Goal: Task Accomplishment & Management: Manage account settings

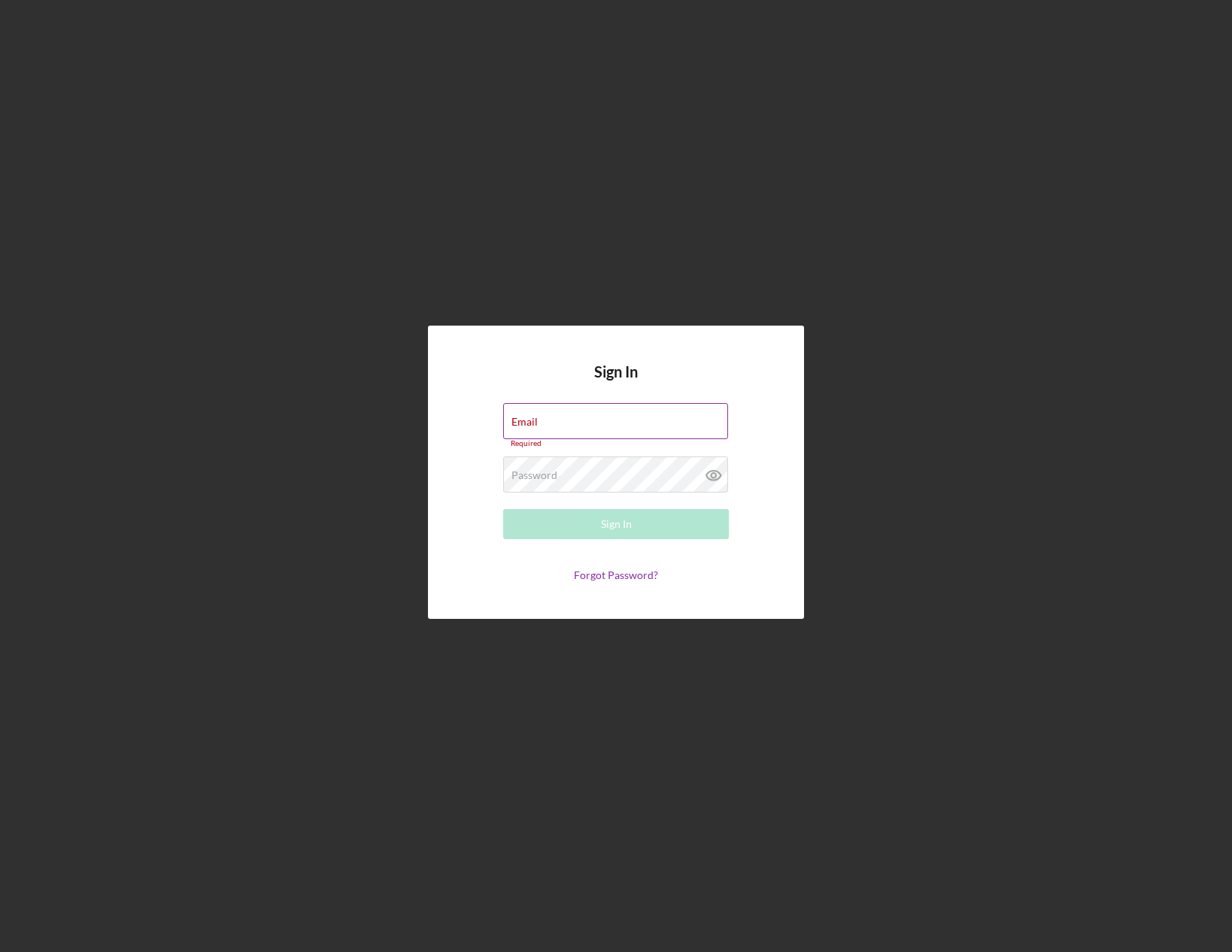
click at [546, 417] on div "Email Required" at bounding box center [615, 426] width 225 height 45
click at [605, 427] on input "Email" at bounding box center [615, 421] width 225 height 36
click at [422, 515] on div "Sign In Email Required Password Required Sign In Forgot Password?" at bounding box center [616, 472] width 1217 height 944
type input "[PERSON_NAME][EMAIL_ADDRESS][DOMAIN_NAME]"
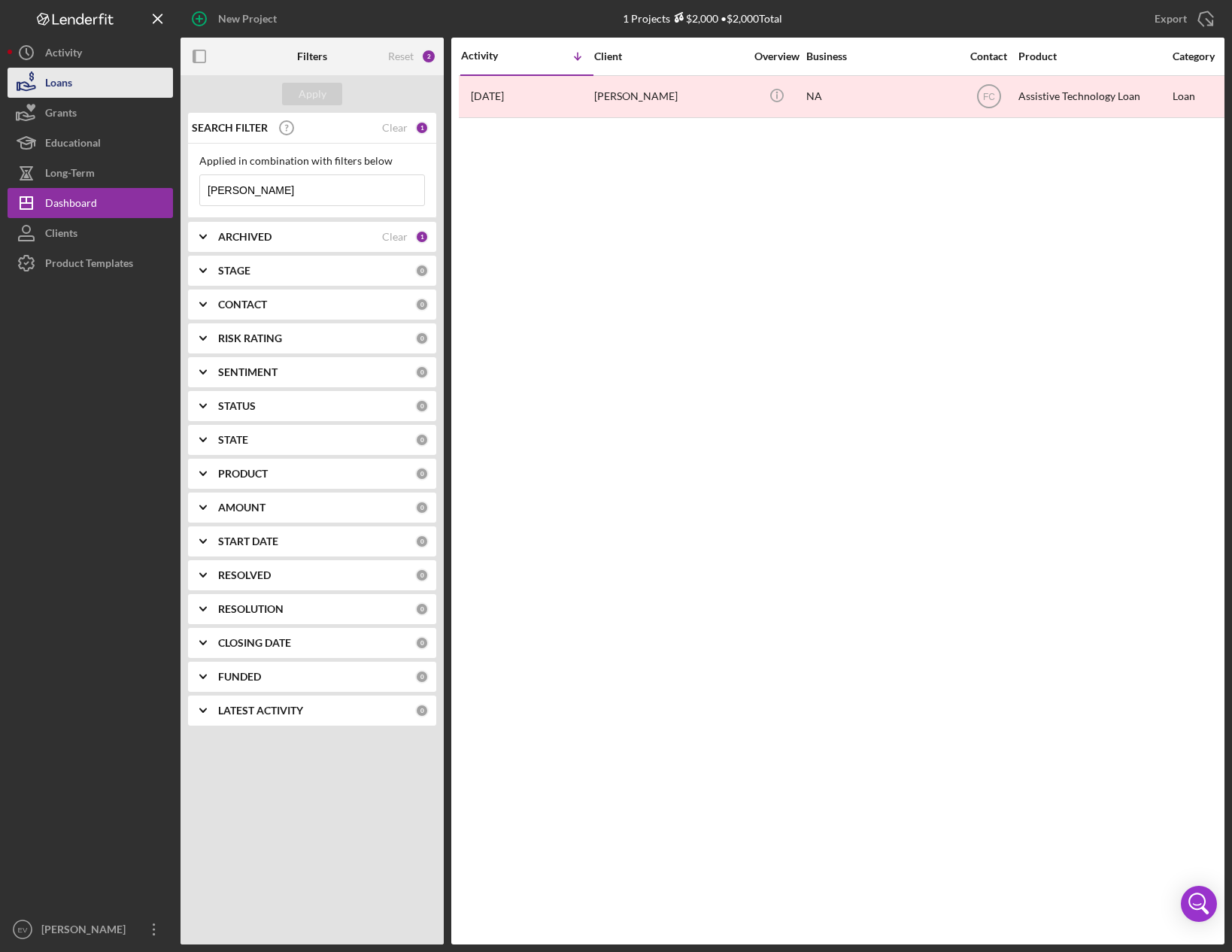
click at [109, 86] on button "Loans" at bounding box center [90, 83] width 165 height 30
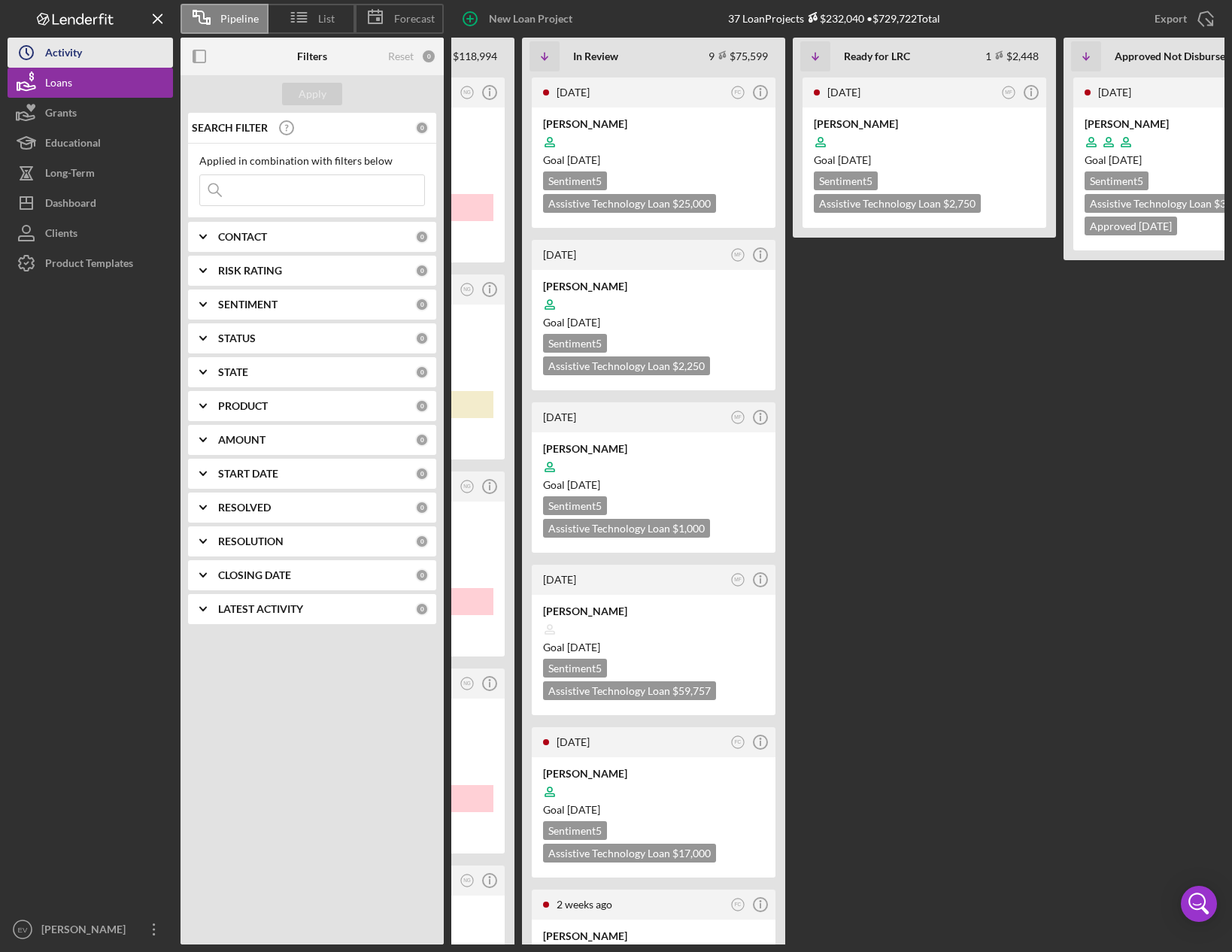
click at [77, 51] on div "Activity" at bounding box center [63, 55] width 37 height 34
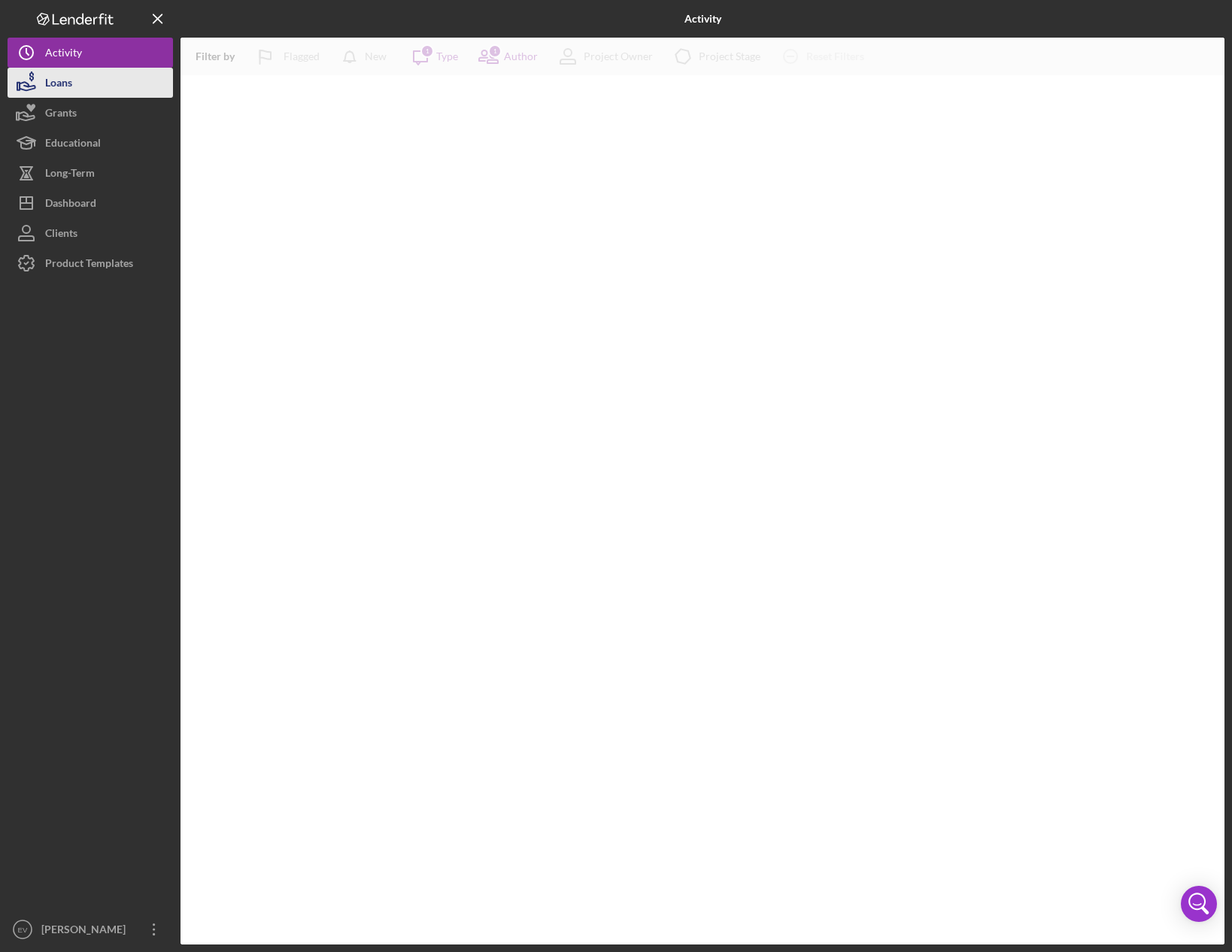
click at [86, 81] on button "Loans" at bounding box center [90, 83] width 165 height 30
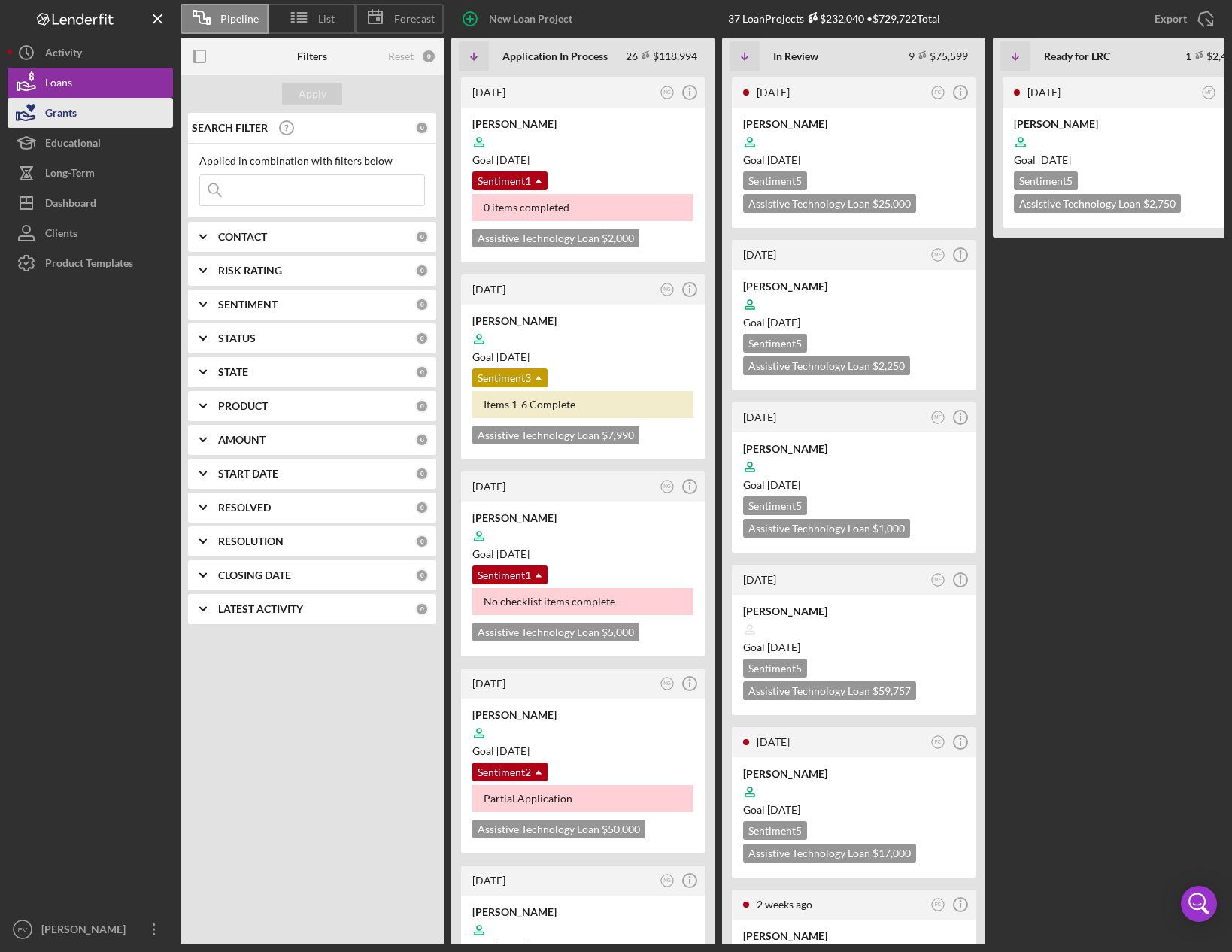
click at [85, 107] on button "Grants" at bounding box center [90, 113] width 165 height 30
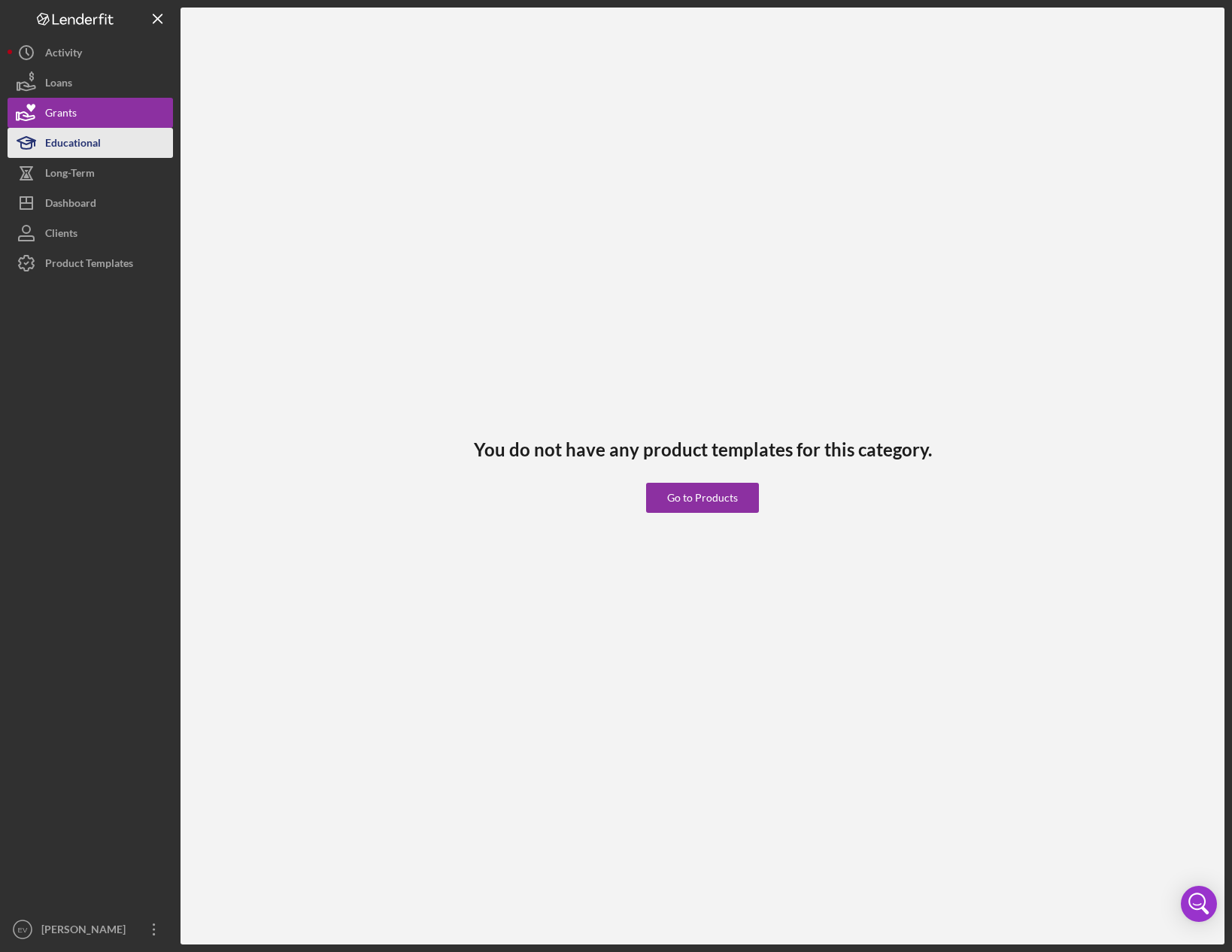
click at [90, 140] on div "Educational" at bounding box center [73, 145] width 56 height 34
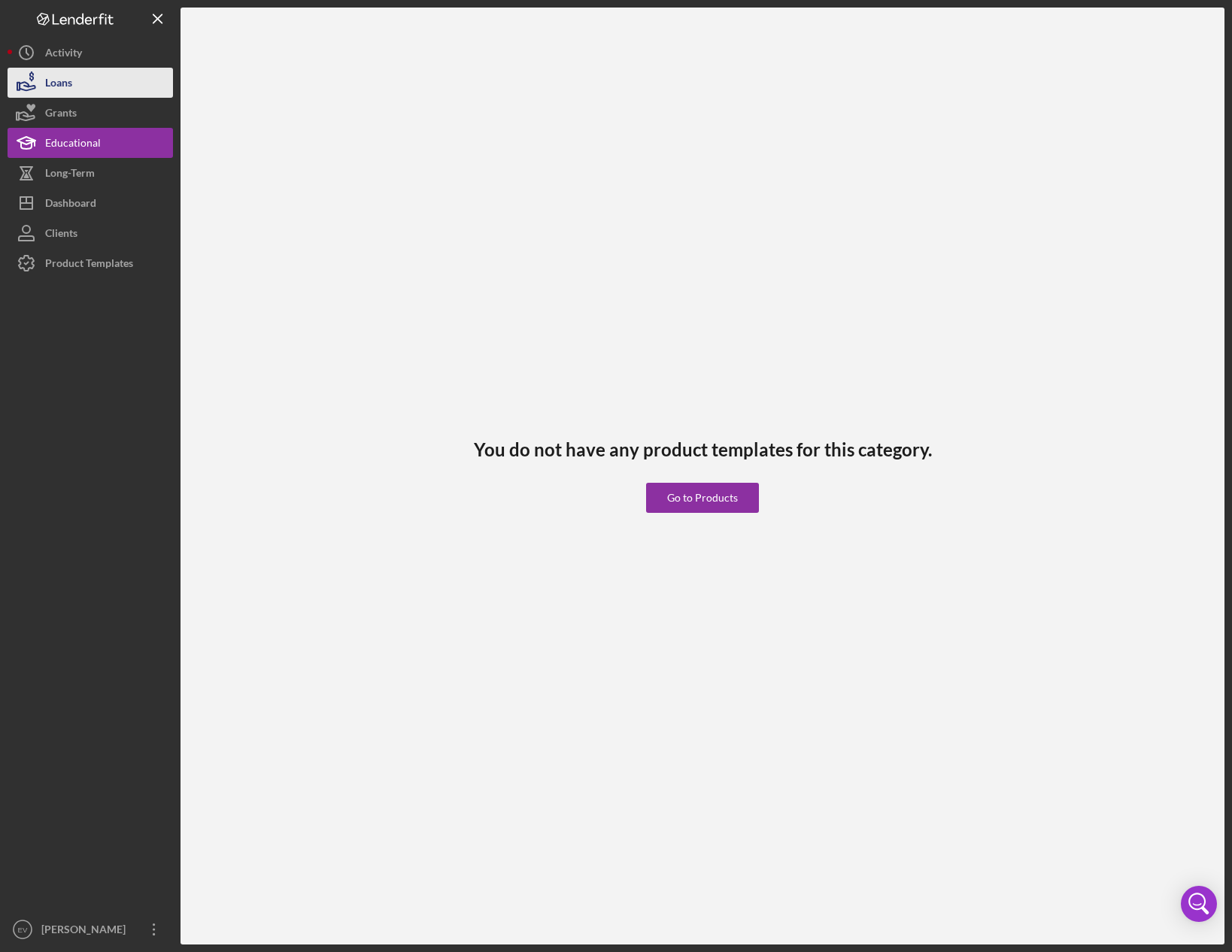
click at [91, 71] on button "Loans" at bounding box center [90, 83] width 165 height 30
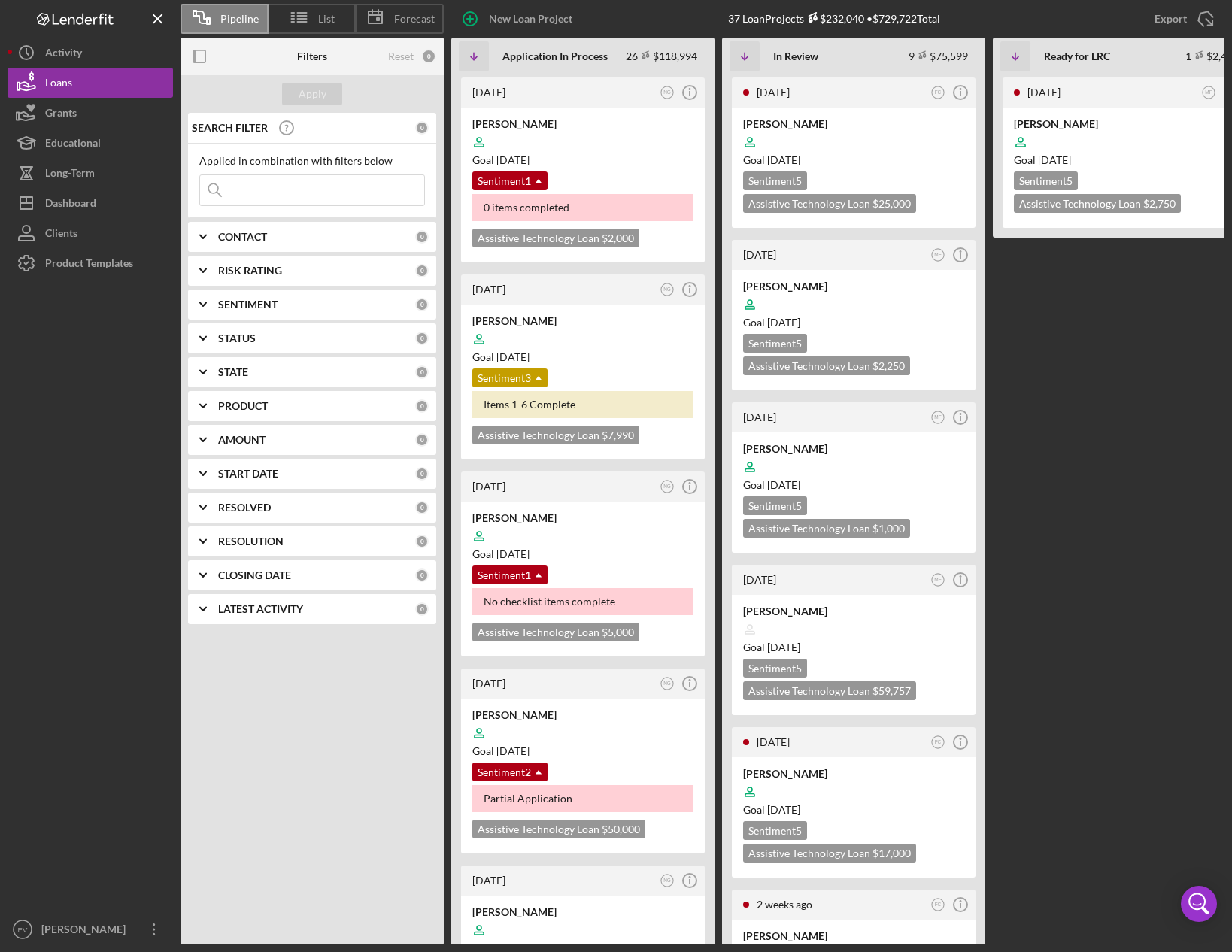
click at [236, 246] on div "CONTACT 0" at bounding box center [323, 237] width 210 height 30
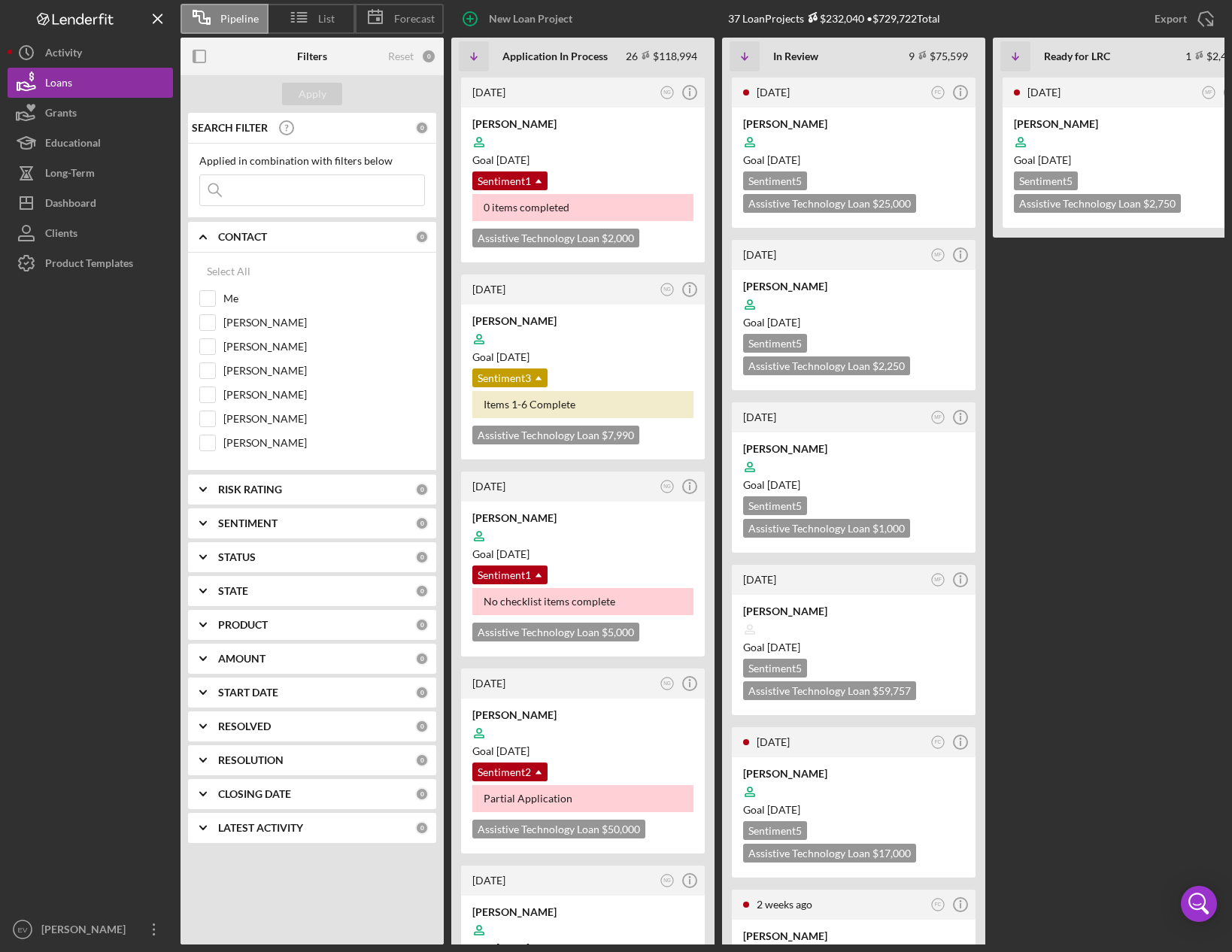
click at [293, 503] on div "RISK RATING 0" at bounding box center [323, 490] width 210 height 30
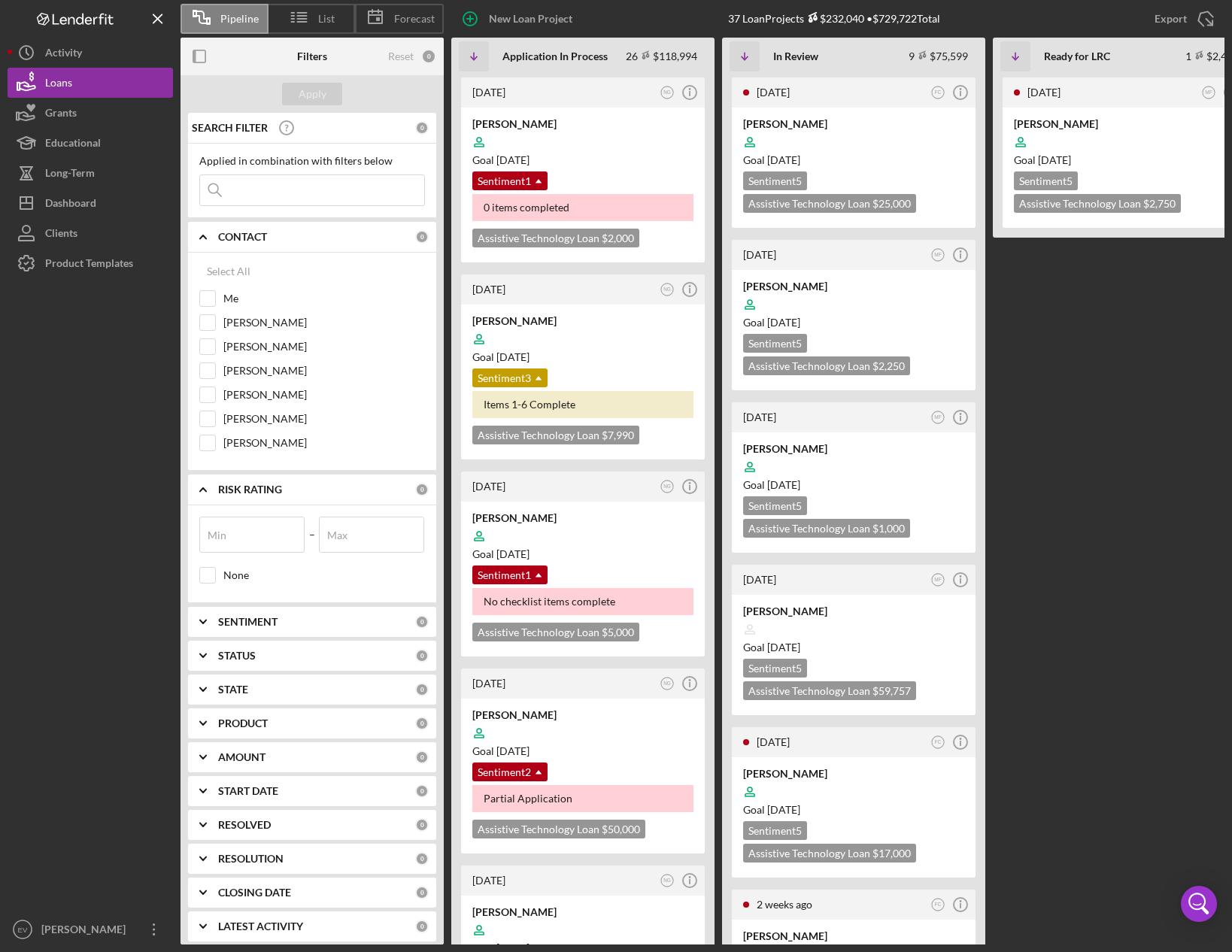
click at [309, 616] on div "SENTIMENT" at bounding box center [316, 622] width 197 height 12
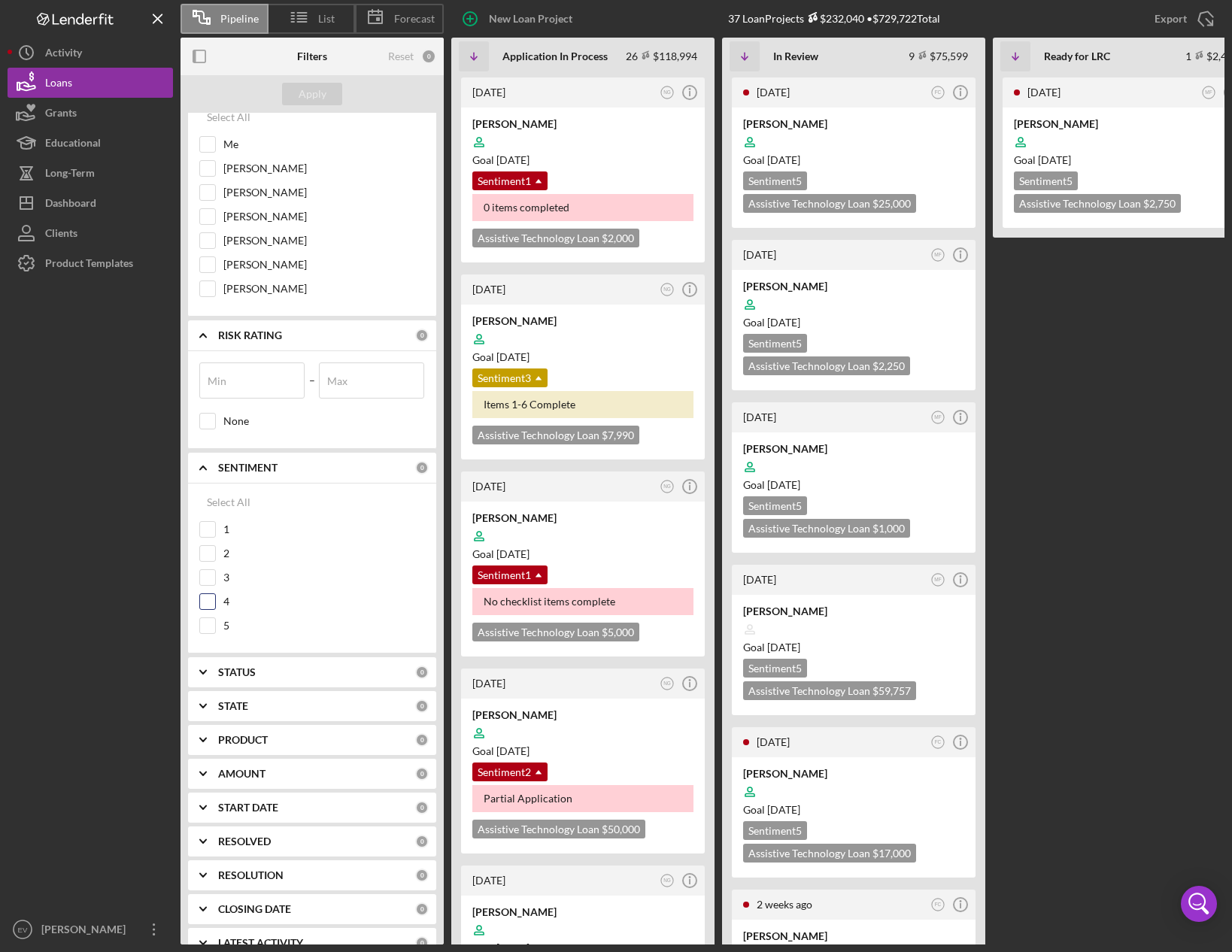
scroll to position [179, 0]
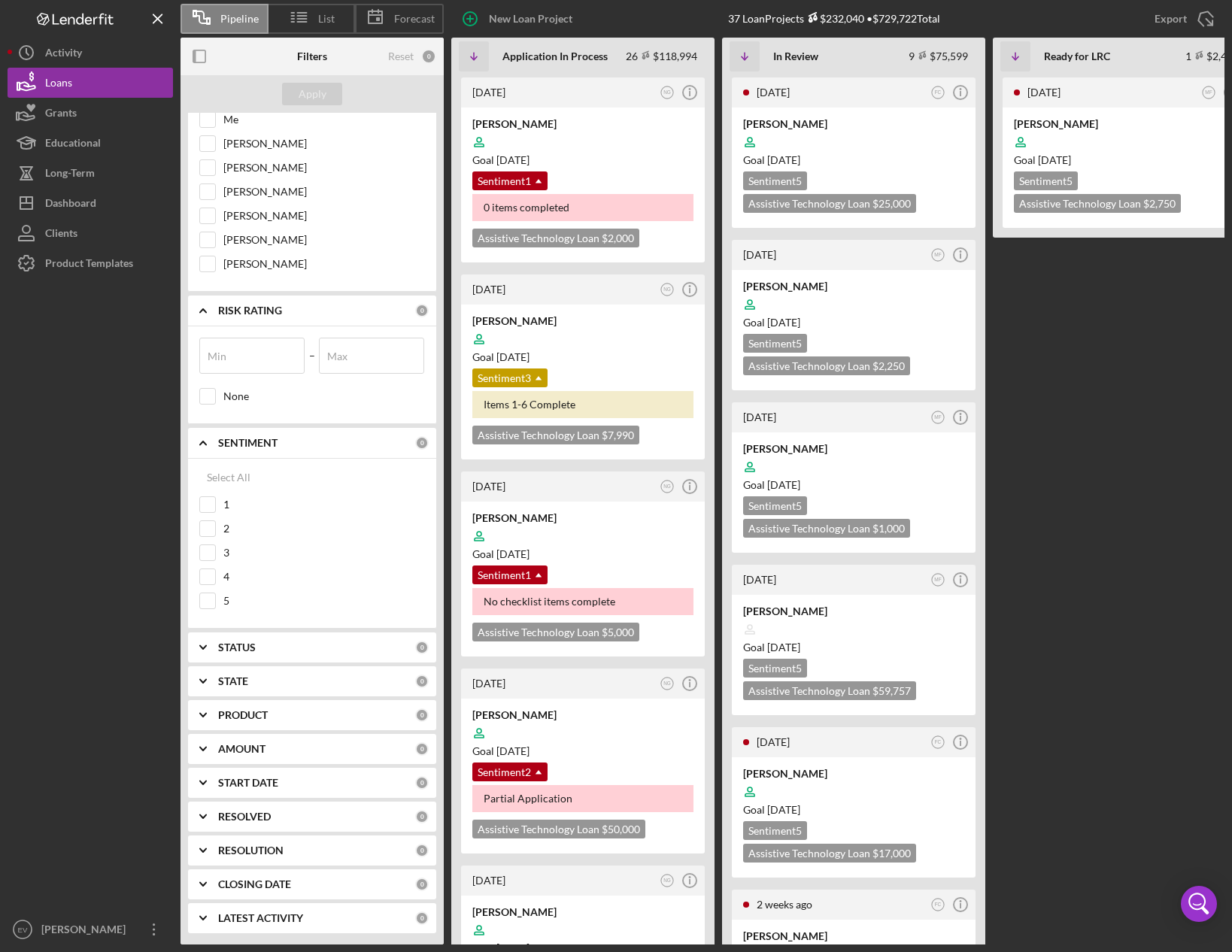
click at [309, 636] on div "STATUS 0" at bounding box center [323, 647] width 210 height 30
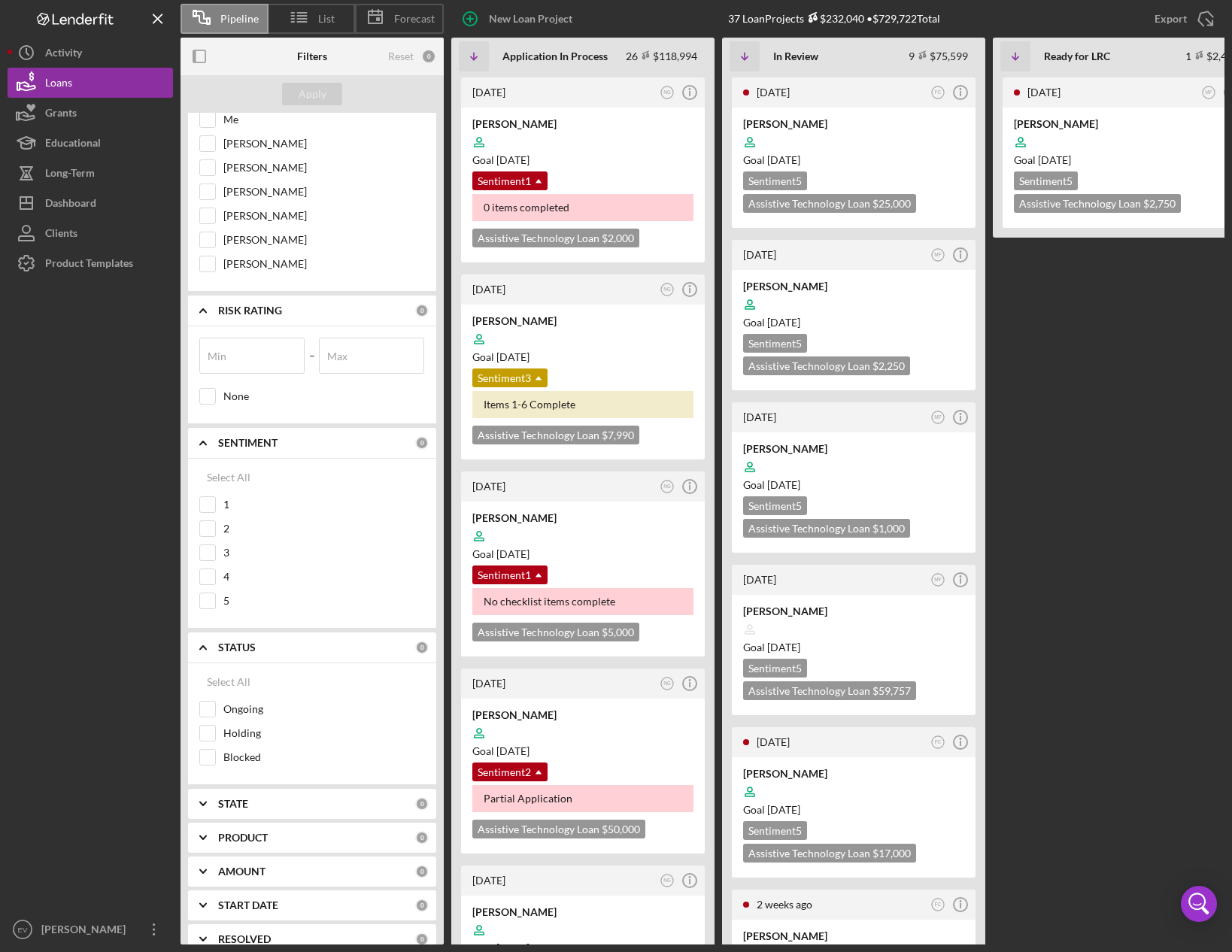
scroll to position [250, 0]
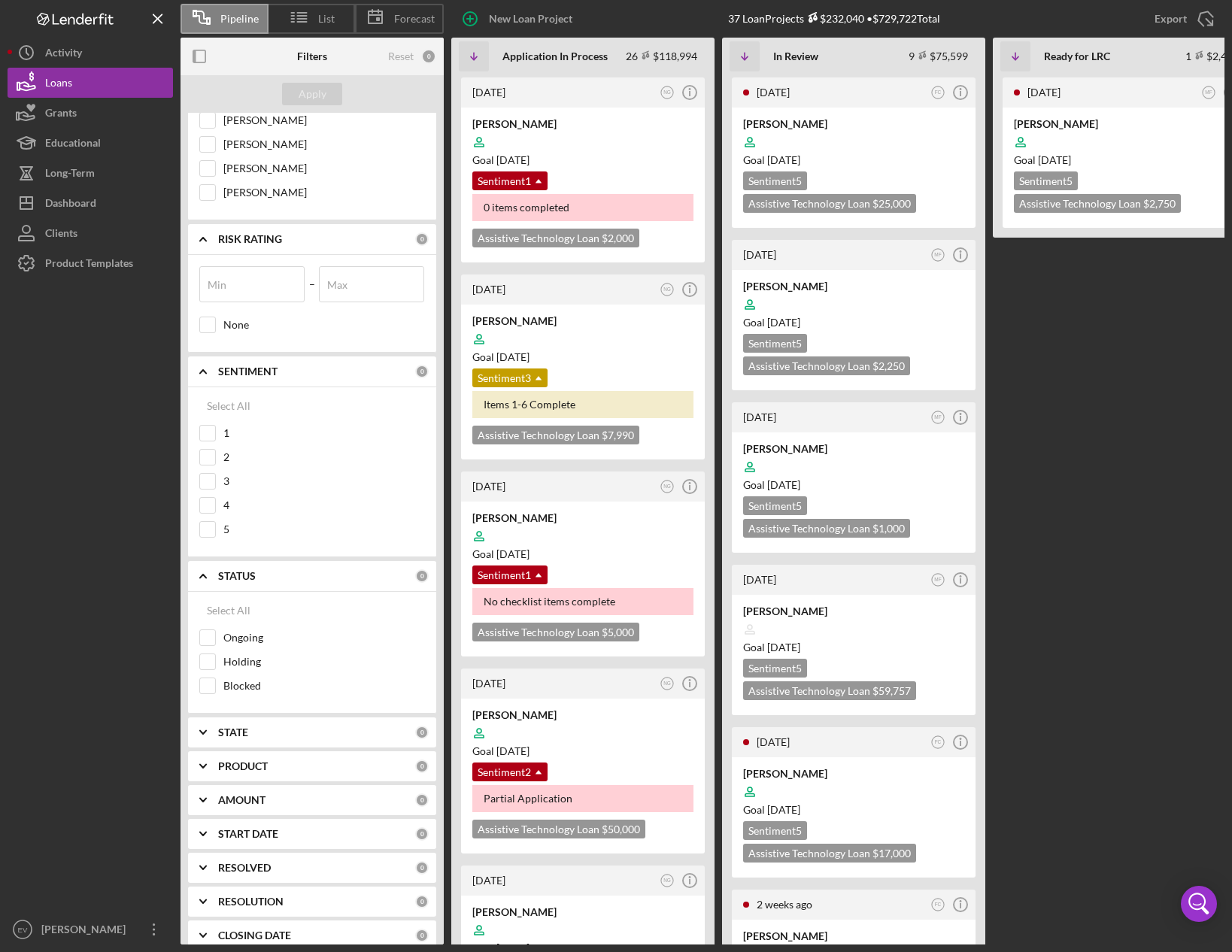
click at [268, 736] on div "STATE" at bounding box center [316, 732] width 197 height 12
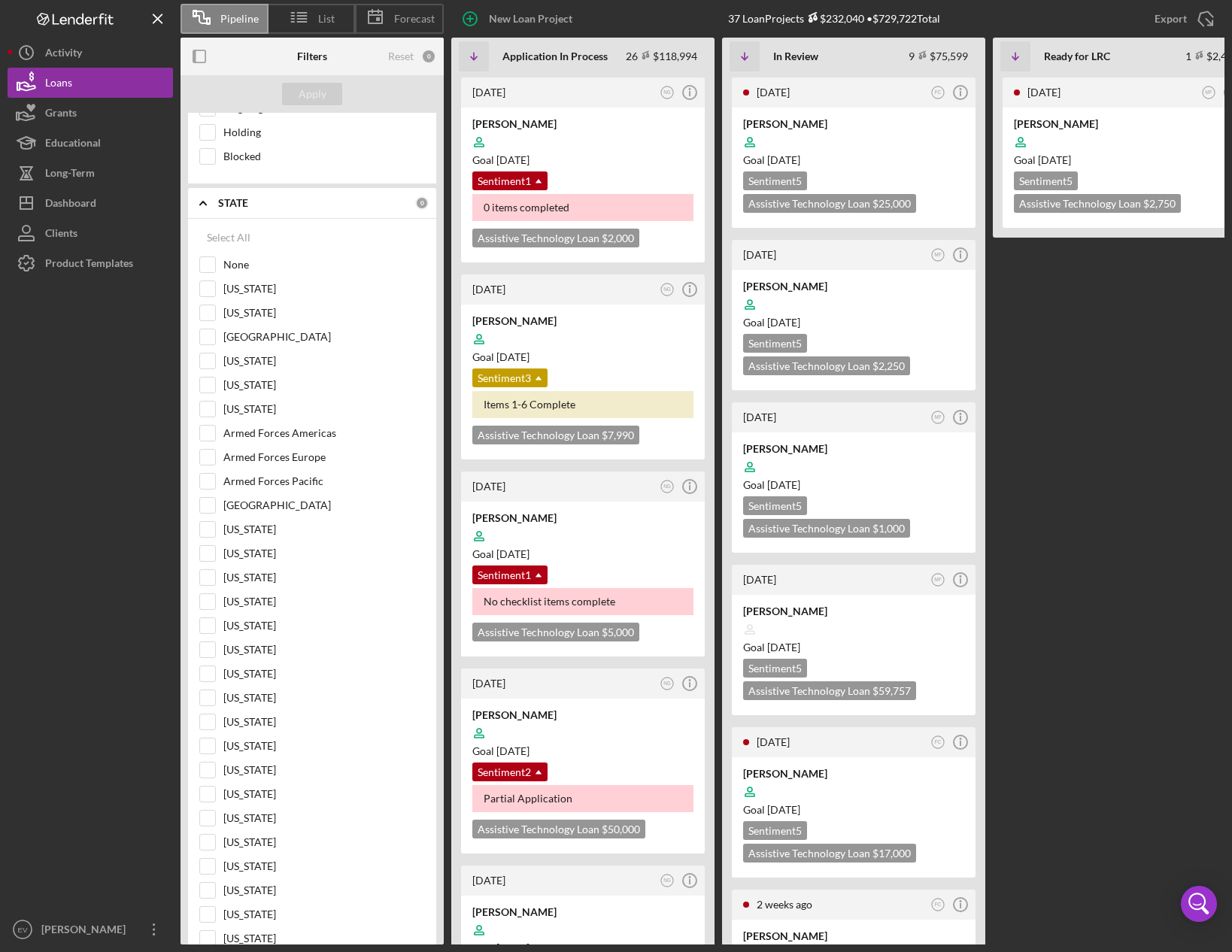
scroll to position [0, 0]
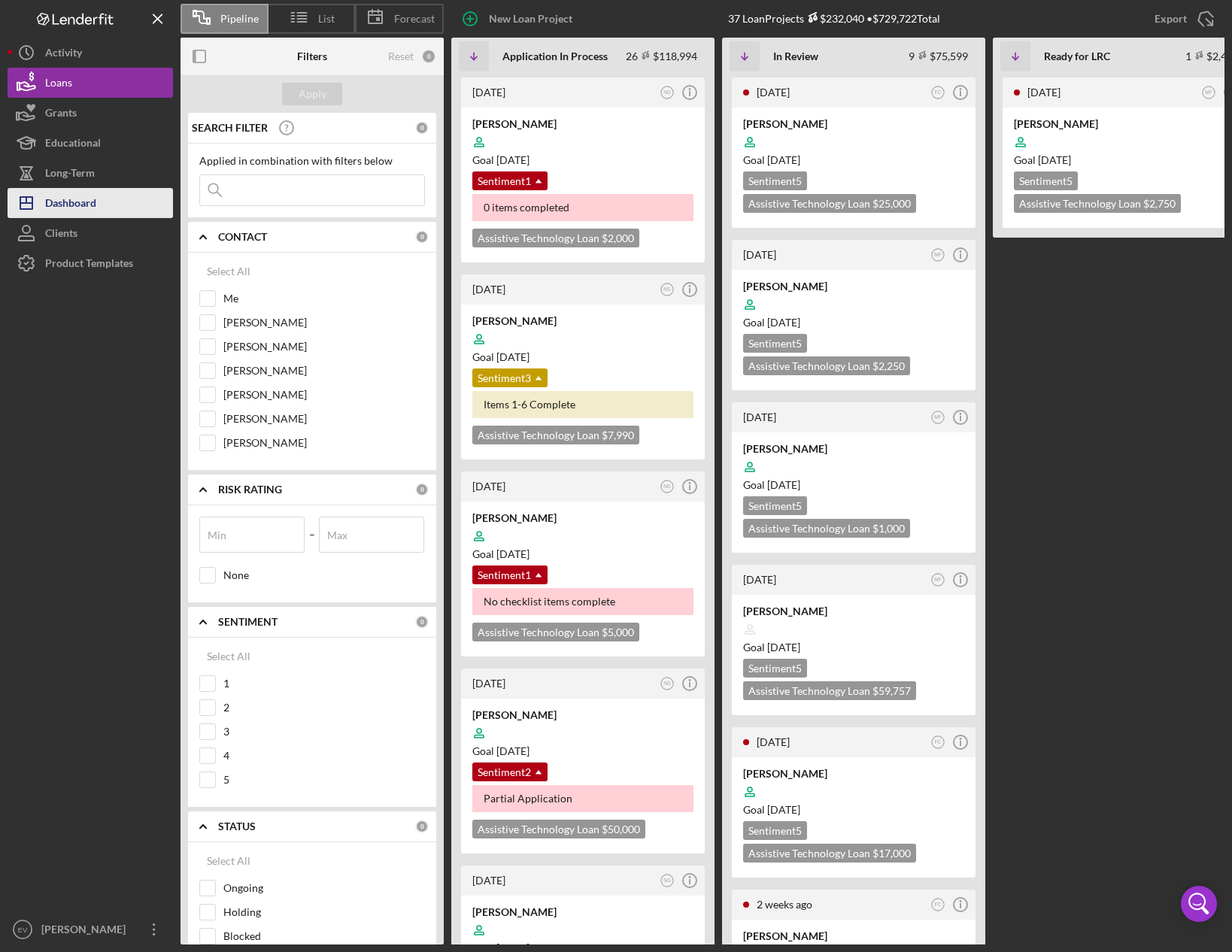
click at [83, 206] on div "Dashboard" at bounding box center [71, 205] width 51 height 34
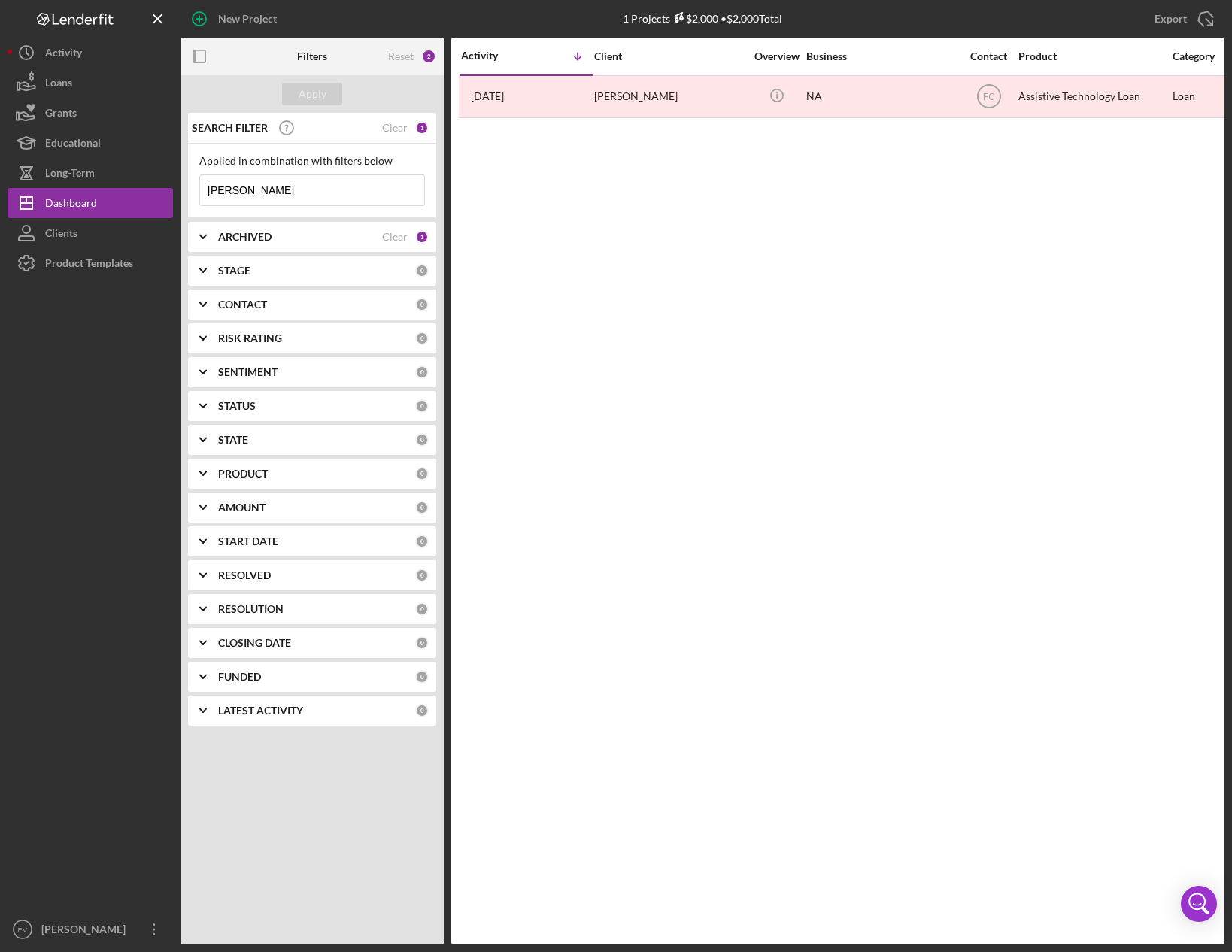
click at [257, 241] on b "ARCHIVED" at bounding box center [244, 237] width 54 height 12
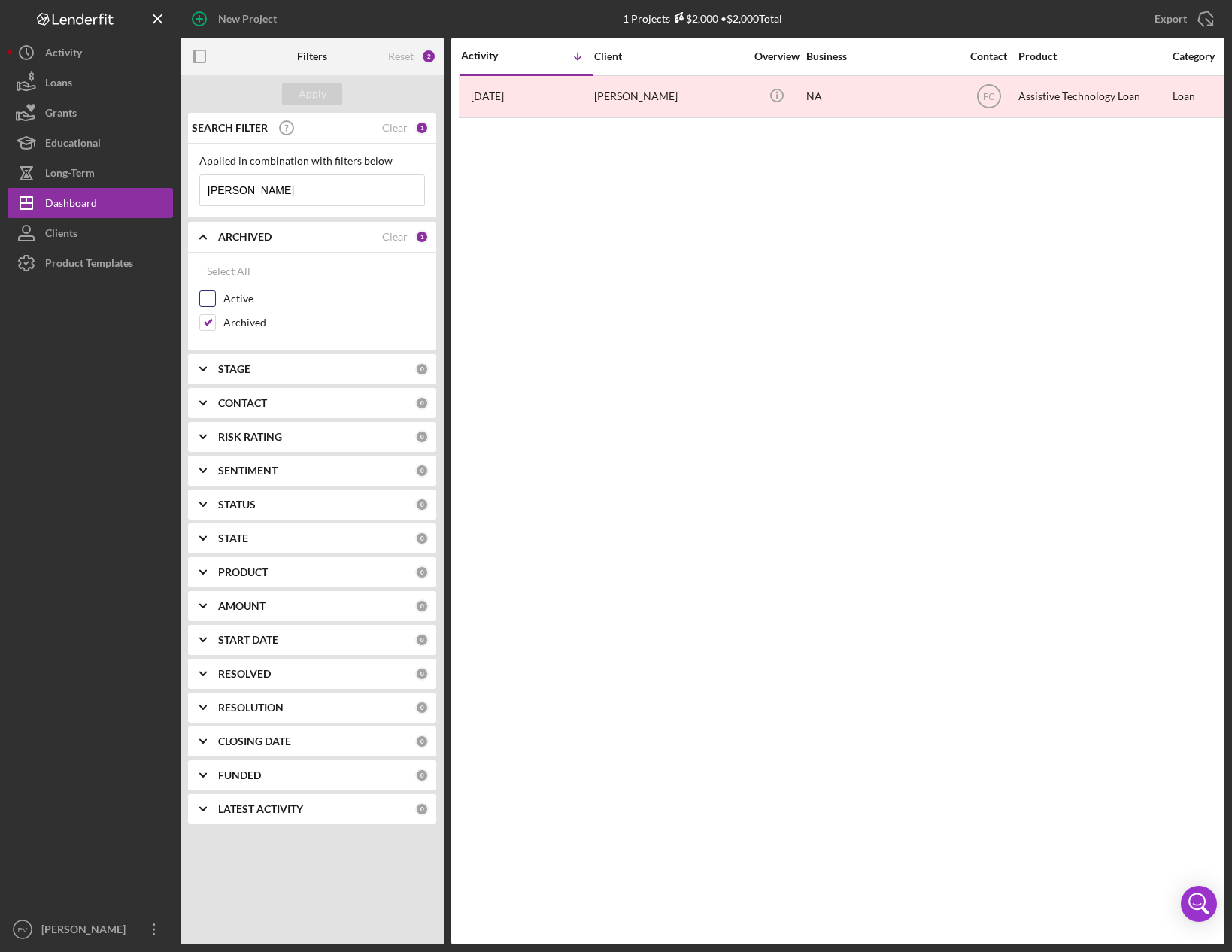
click at [234, 298] on label "Active" at bounding box center [325, 299] width 202 height 15
click at [215, 298] on input "Active" at bounding box center [208, 299] width 15 height 15
click at [240, 291] on div "Active" at bounding box center [311, 303] width 225 height 25
click at [239, 294] on label "Active" at bounding box center [325, 299] width 202 height 15
click at [215, 294] on input "Active" at bounding box center [208, 299] width 15 height 15
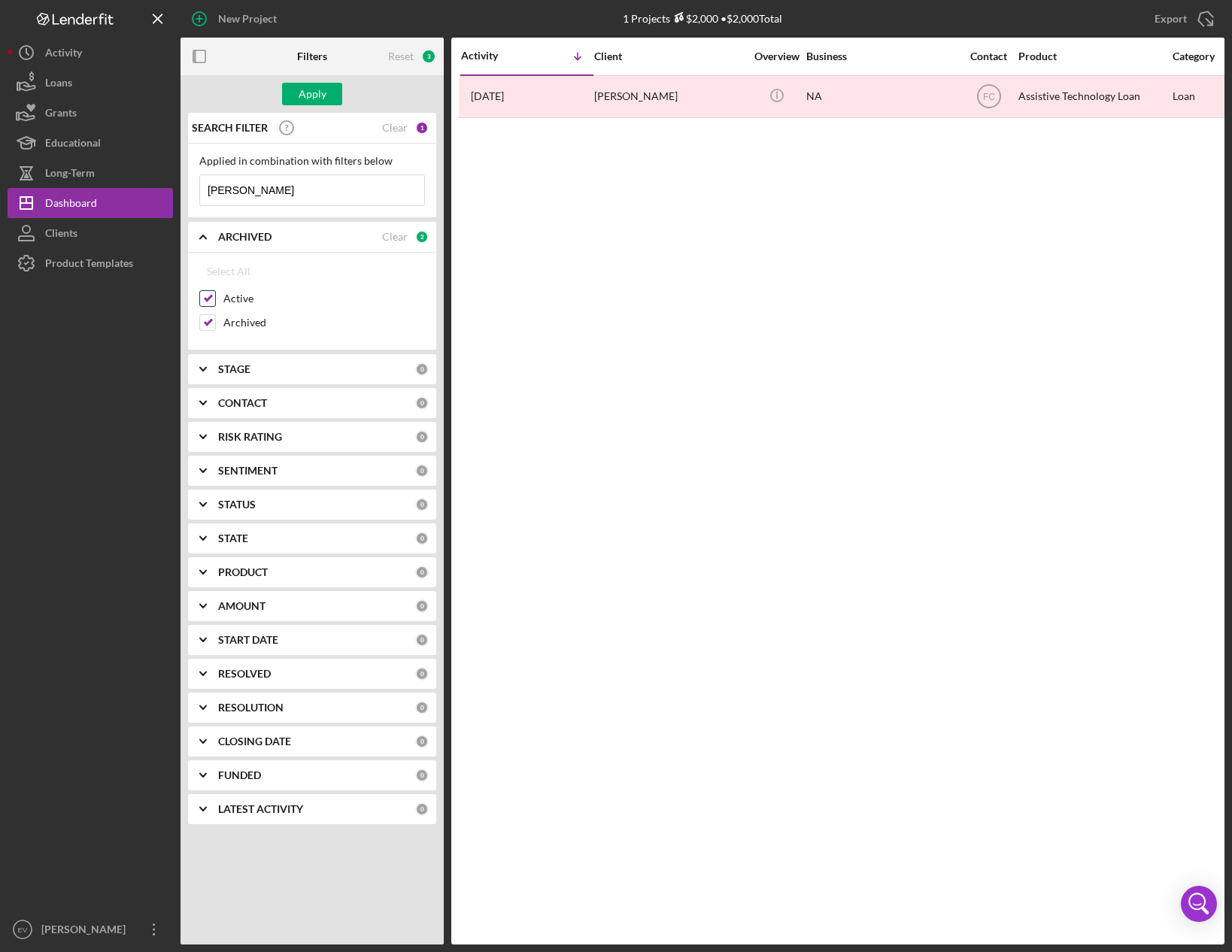
checkbox input "false"
click at [311, 189] on input "[PERSON_NAME]" at bounding box center [312, 191] width 225 height 30
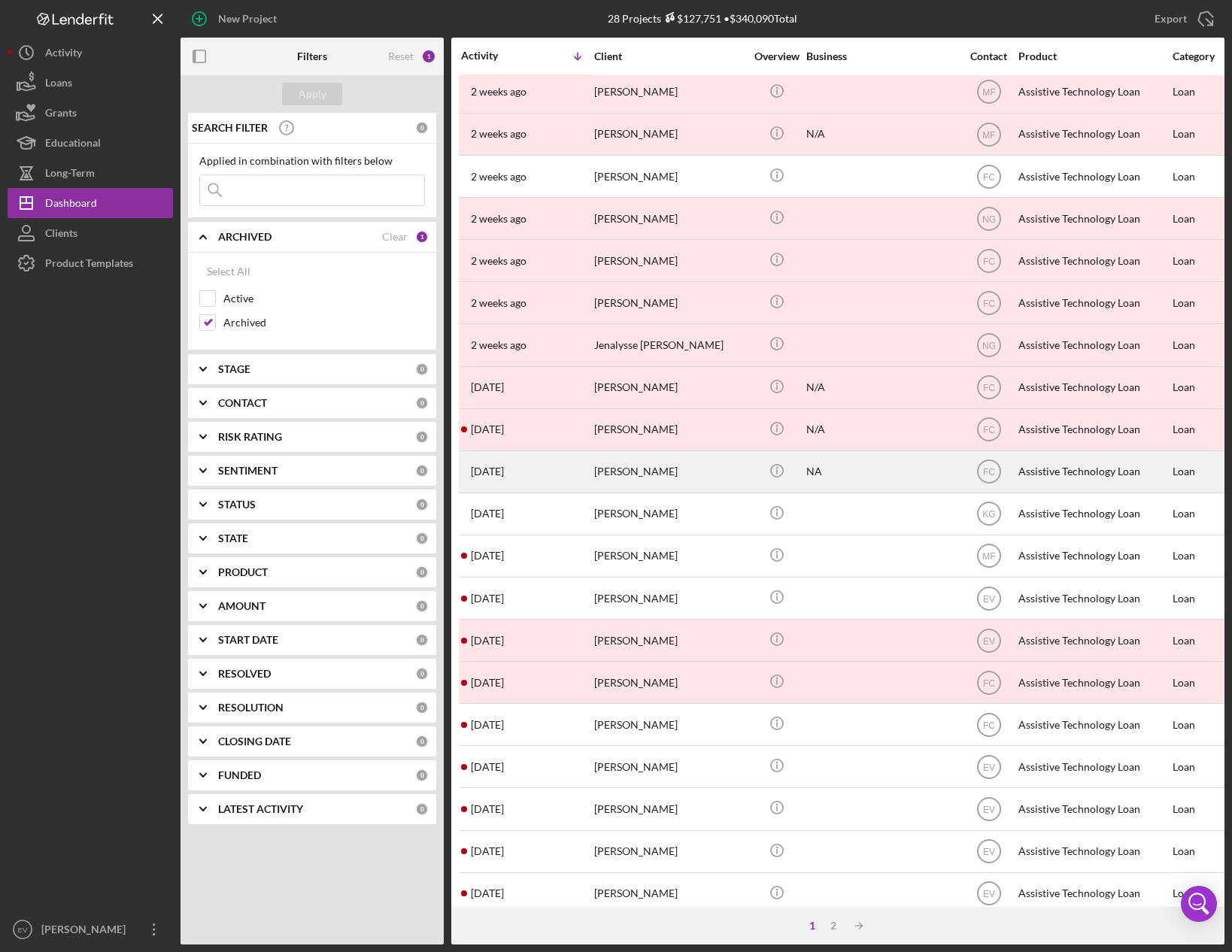
scroll to position [242, 0]
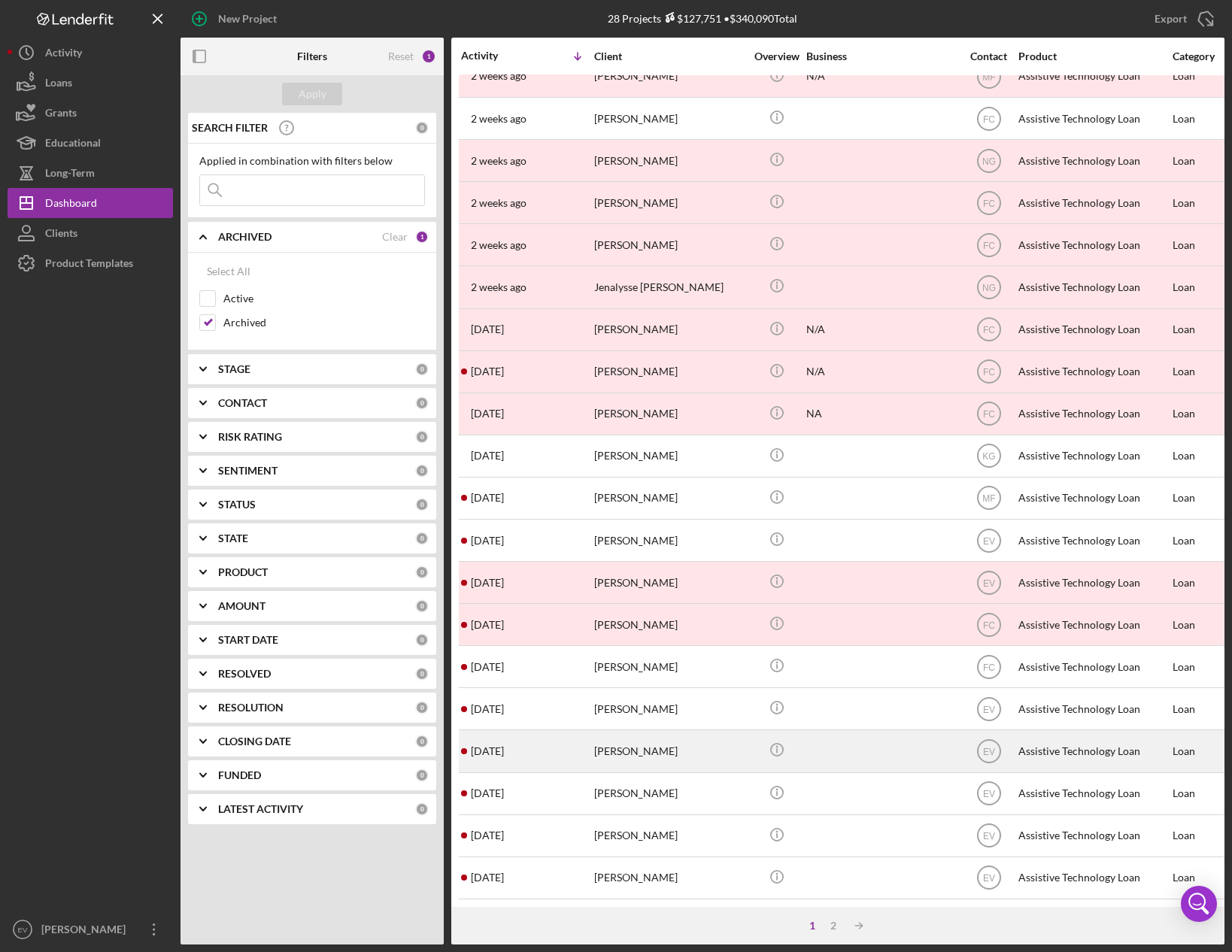
click at [686, 745] on div "[PERSON_NAME]" at bounding box center [669, 751] width 150 height 40
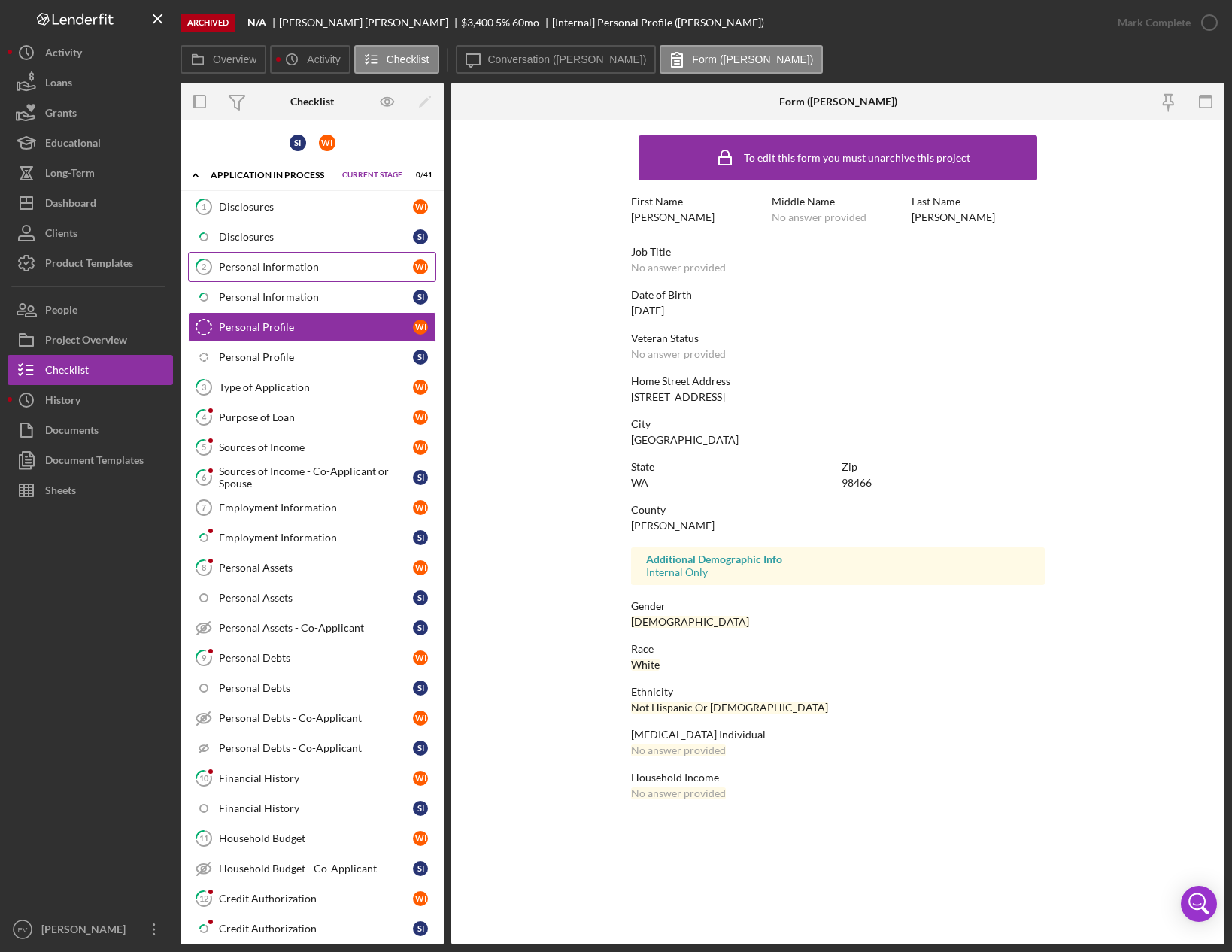
click at [276, 264] on div "Personal Information" at bounding box center [316, 267] width 194 height 12
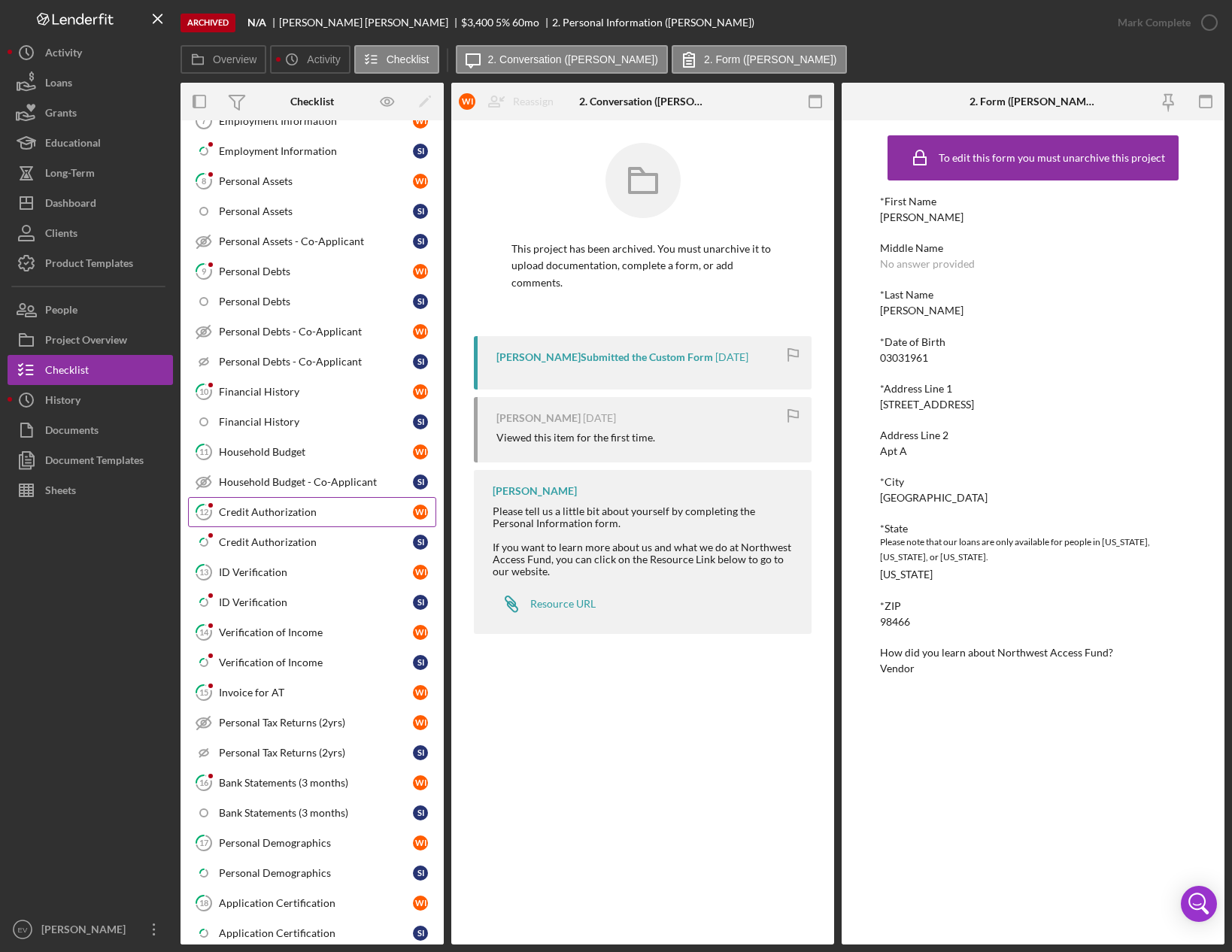
scroll to position [631, 0]
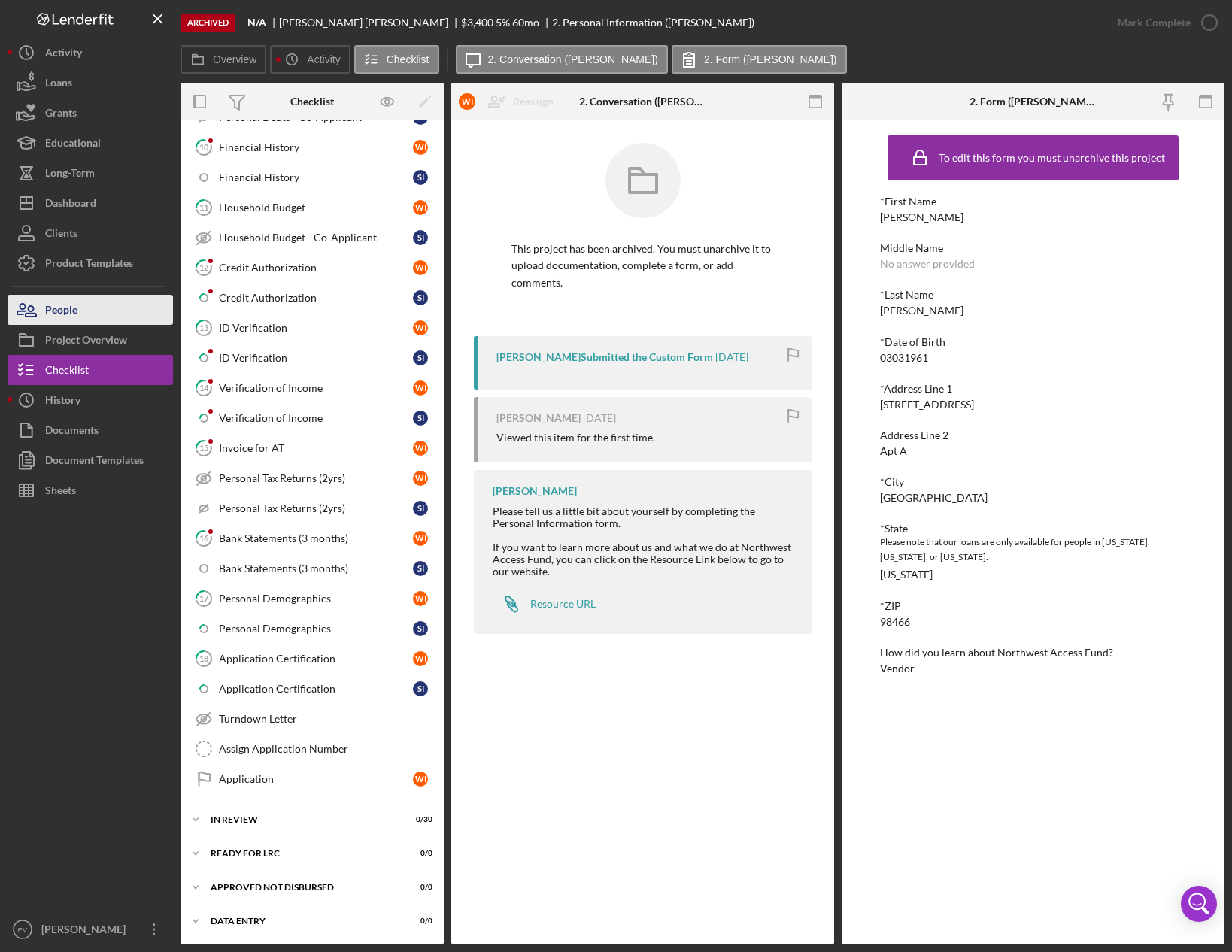
click at [82, 305] on button "People" at bounding box center [90, 309] width 165 height 30
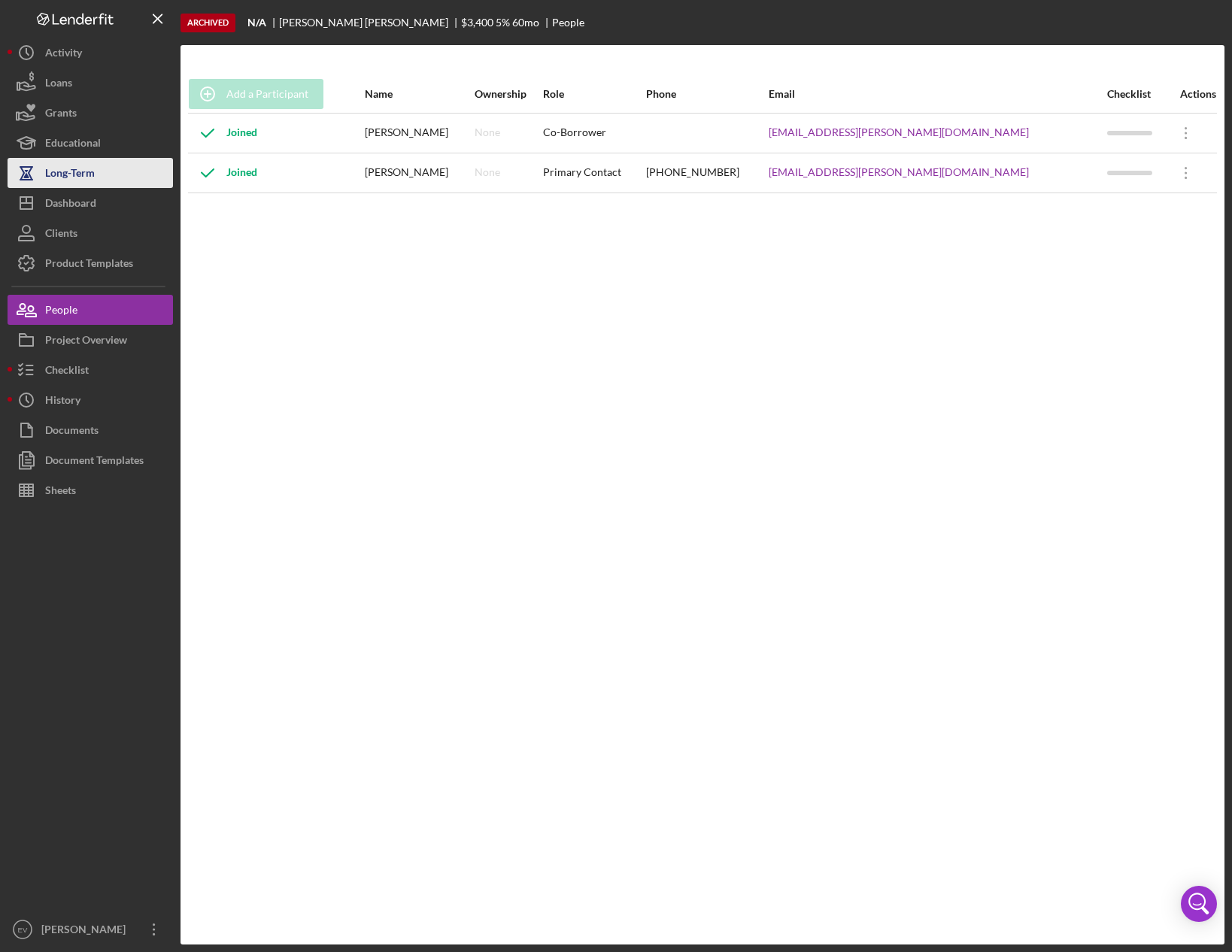
click at [89, 166] on div "Long-Term" at bounding box center [70, 175] width 50 height 34
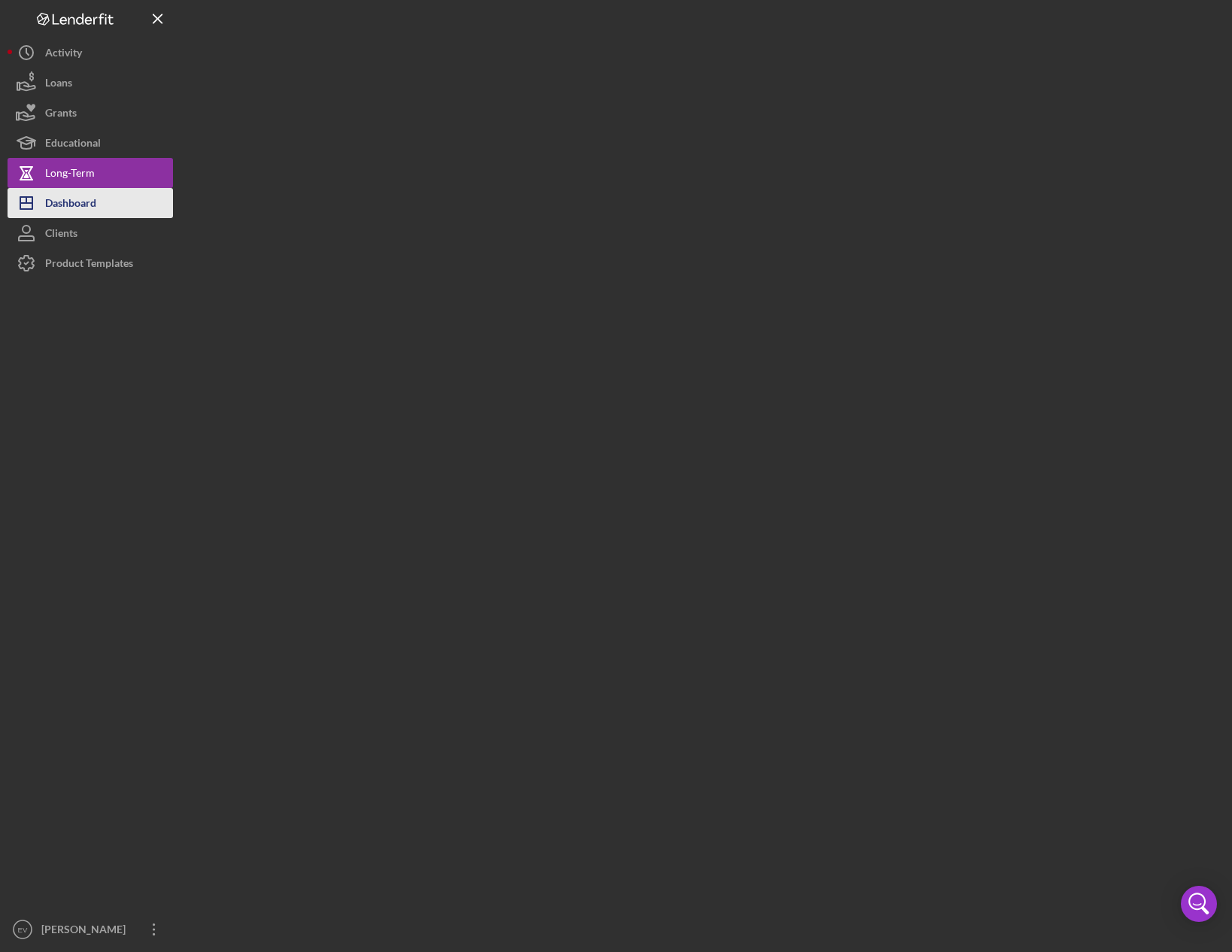
click at [75, 202] on div "Dashboard" at bounding box center [71, 205] width 51 height 34
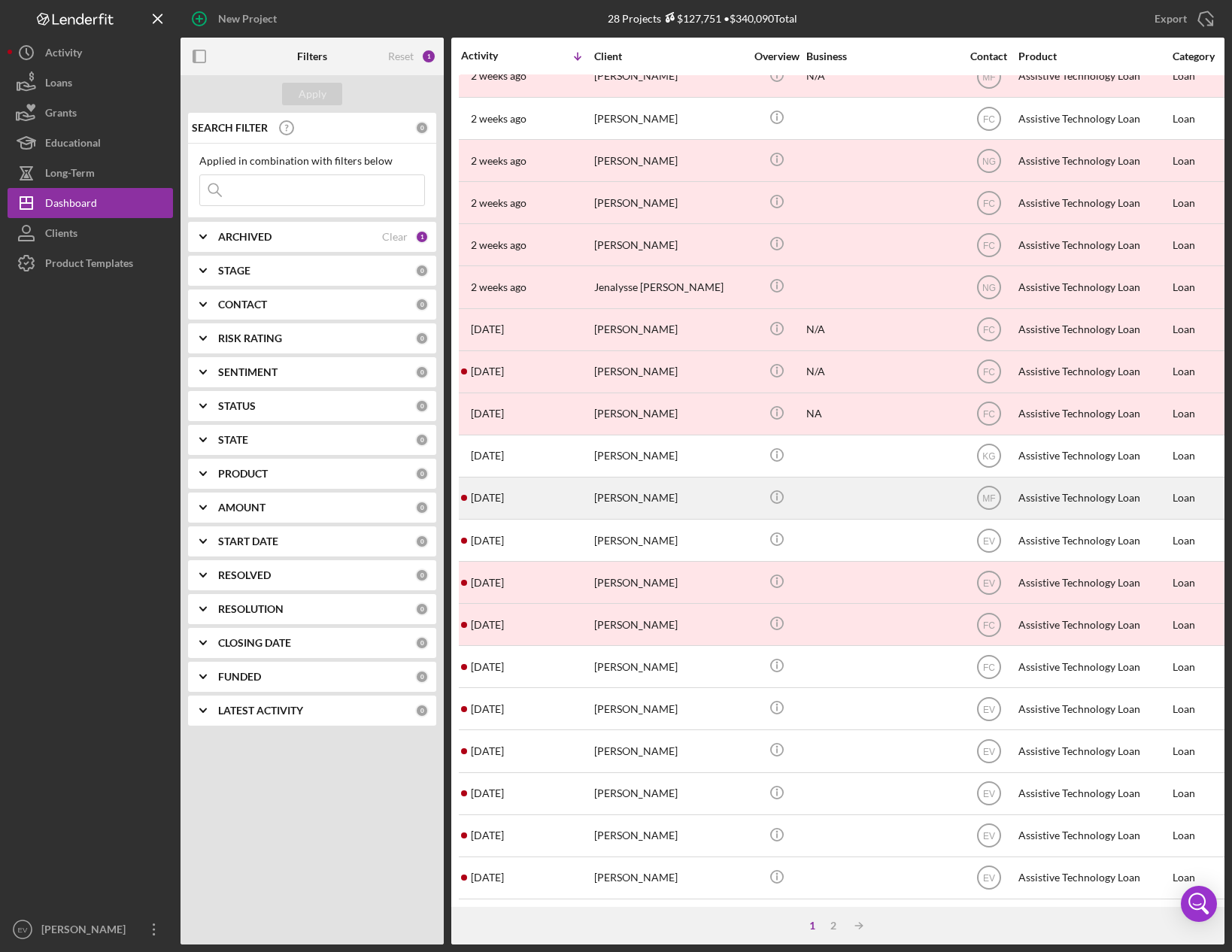
scroll to position [242, 0]
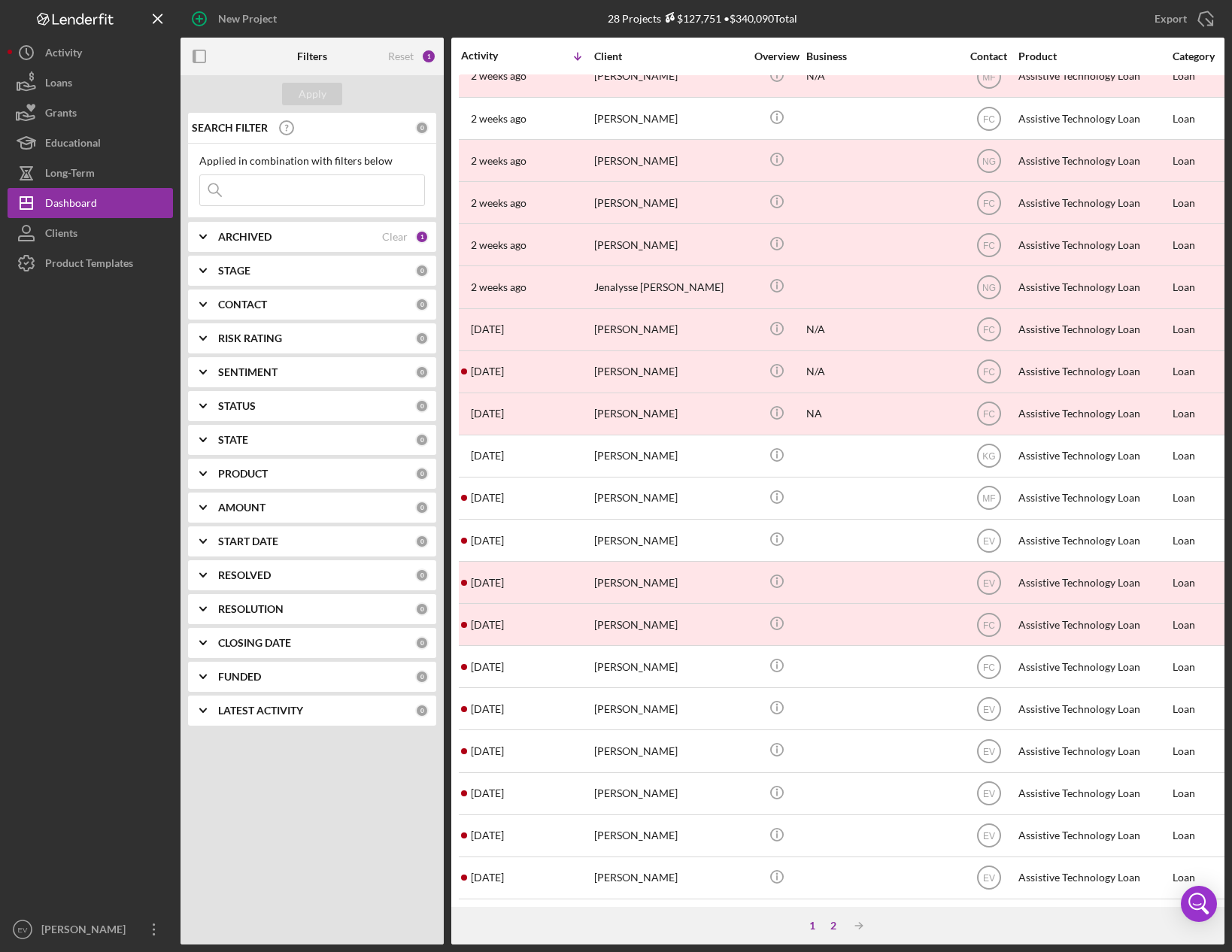
click at [833, 926] on div "2" at bounding box center [833, 926] width 21 height 12
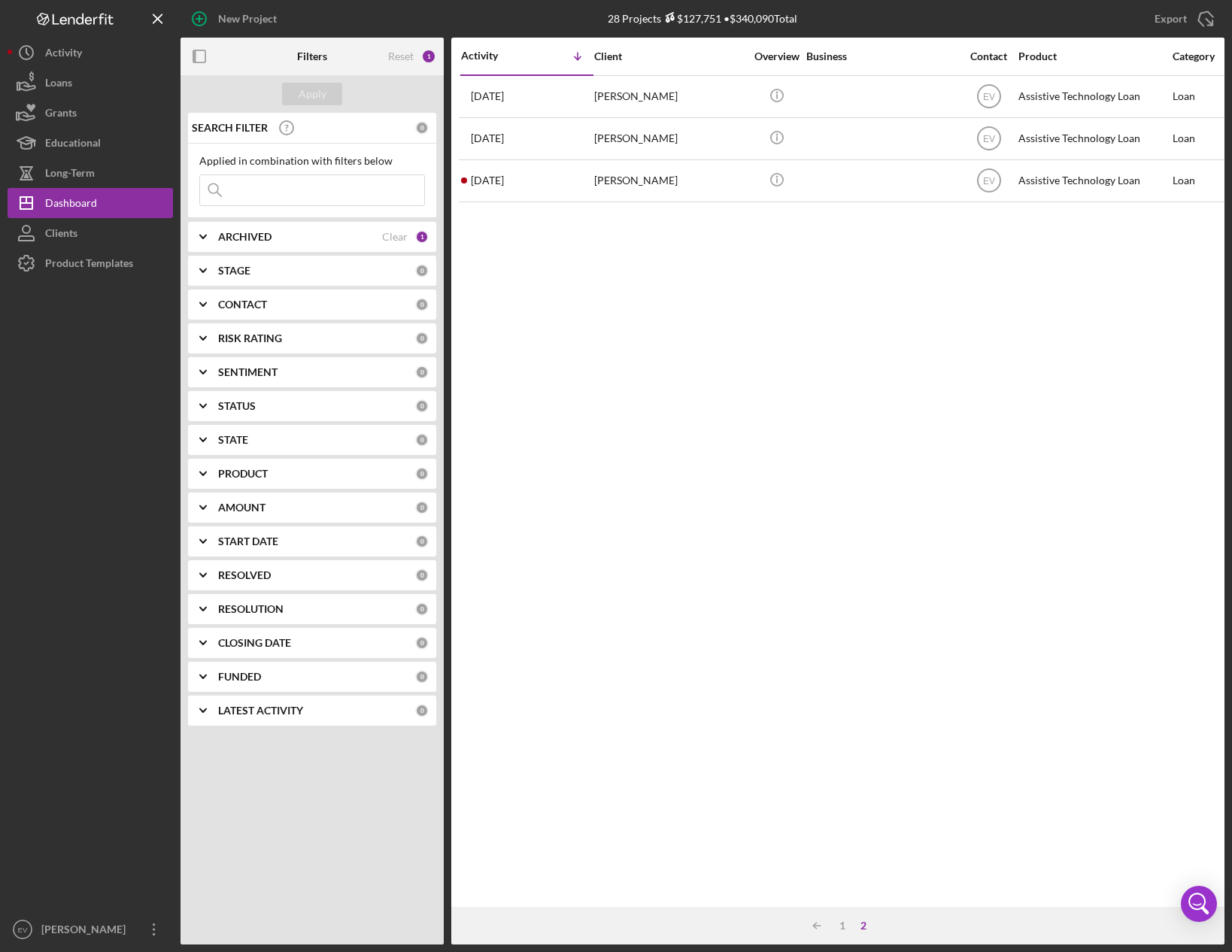
scroll to position [0, 0]
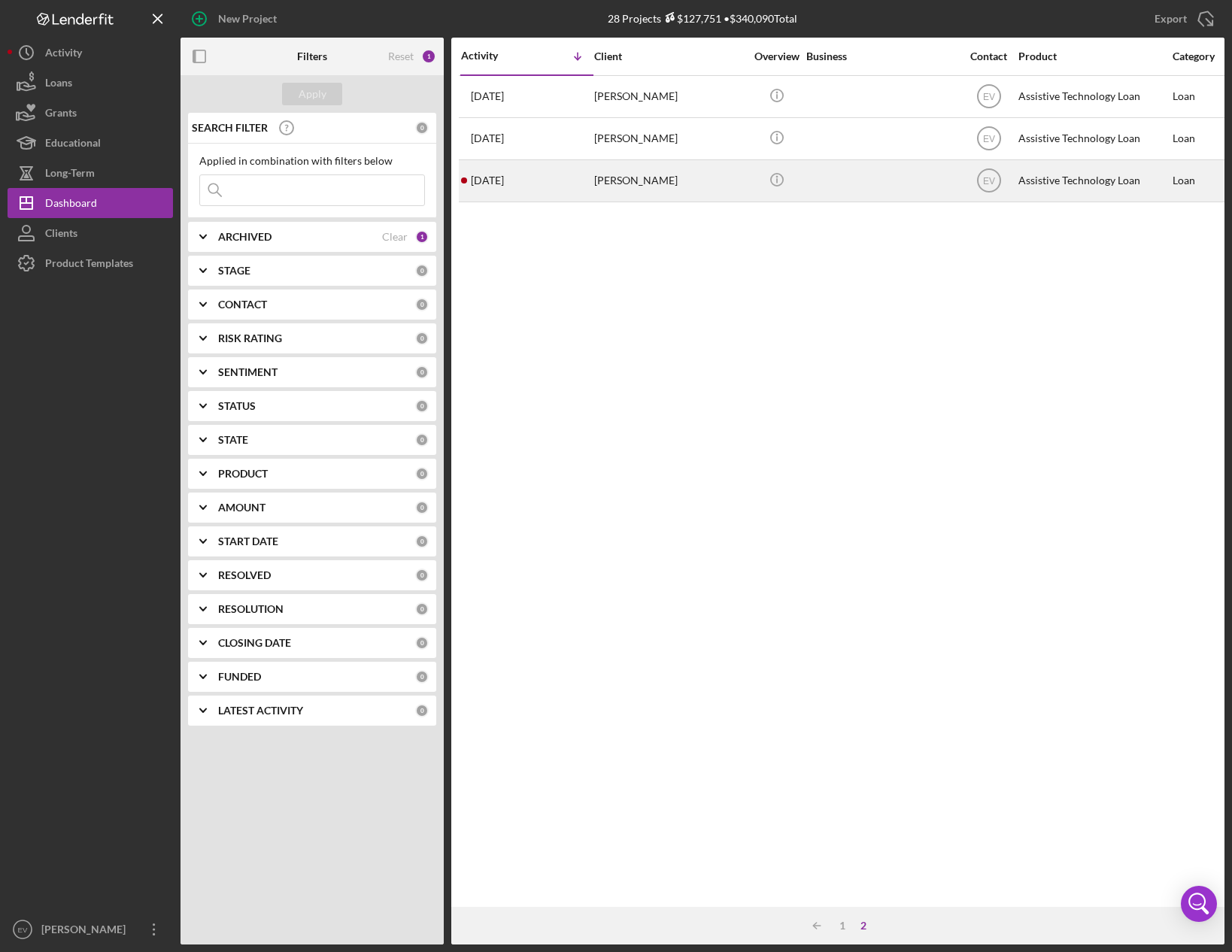
click at [633, 179] on div "[PERSON_NAME]" at bounding box center [669, 181] width 150 height 40
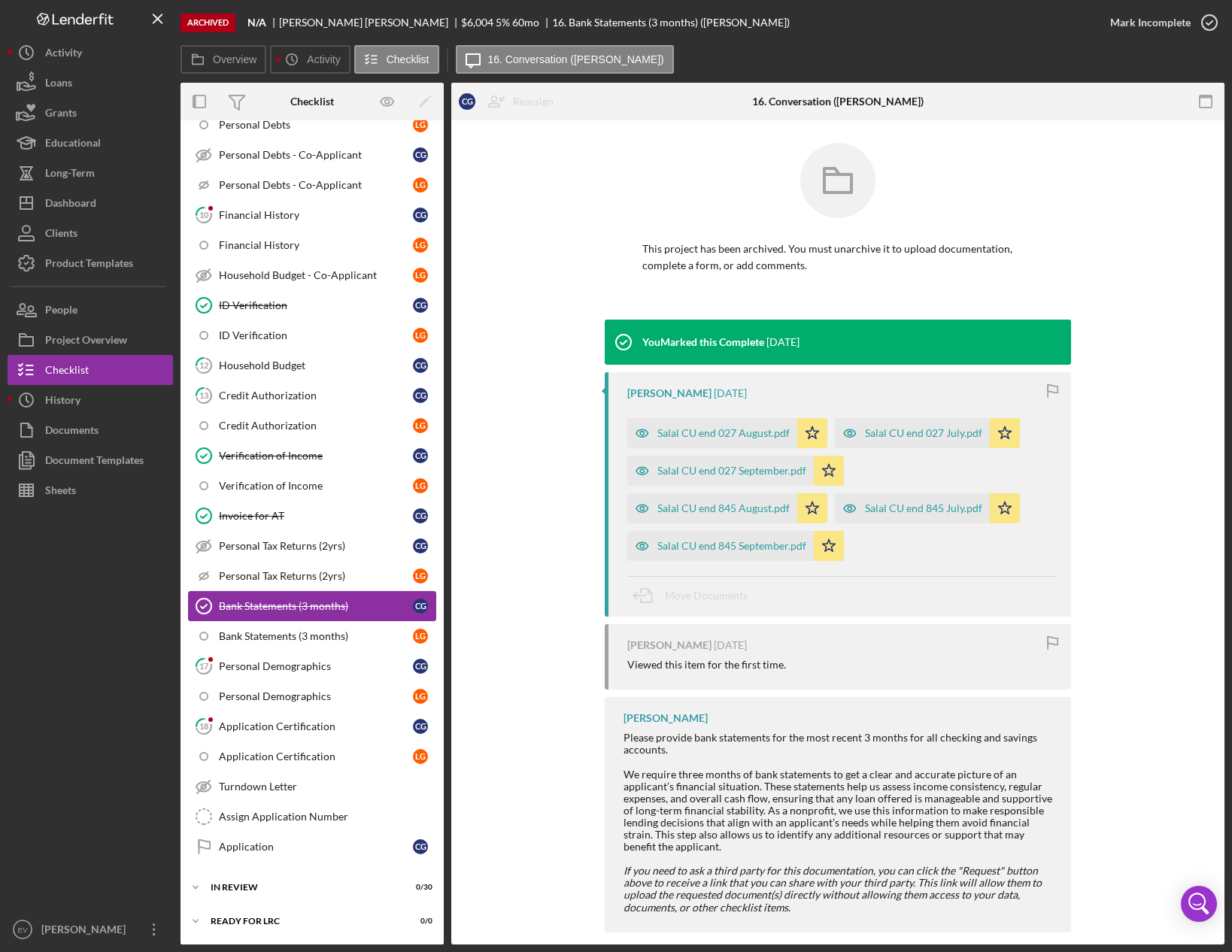
scroll to position [629, 0]
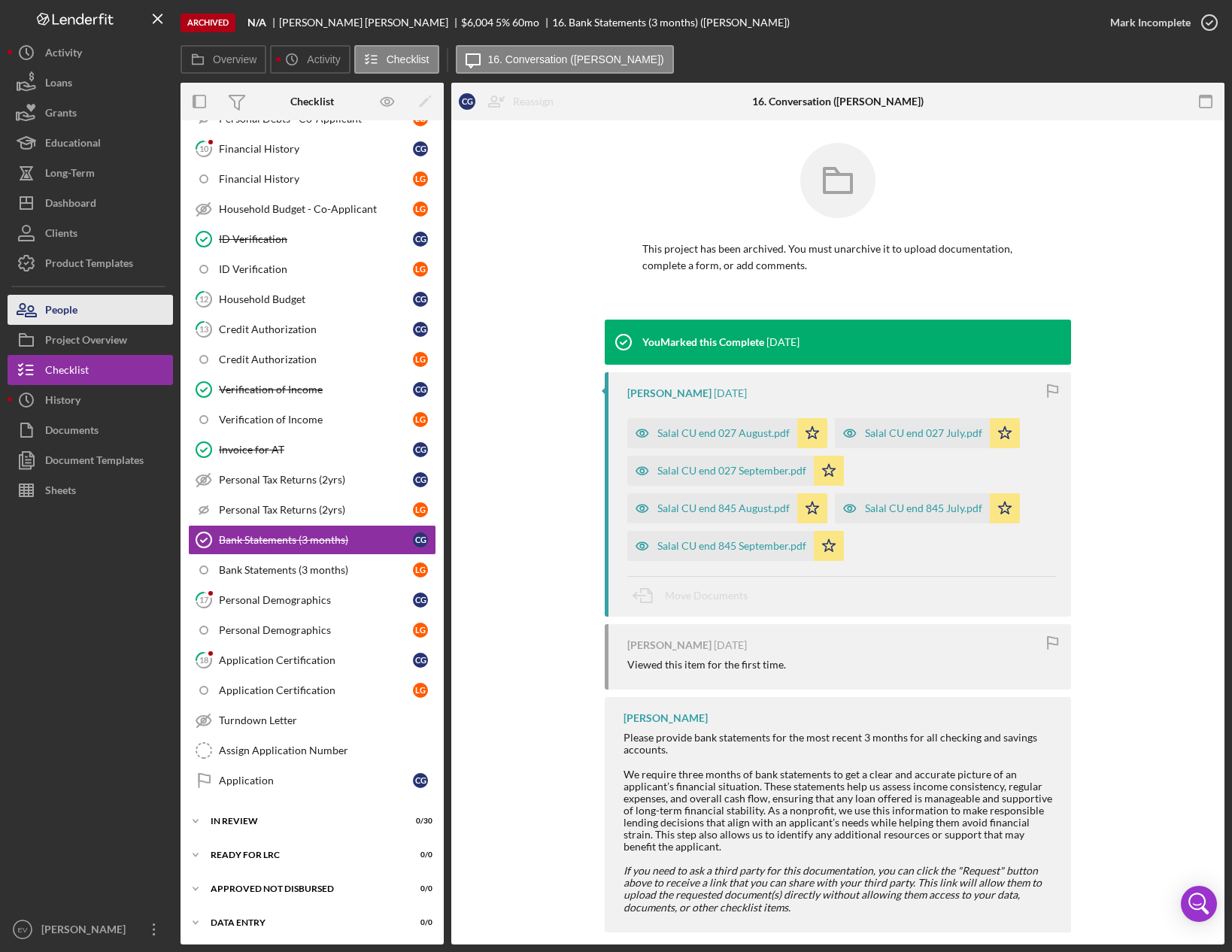
click at [54, 309] on div "People" at bounding box center [61, 311] width 32 height 34
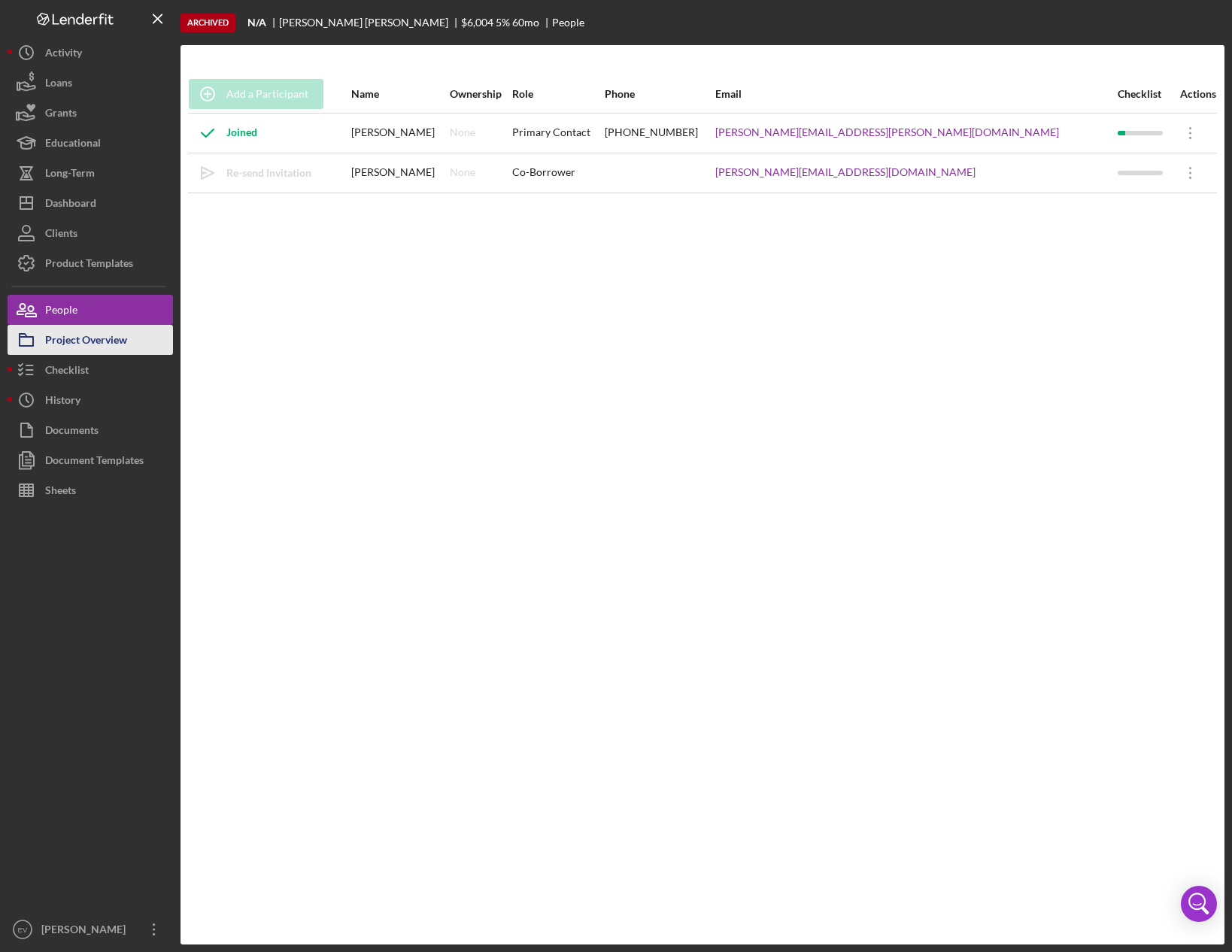
click at [76, 347] on div "Project Overview" at bounding box center [86, 342] width 82 height 34
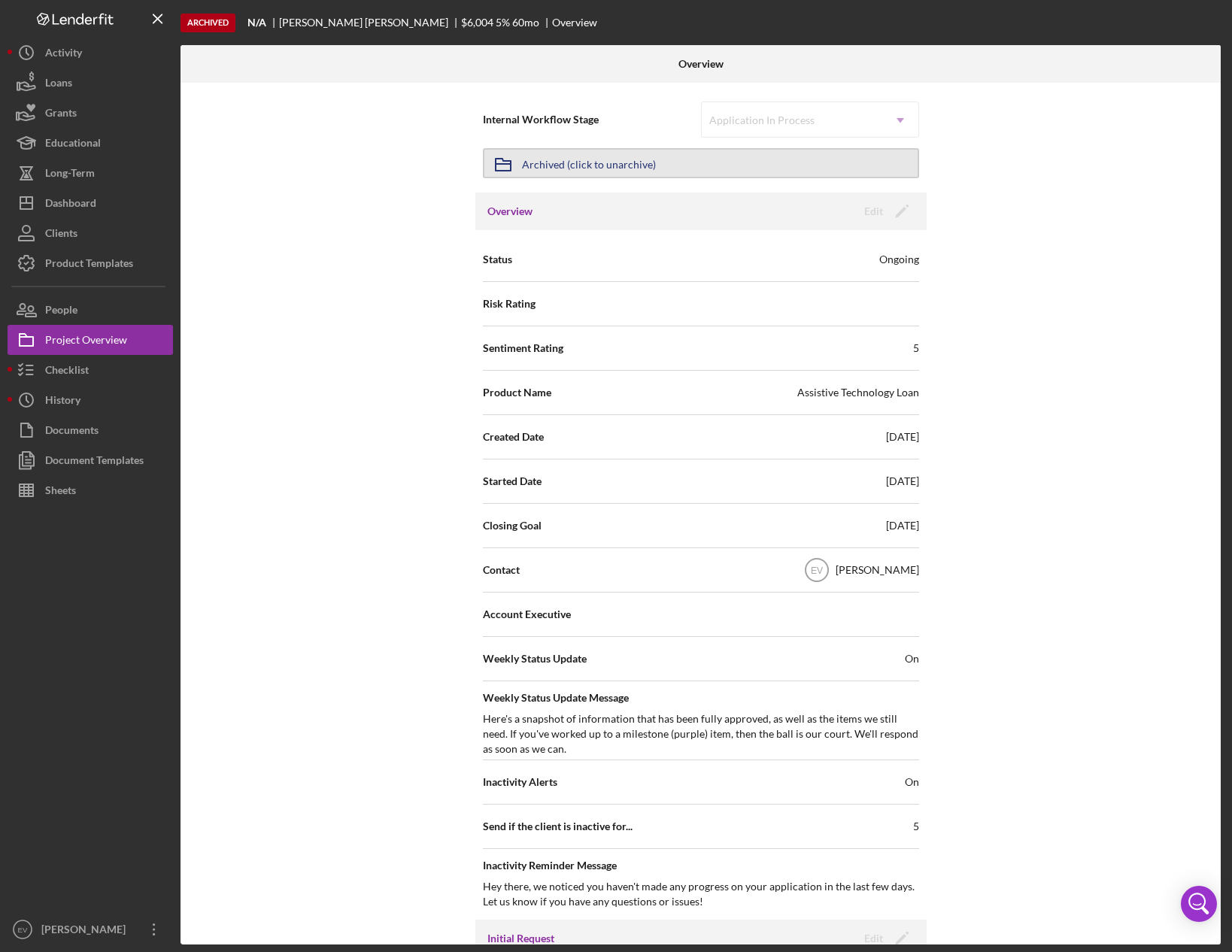
click at [574, 167] on div "Archived (click to unarchive)" at bounding box center [589, 163] width 134 height 27
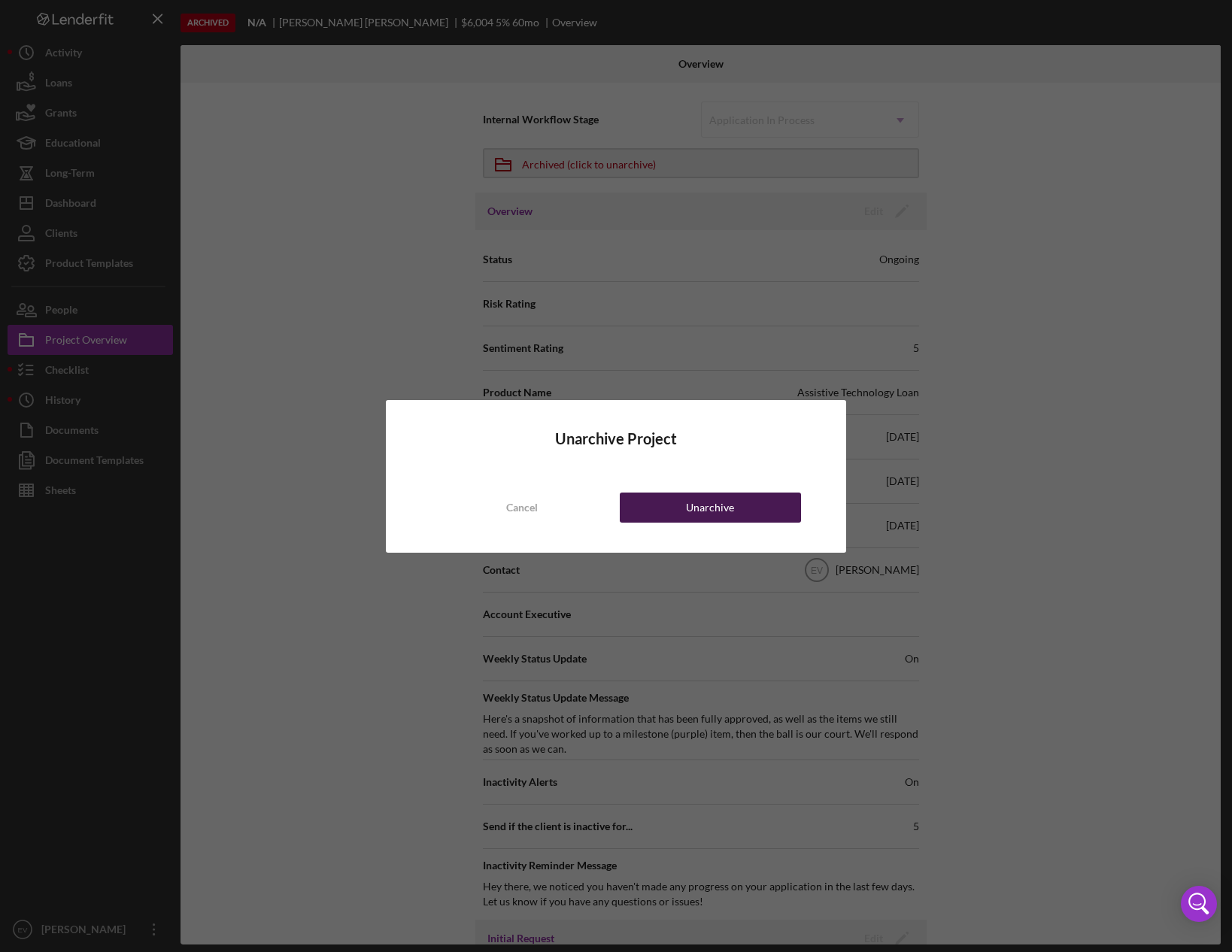
click at [713, 506] on div "Unarchive" at bounding box center [709, 508] width 48 height 30
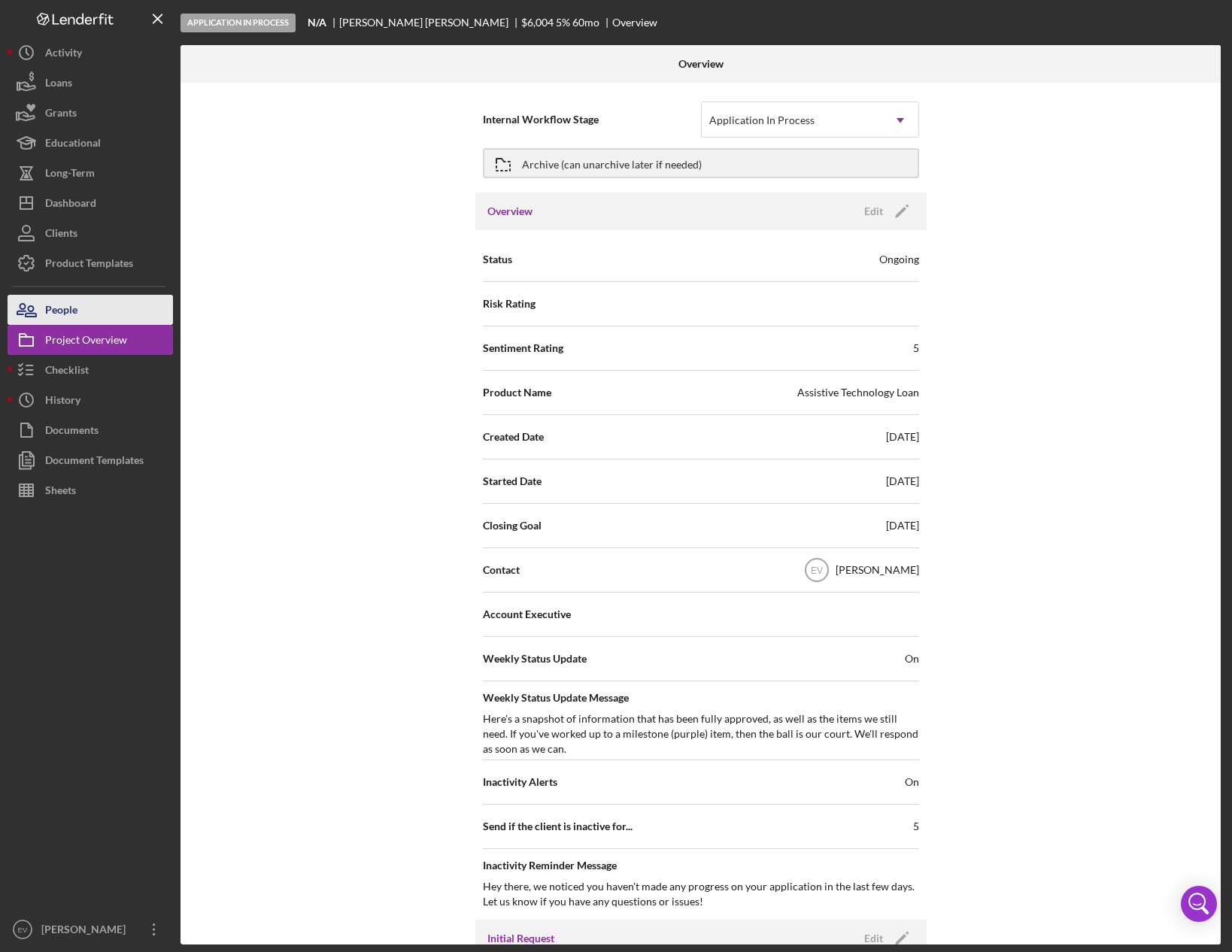
click at [102, 313] on button "People" at bounding box center [90, 309] width 165 height 30
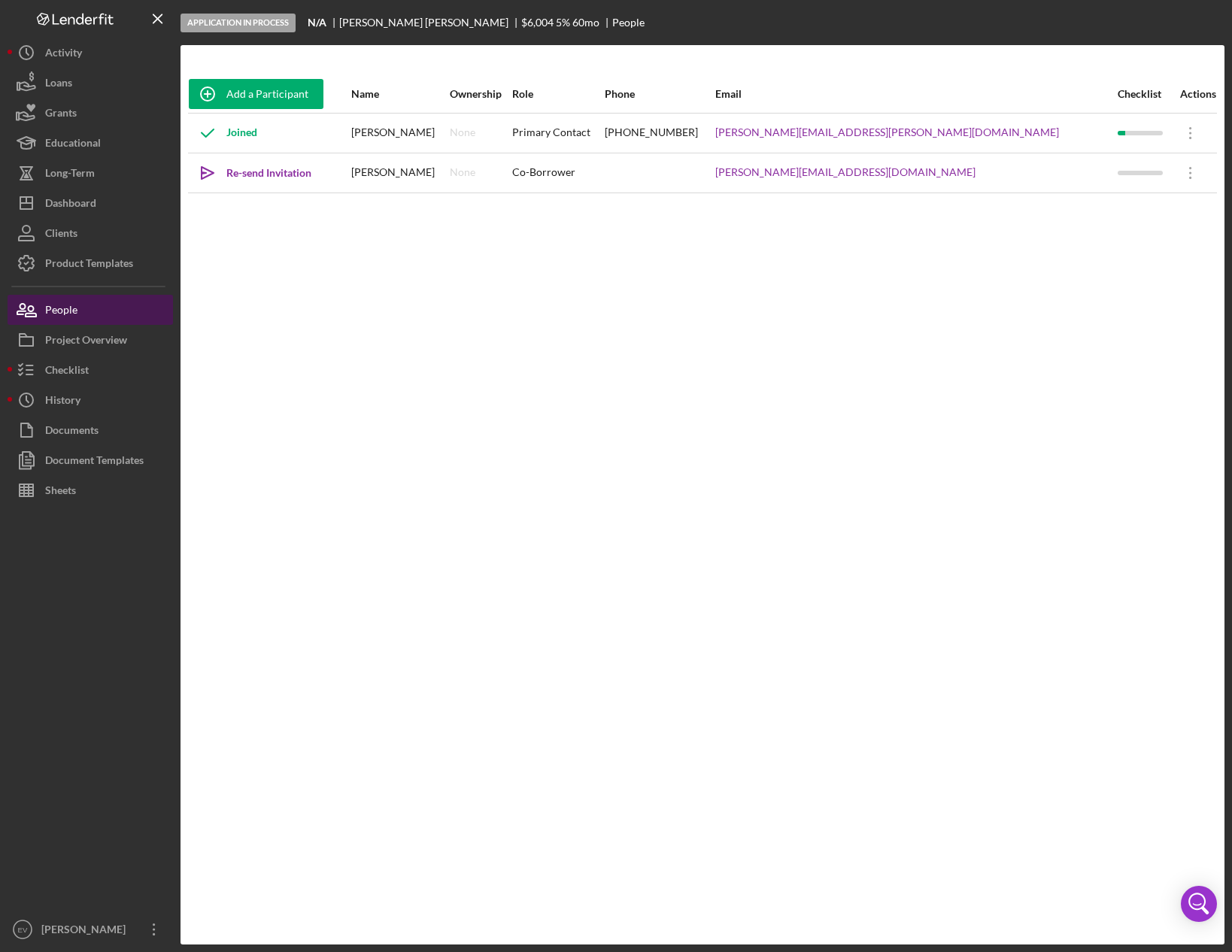
click at [70, 297] on div "People" at bounding box center [61, 311] width 32 height 34
click at [80, 345] on div "Project Overview" at bounding box center [86, 342] width 82 height 34
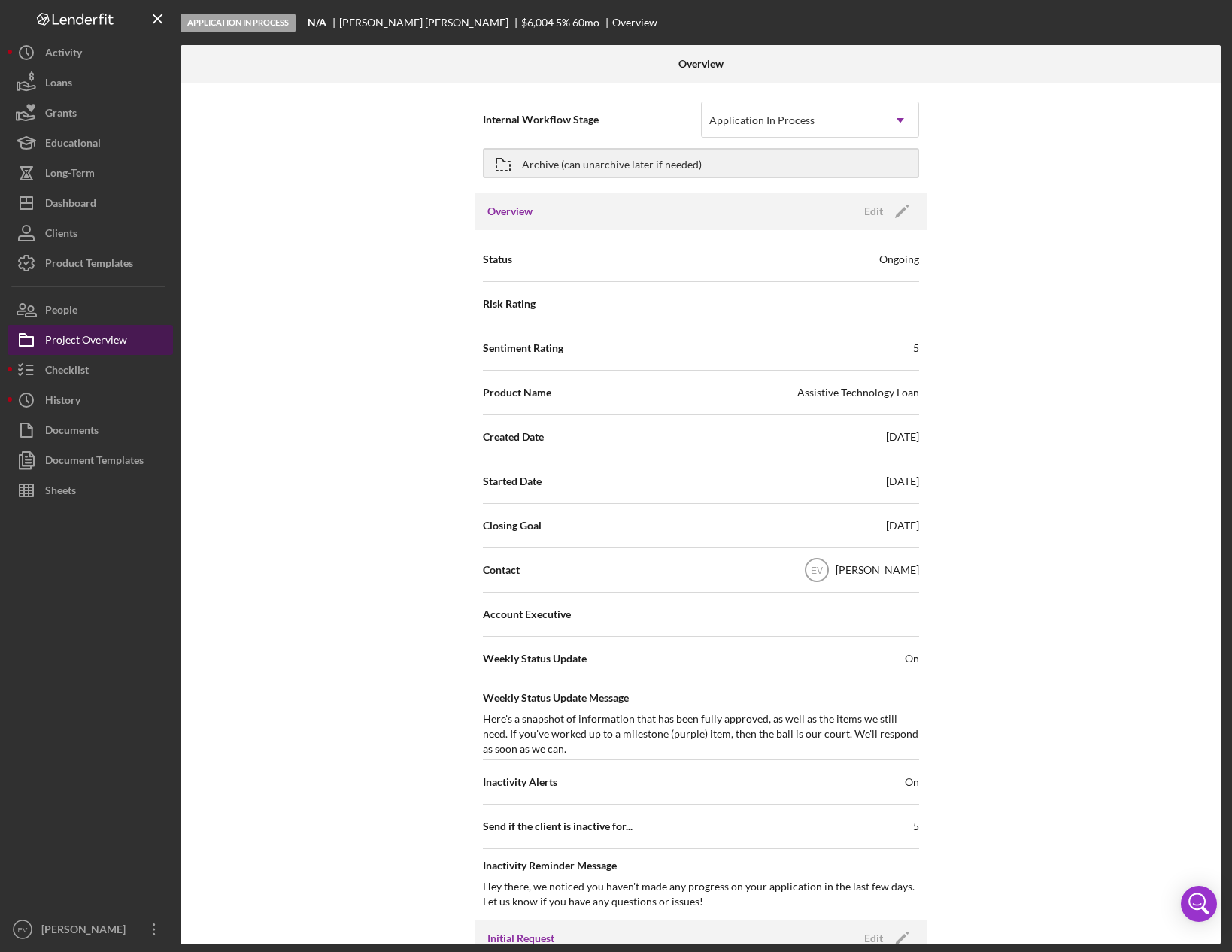
click at [76, 309] on div "People" at bounding box center [61, 311] width 32 height 34
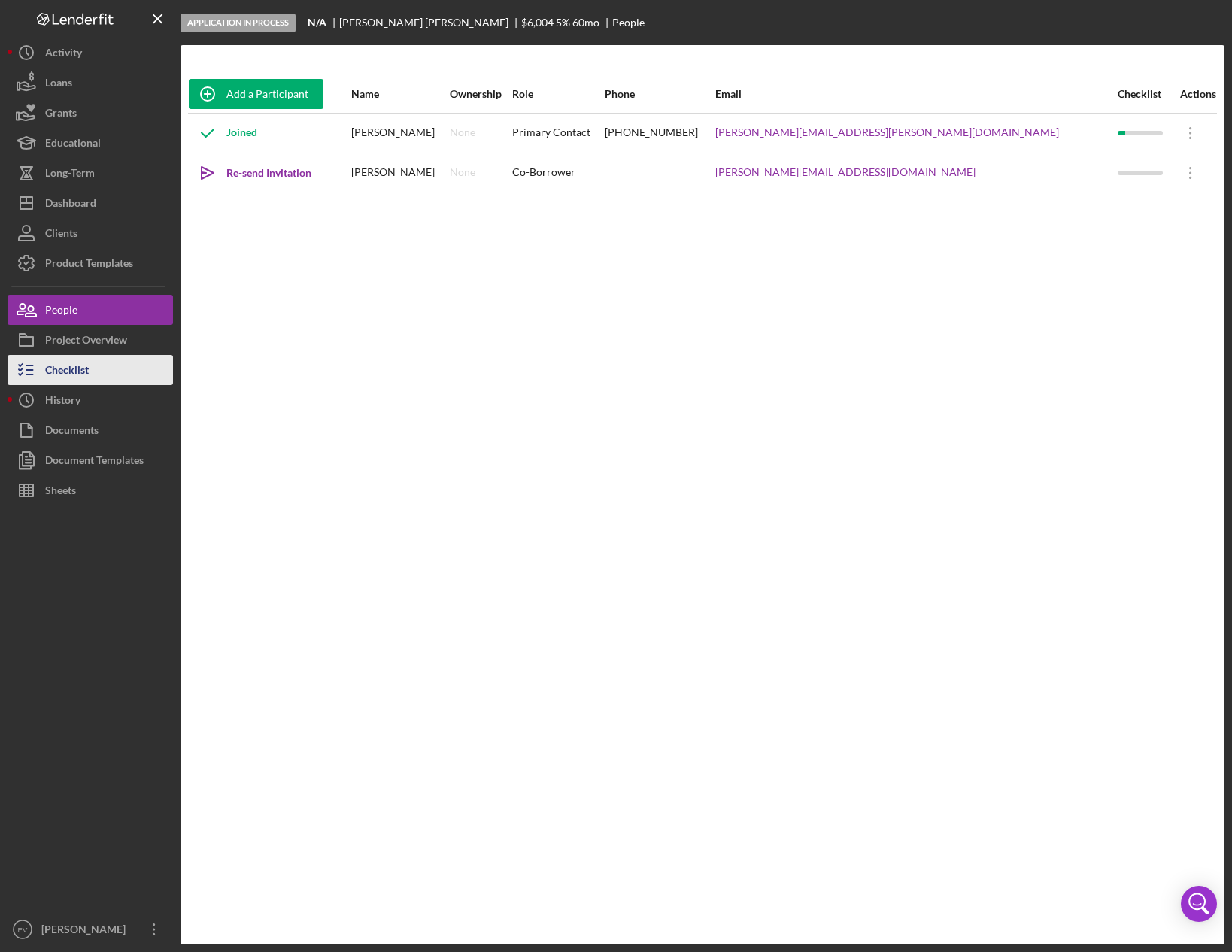
click at [90, 376] on button "Checklist" at bounding box center [90, 370] width 165 height 30
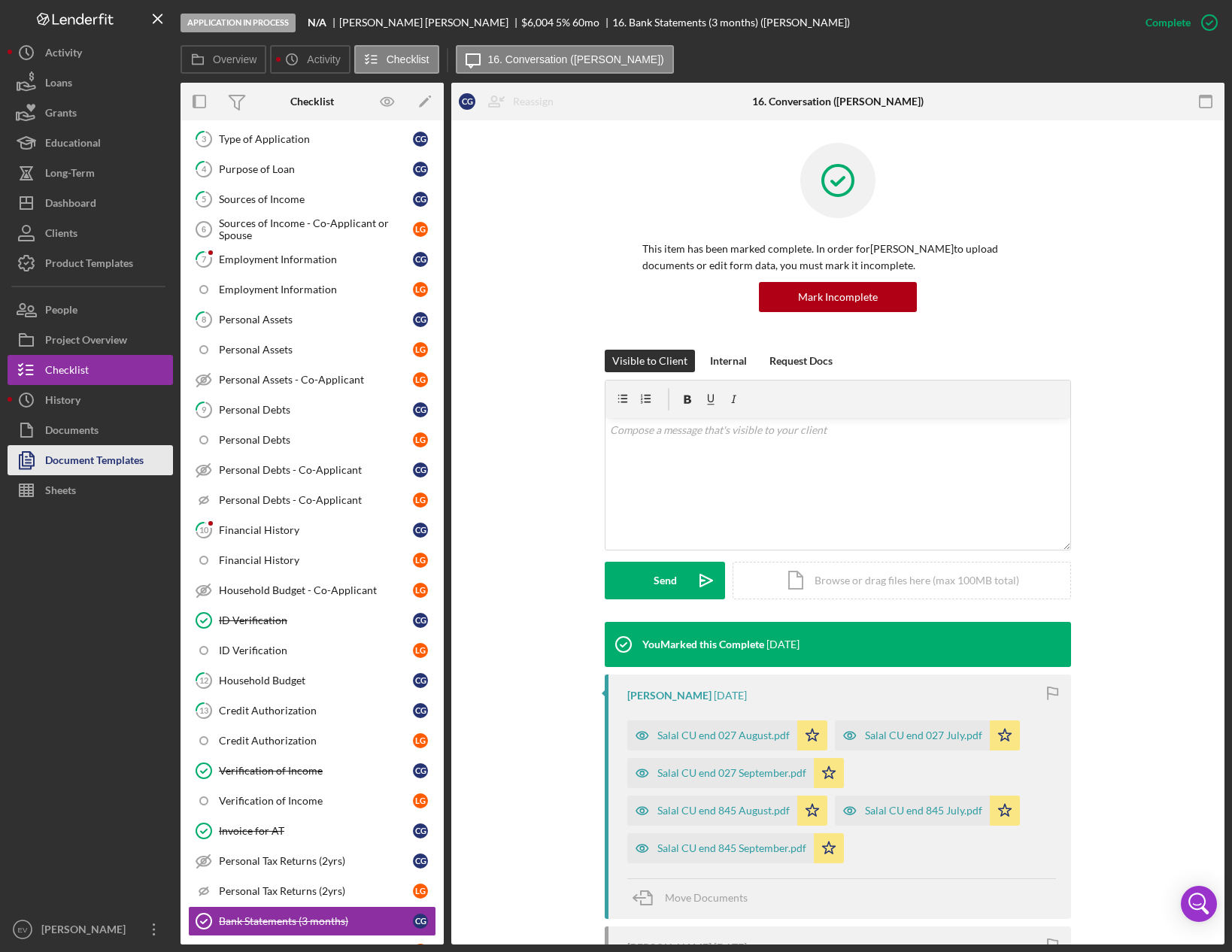
scroll to position [161, 0]
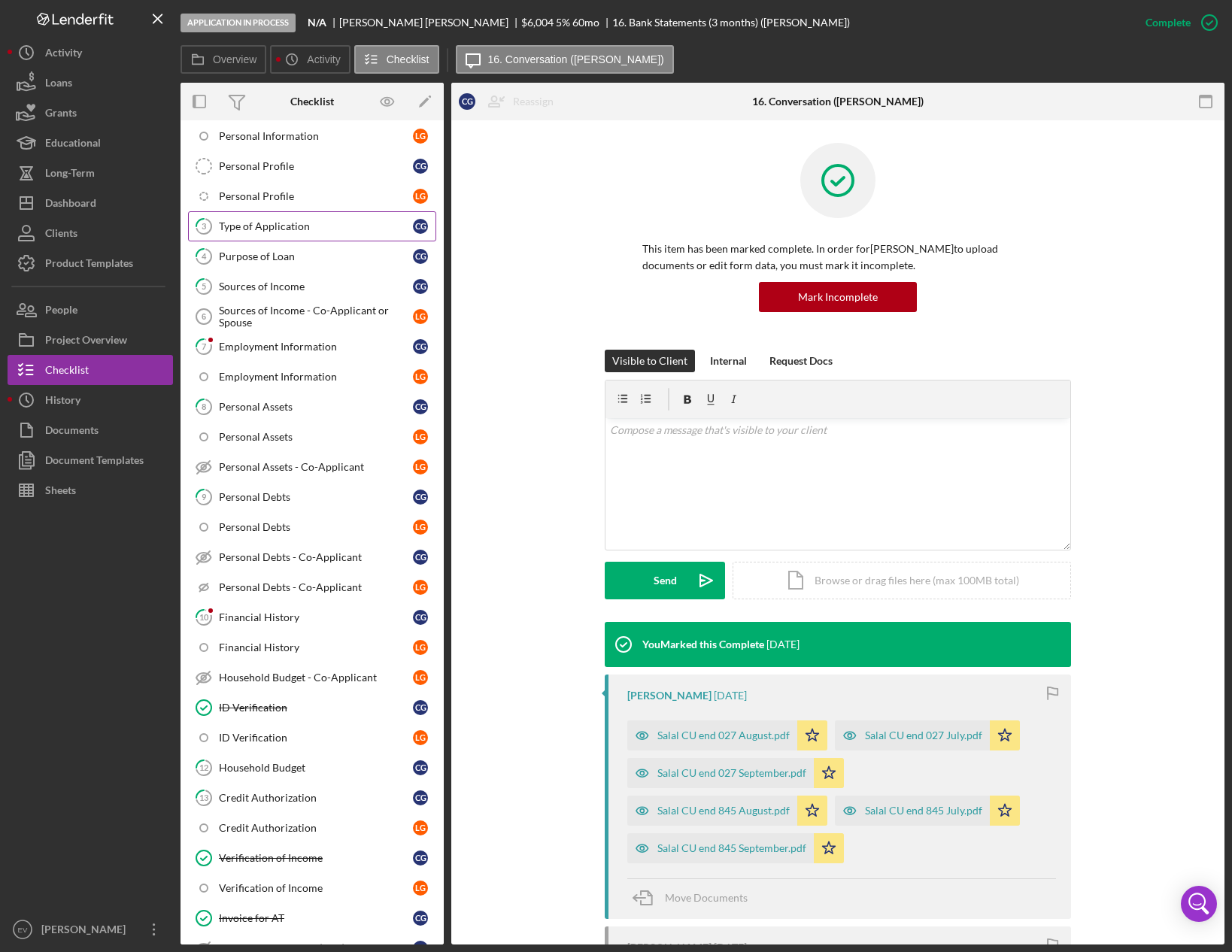
click at [273, 231] on div "Type of Application" at bounding box center [316, 226] width 194 height 12
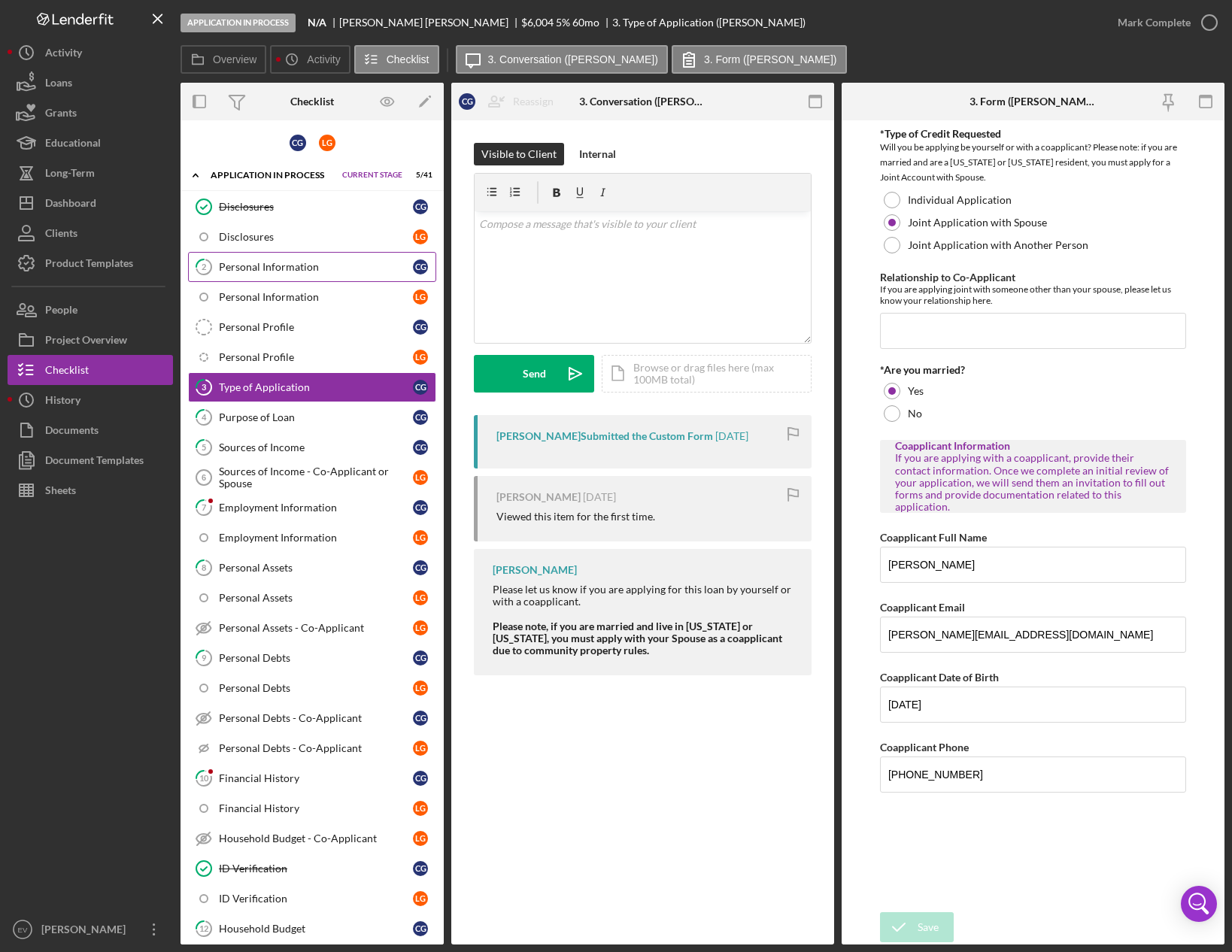
click at [289, 273] on div "Personal Information" at bounding box center [316, 267] width 194 height 12
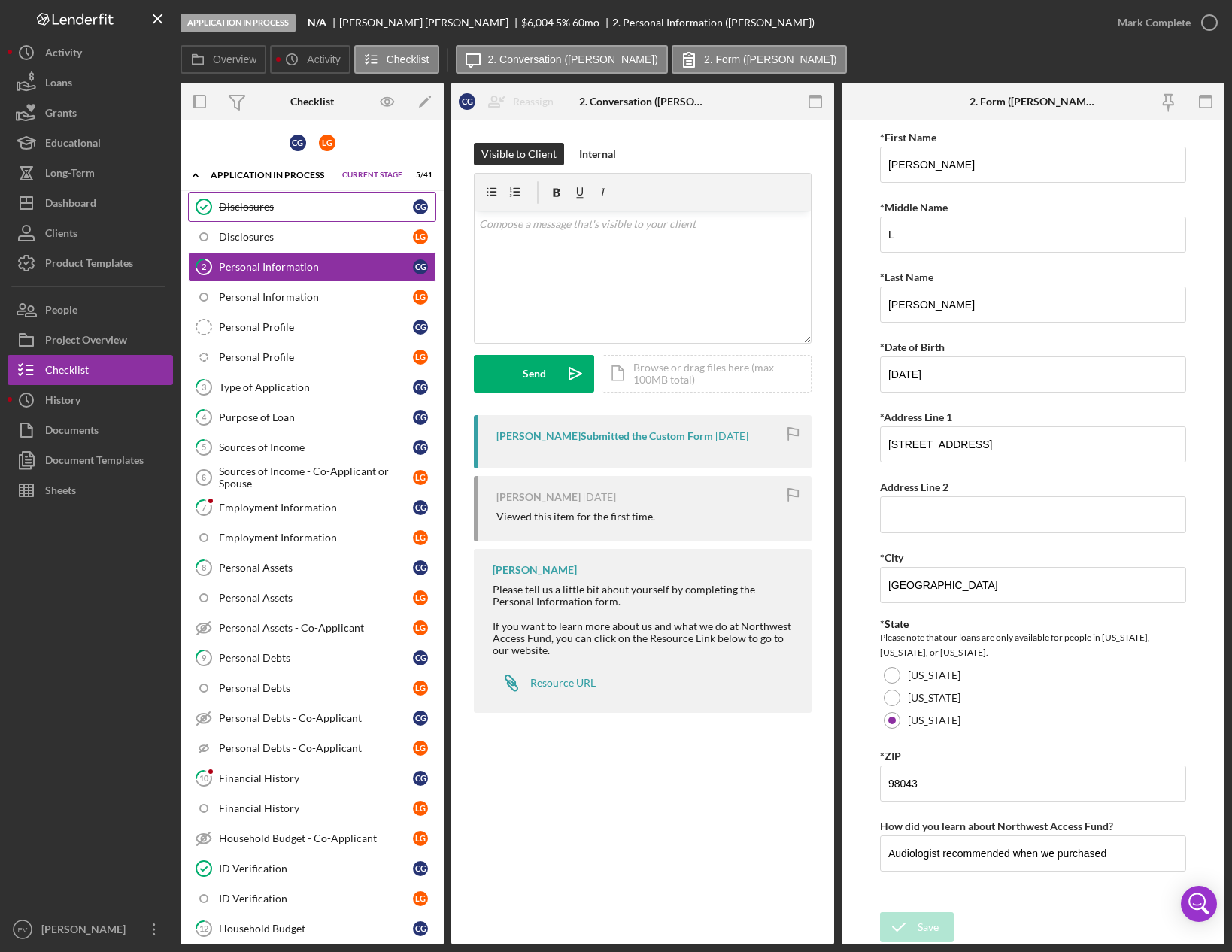
click at [311, 209] on div "Disclosures" at bounding box center [316, 207] width 194 height 12
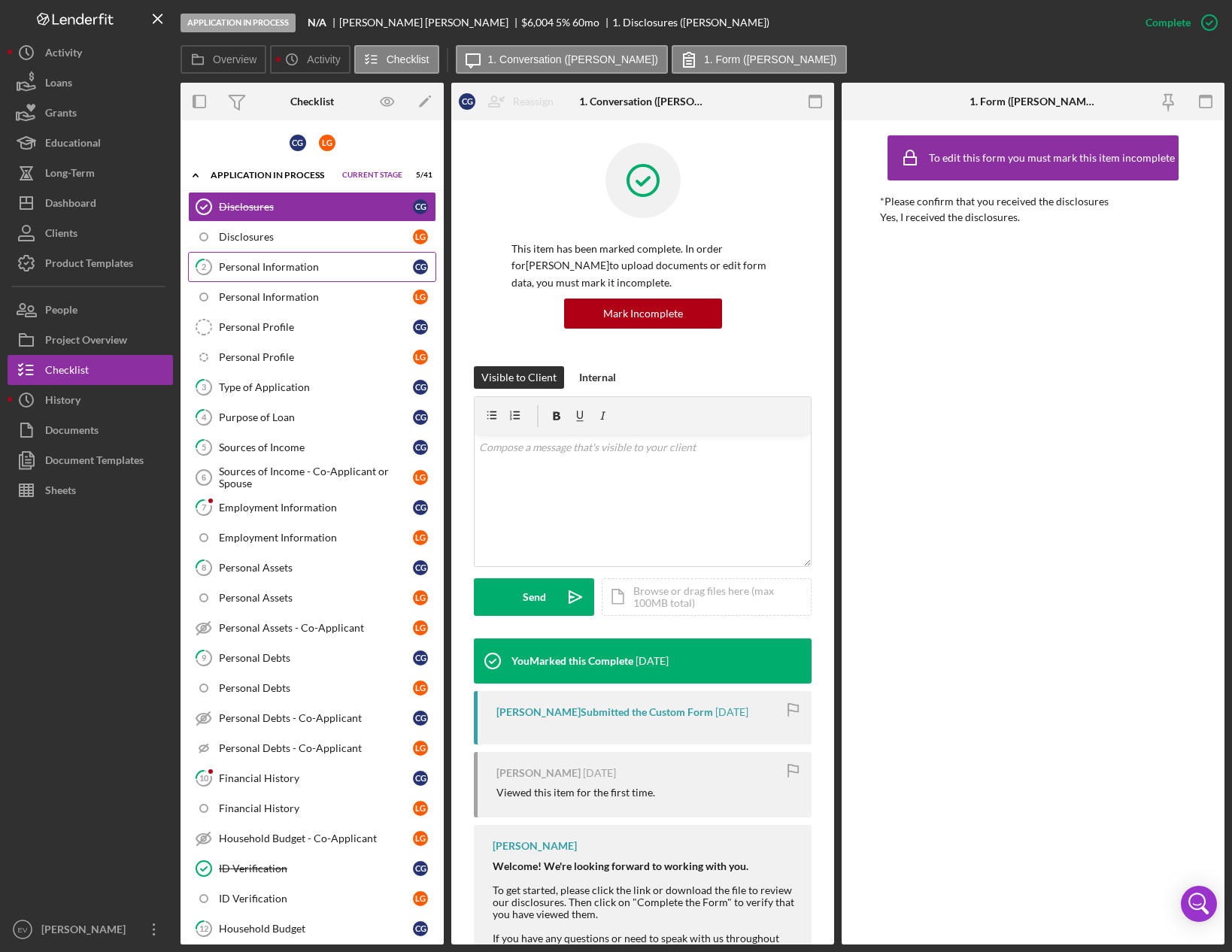
click at [288, 264] on div "Personal Information" at bounding box center [316, 267] width 194 height 12
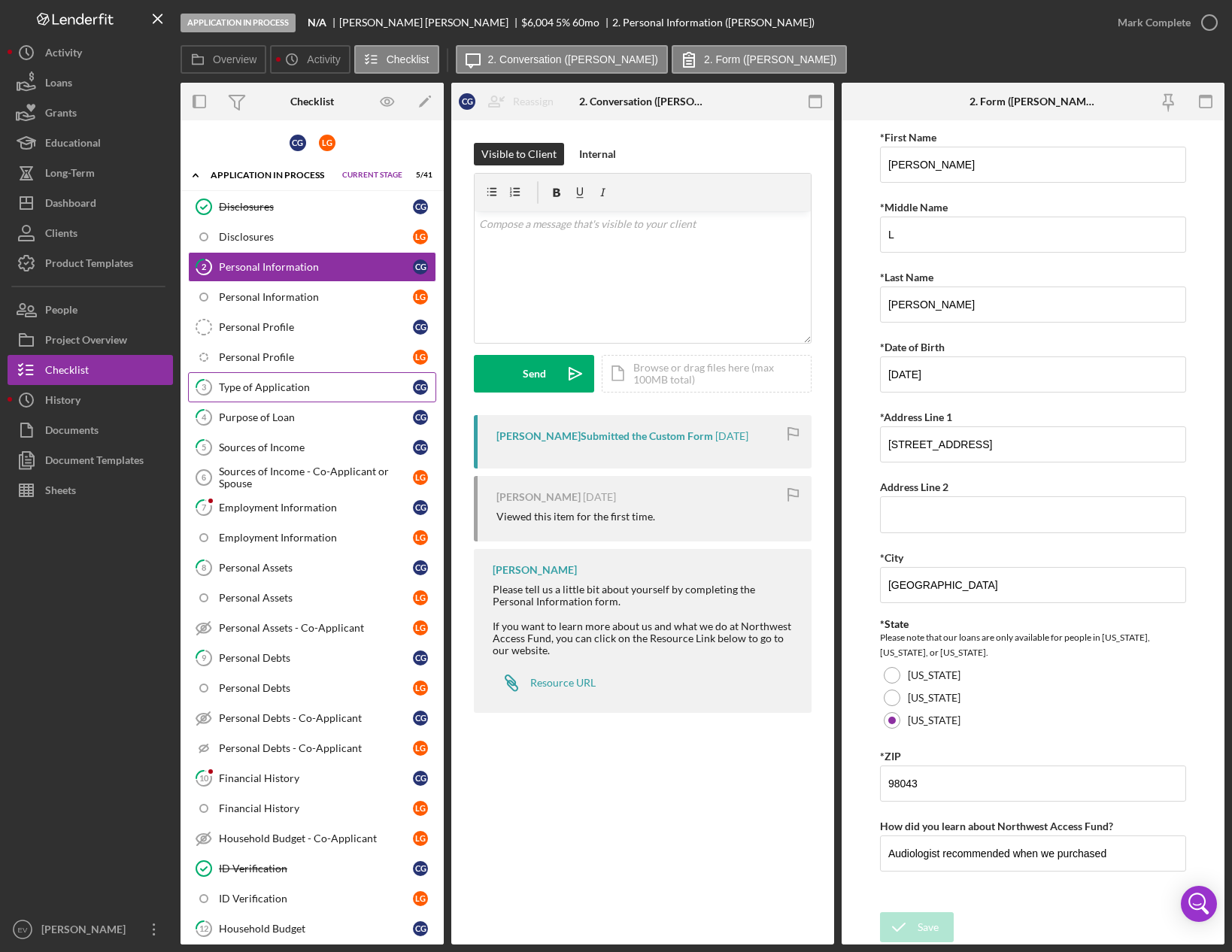
click at [287, 397] on link "3 Type of Application C G" at bounding box center [311, 388] width 248 height 30
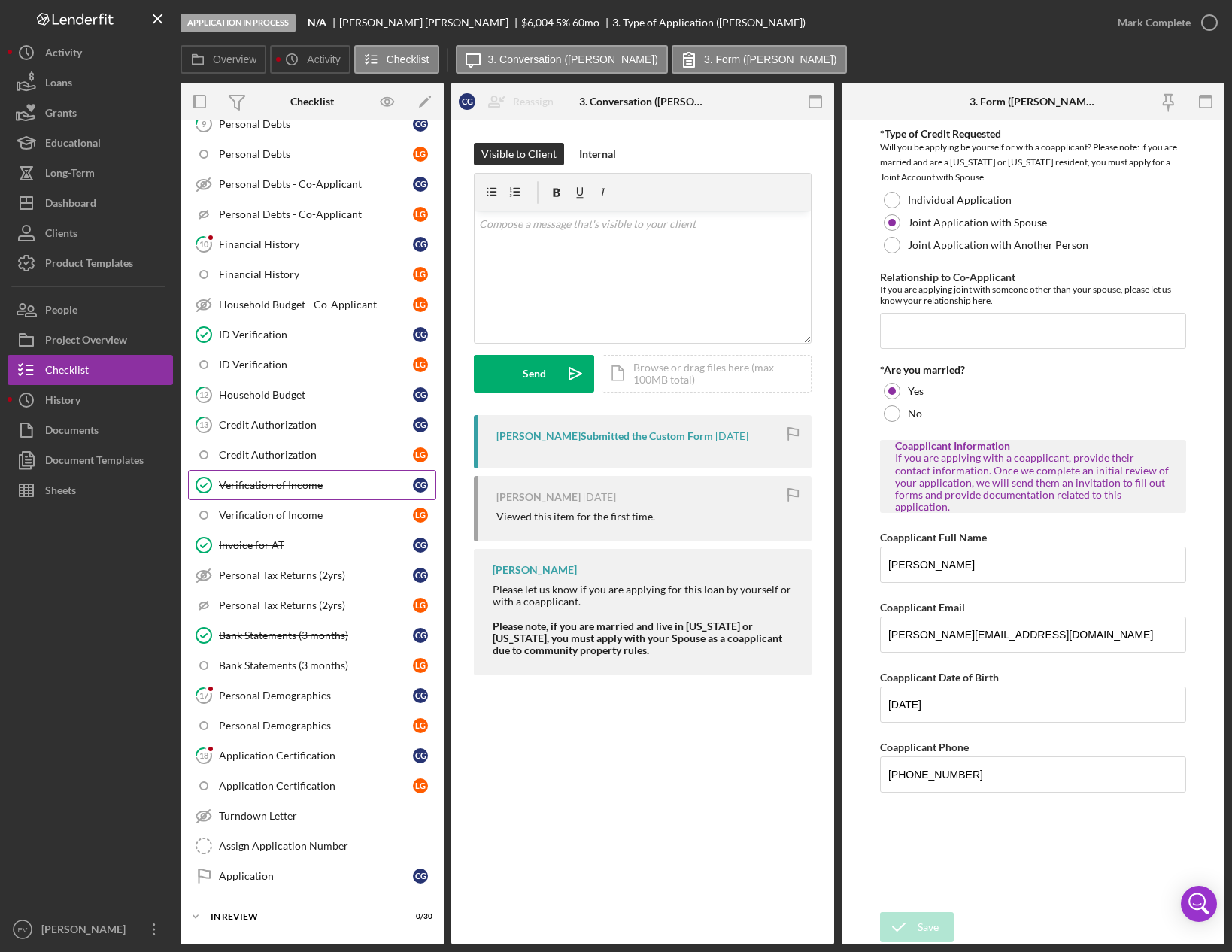
scroll to position [611, 0]
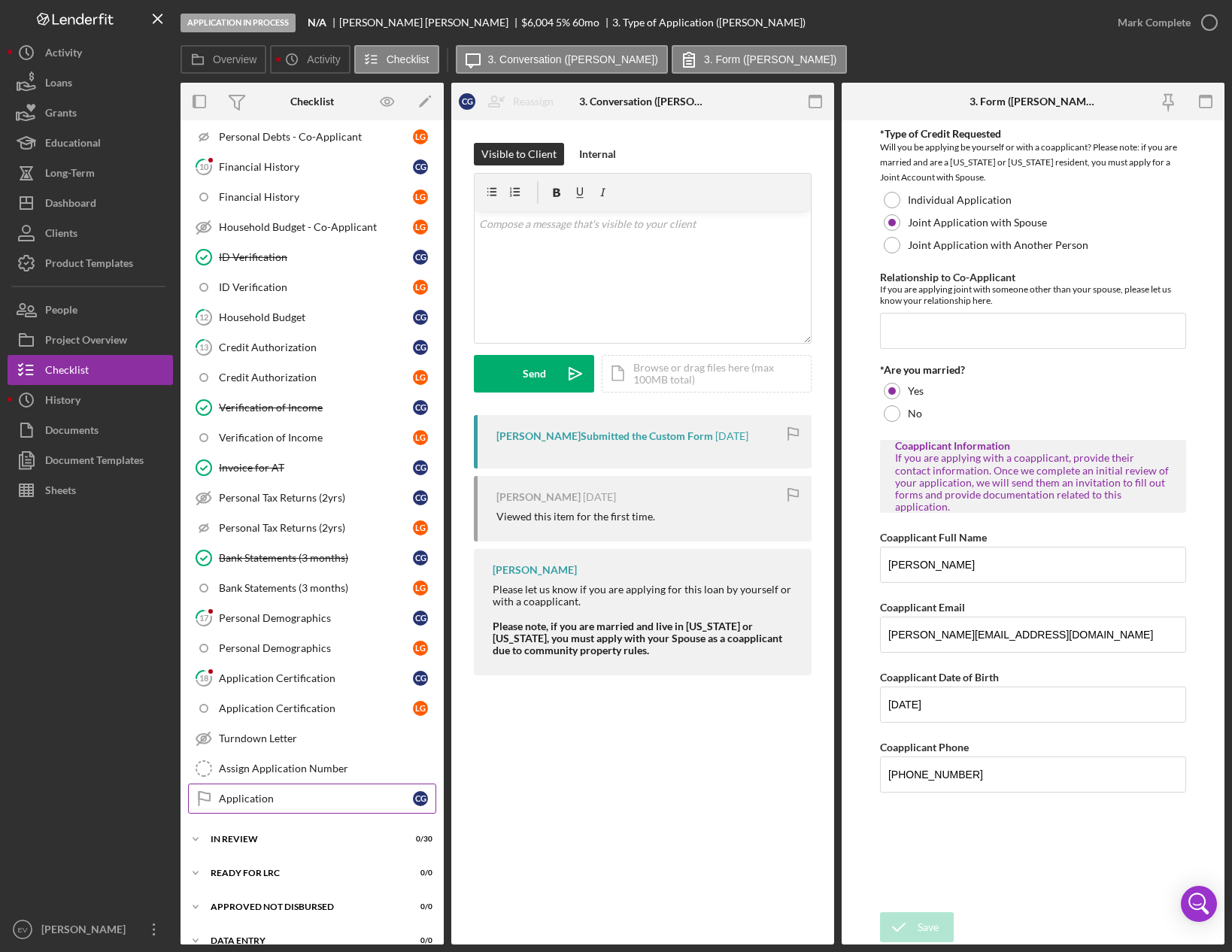
click at [281, 800] on div "Application" at bounding box center [316, 798] width 194 height 12
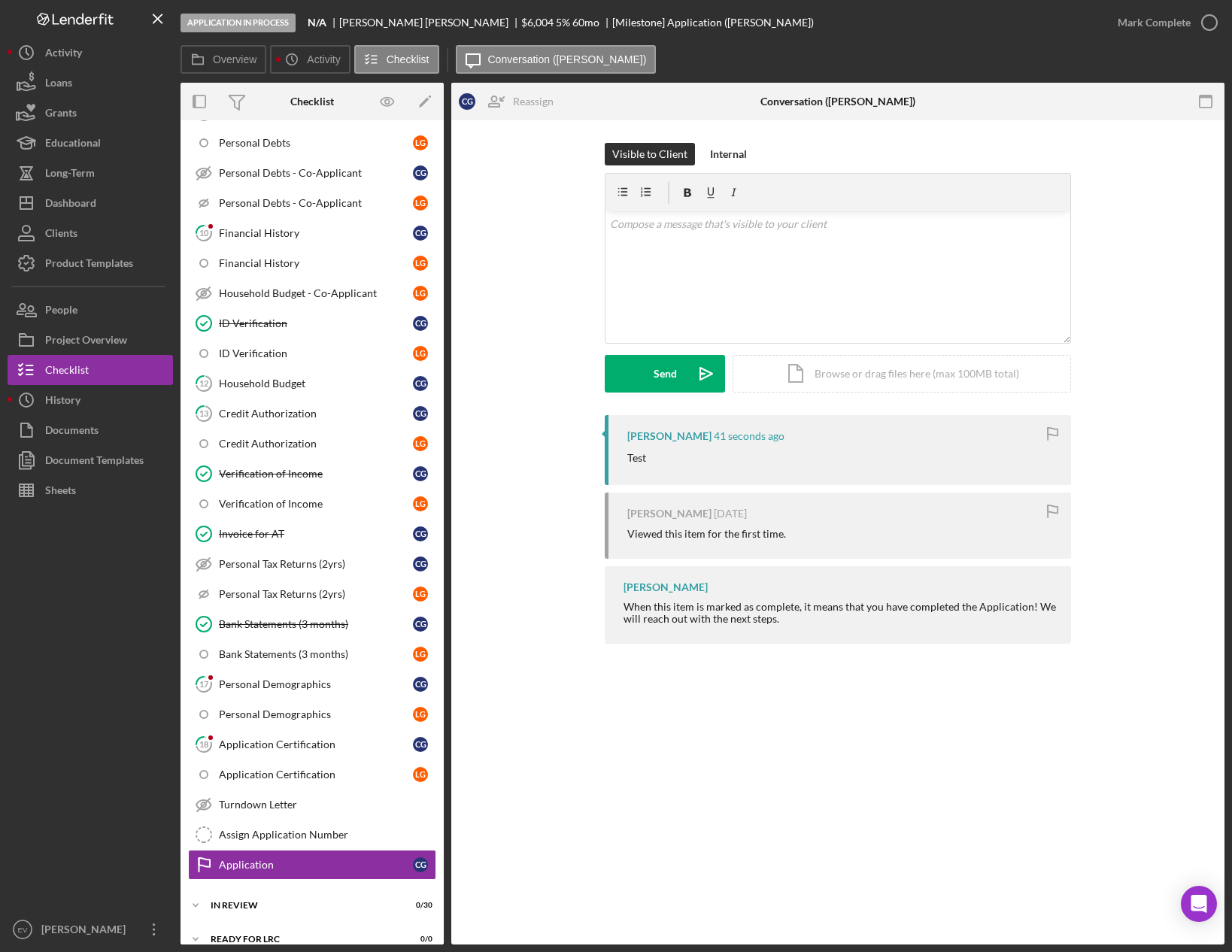
scroll to position [631, 0]
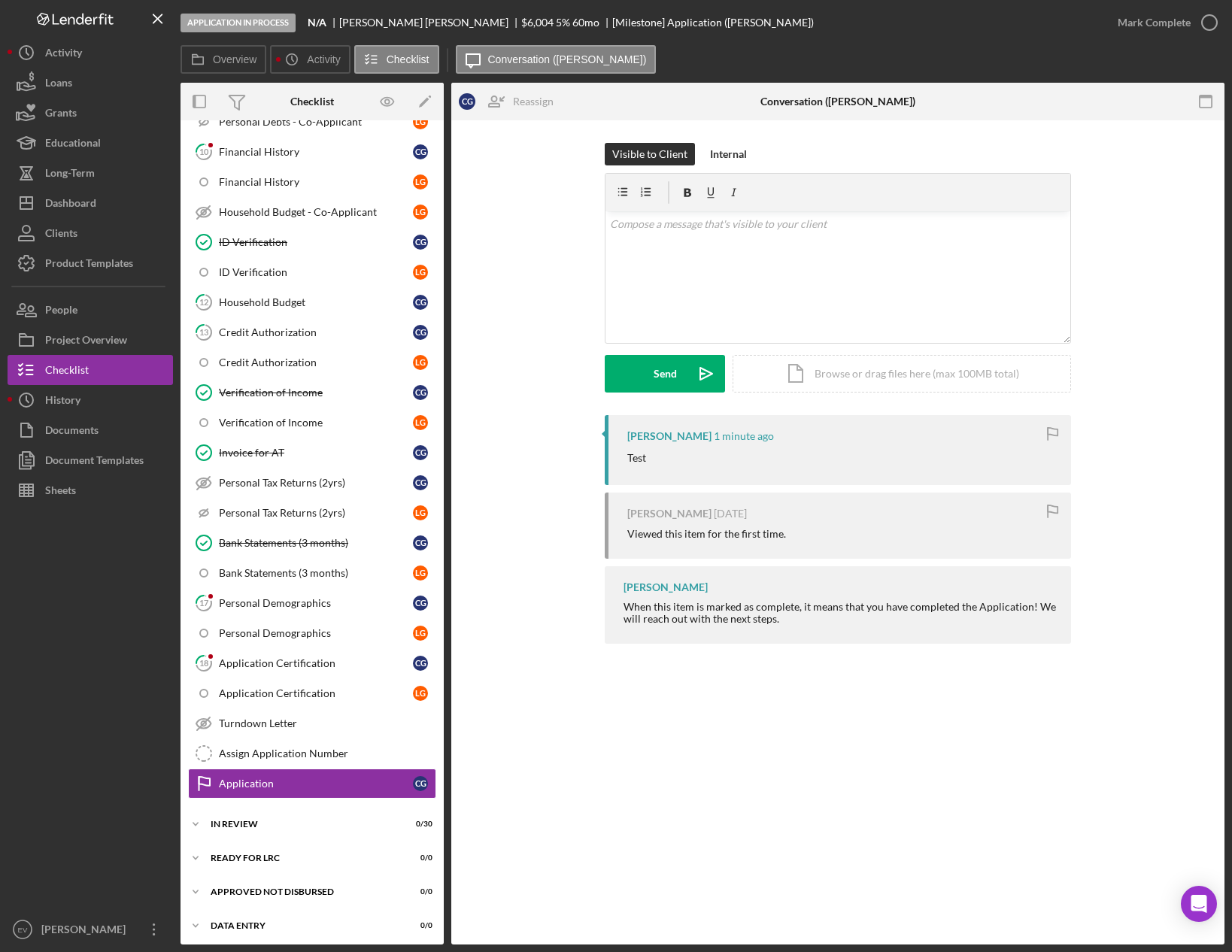
scroll to position [631, 0]
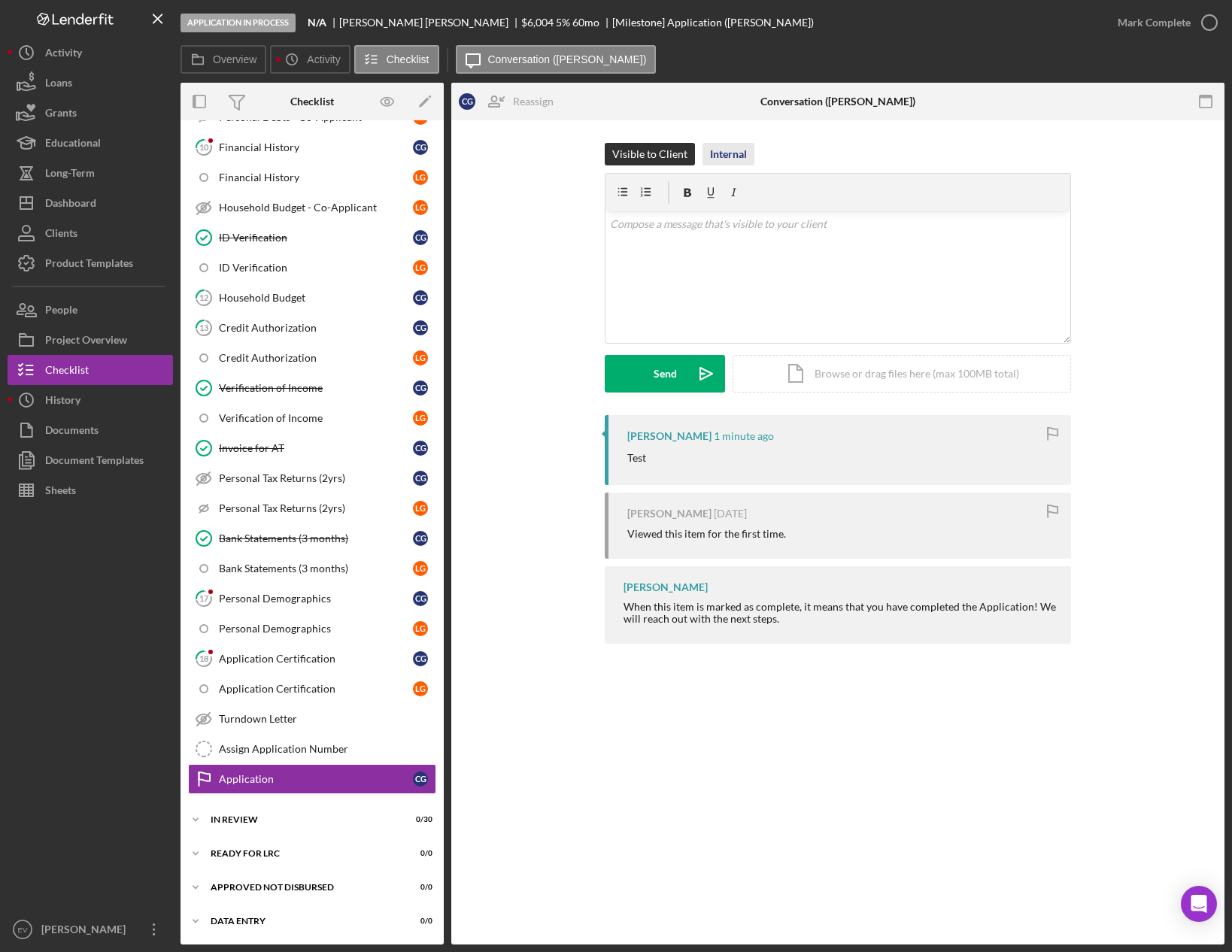
click at [732, 149] on div "Internal" at bounding box center [728, 154] width 37 height 23
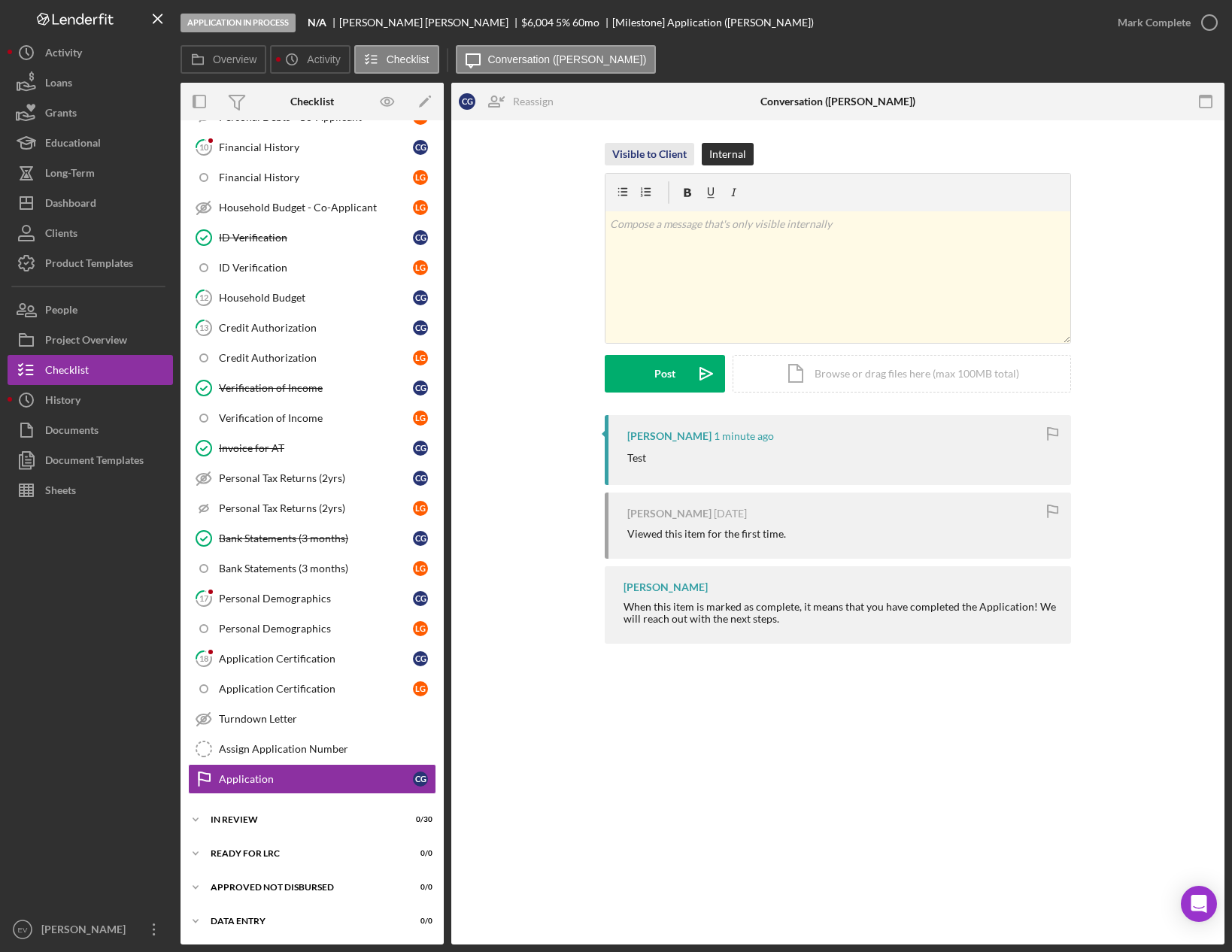
click at [654, 154] on div "Visible to Client" at bounding box center [649, 154] width 75 height 23
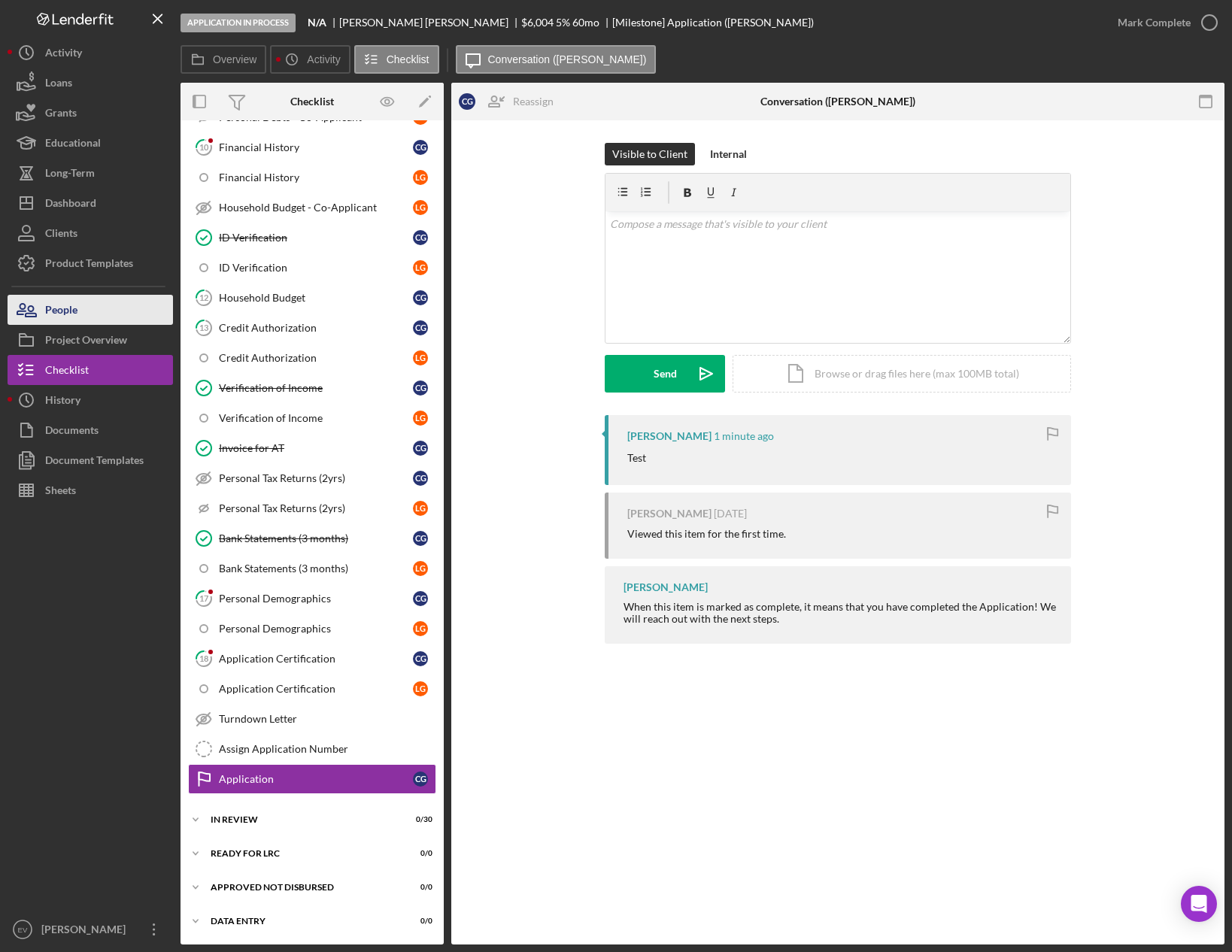
click at [118, 313] on button "People" at bounding box center [90, 309] width 165 height 30
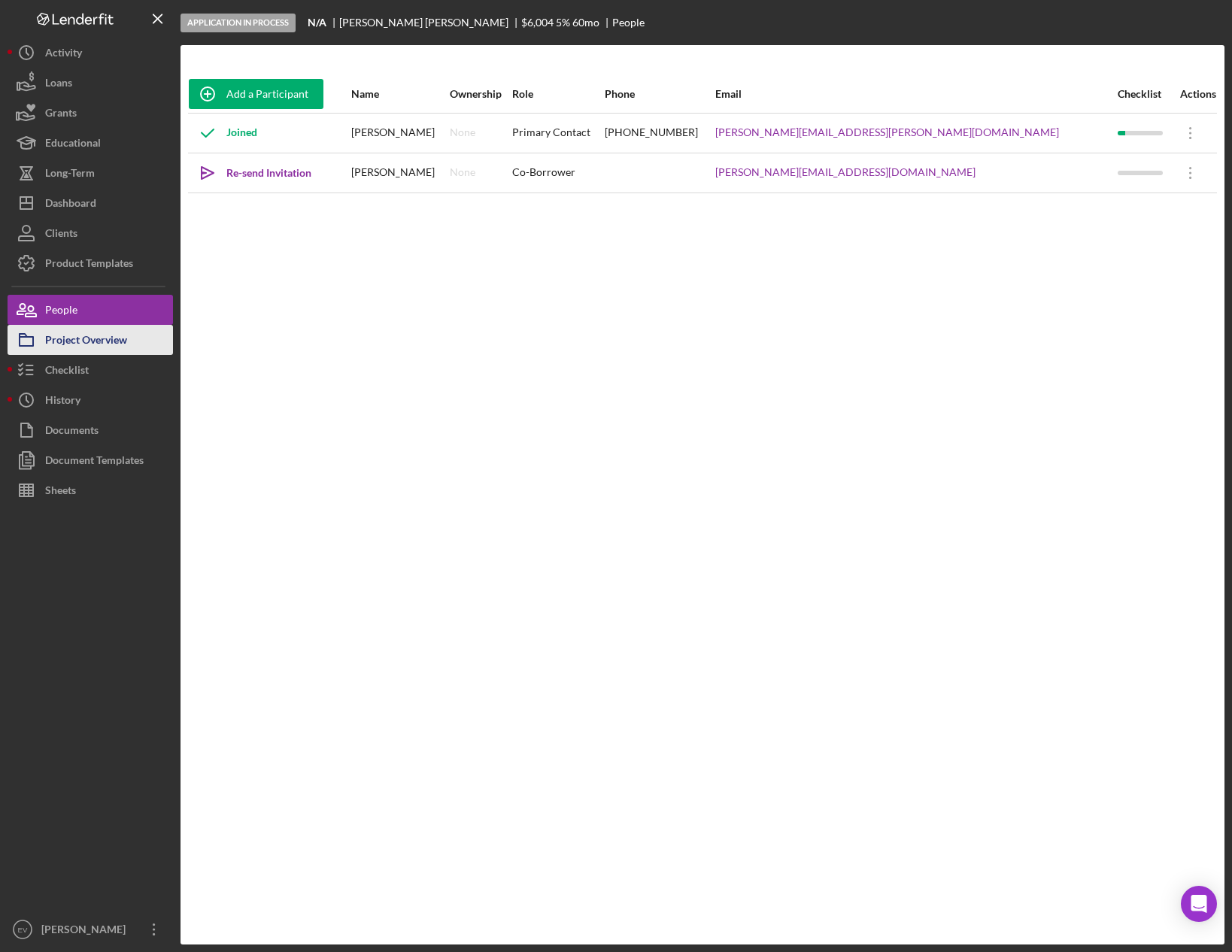
click at [83, 342] on div "Project Overview" at bounding box center [86, 342] width 82 height 34
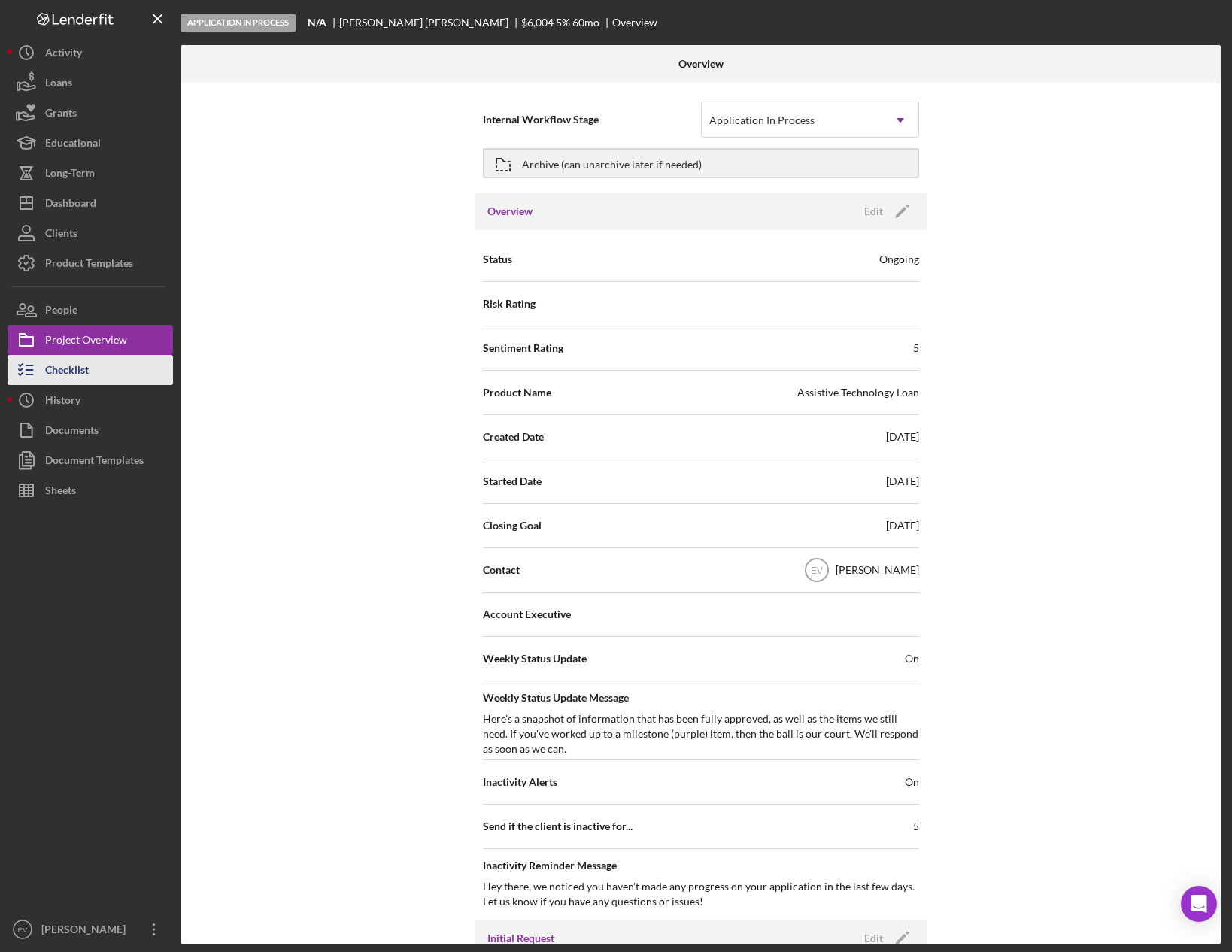
click at [90, 358] on button "Checklist" at bounding box center [90, 370] width 165 height 30
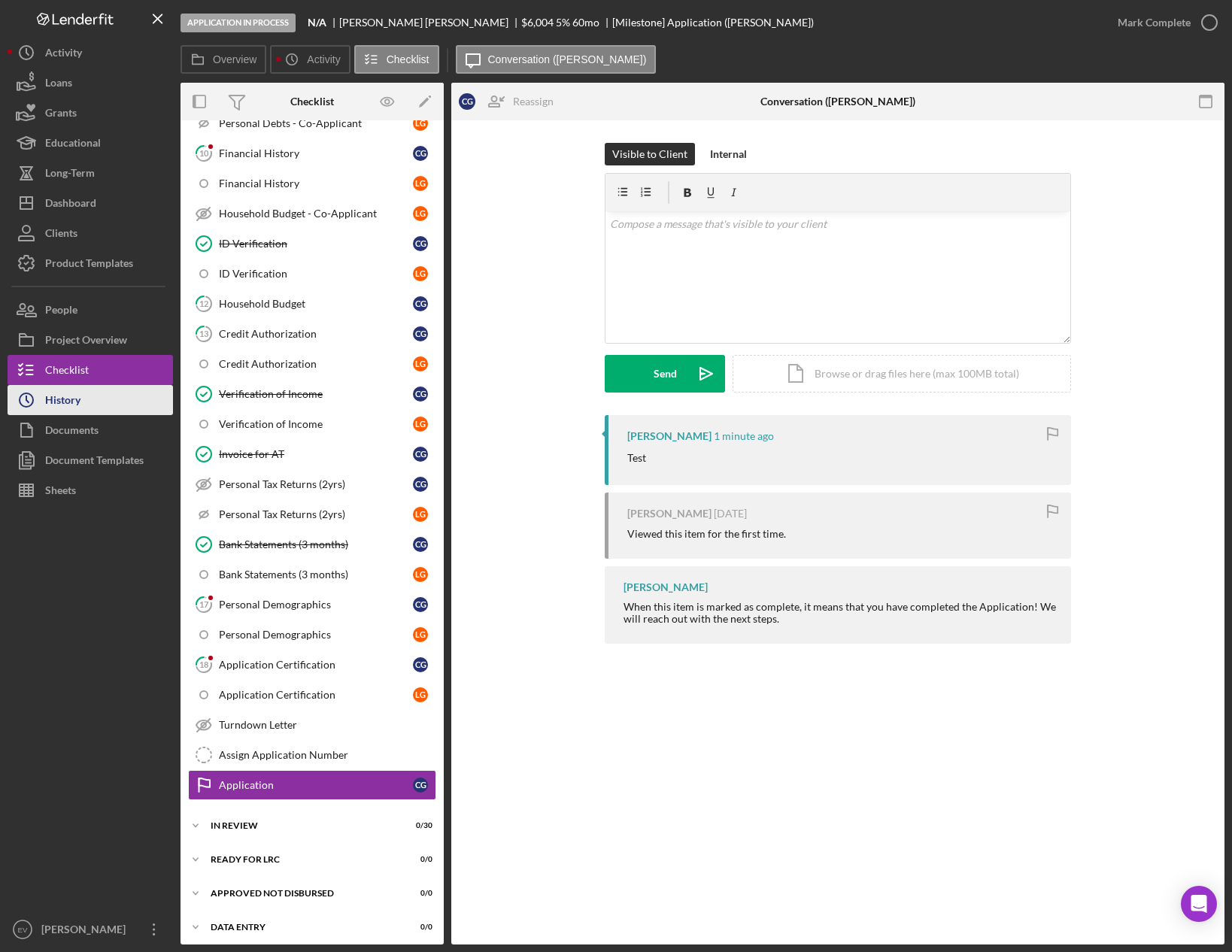
scroll to position [629, 0]
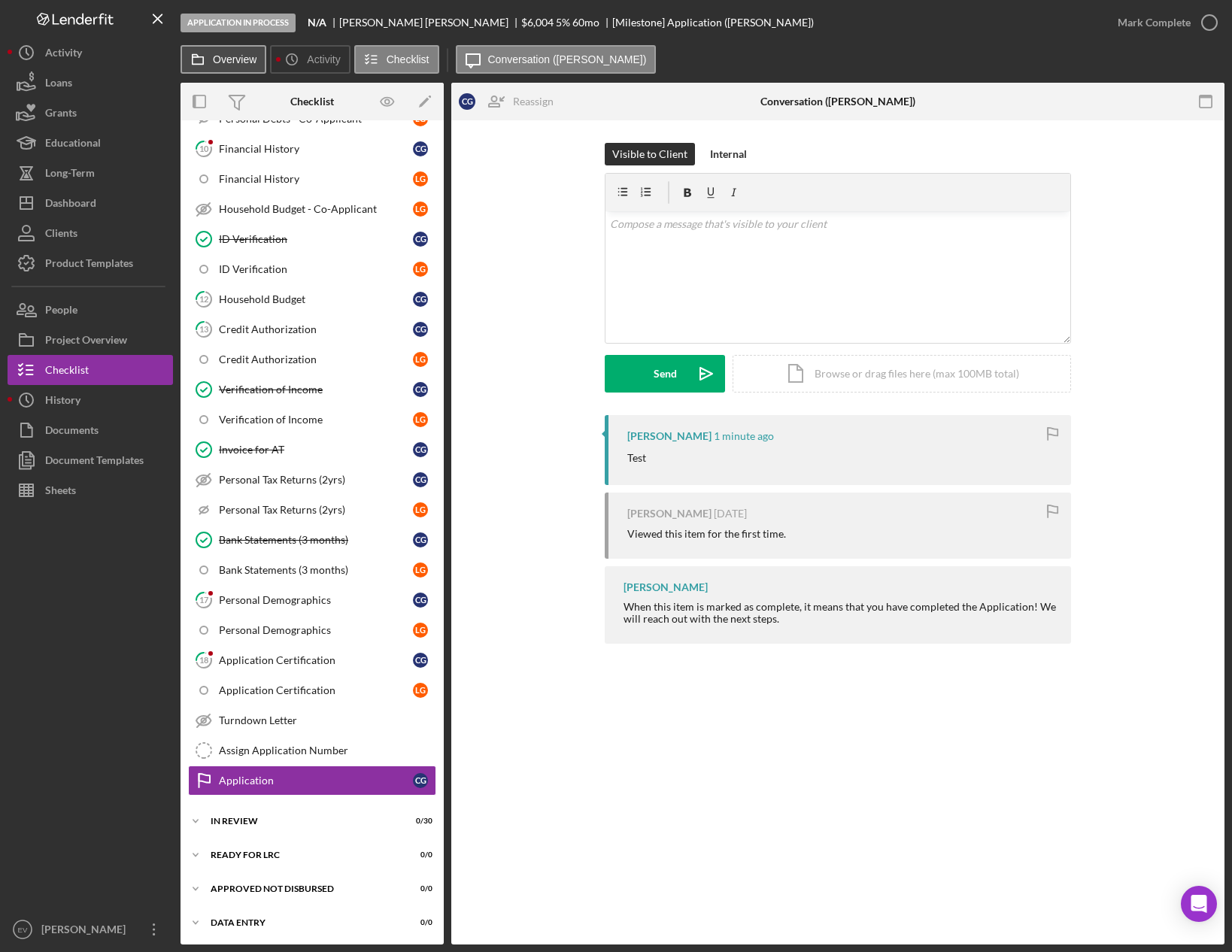
click at [220, 67] on button "Overview" at bounding box center [223, 59] width 86 height 28
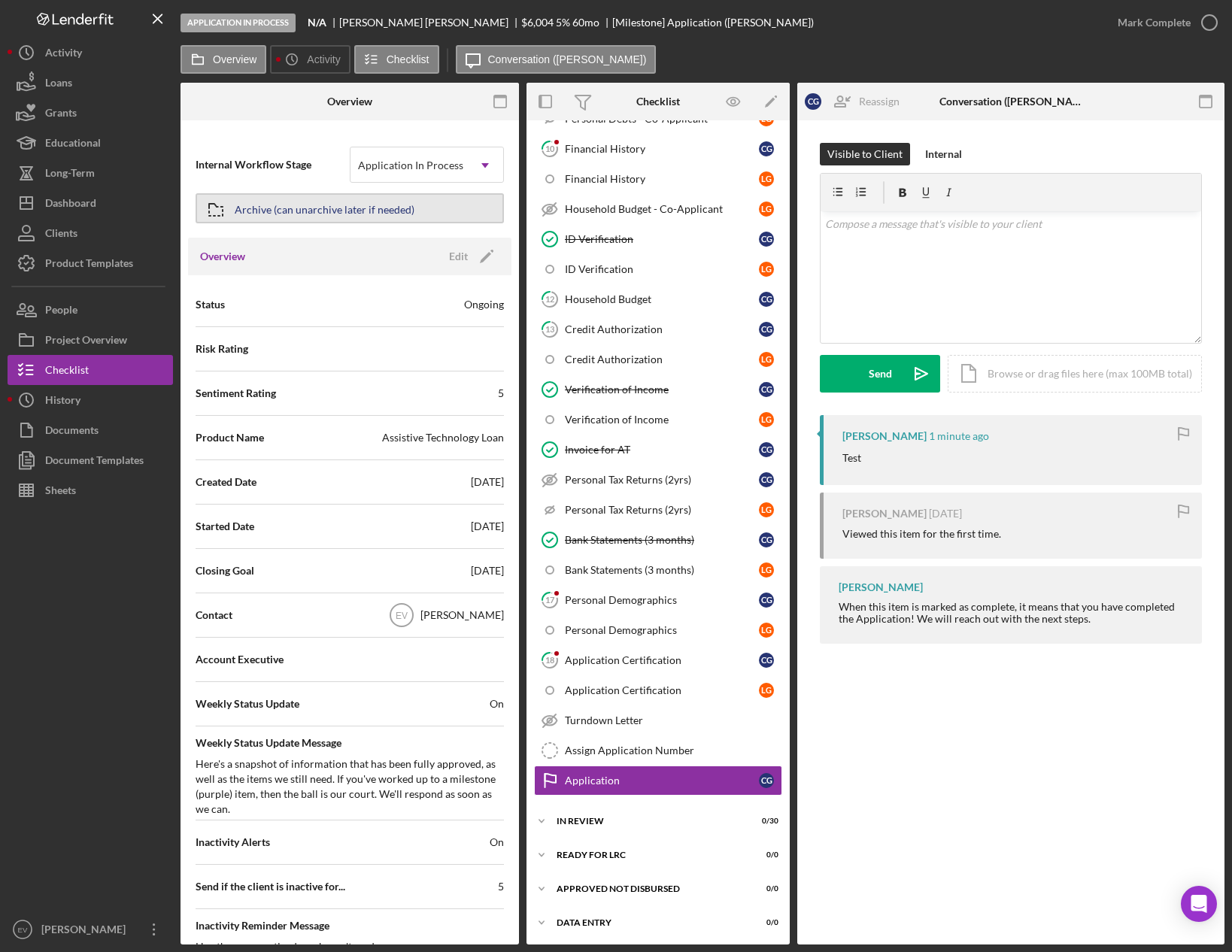
click at [285, 198] on div "Archive (can unarchive later if needed)" at bounding box center [325, 208] width 180 height 27
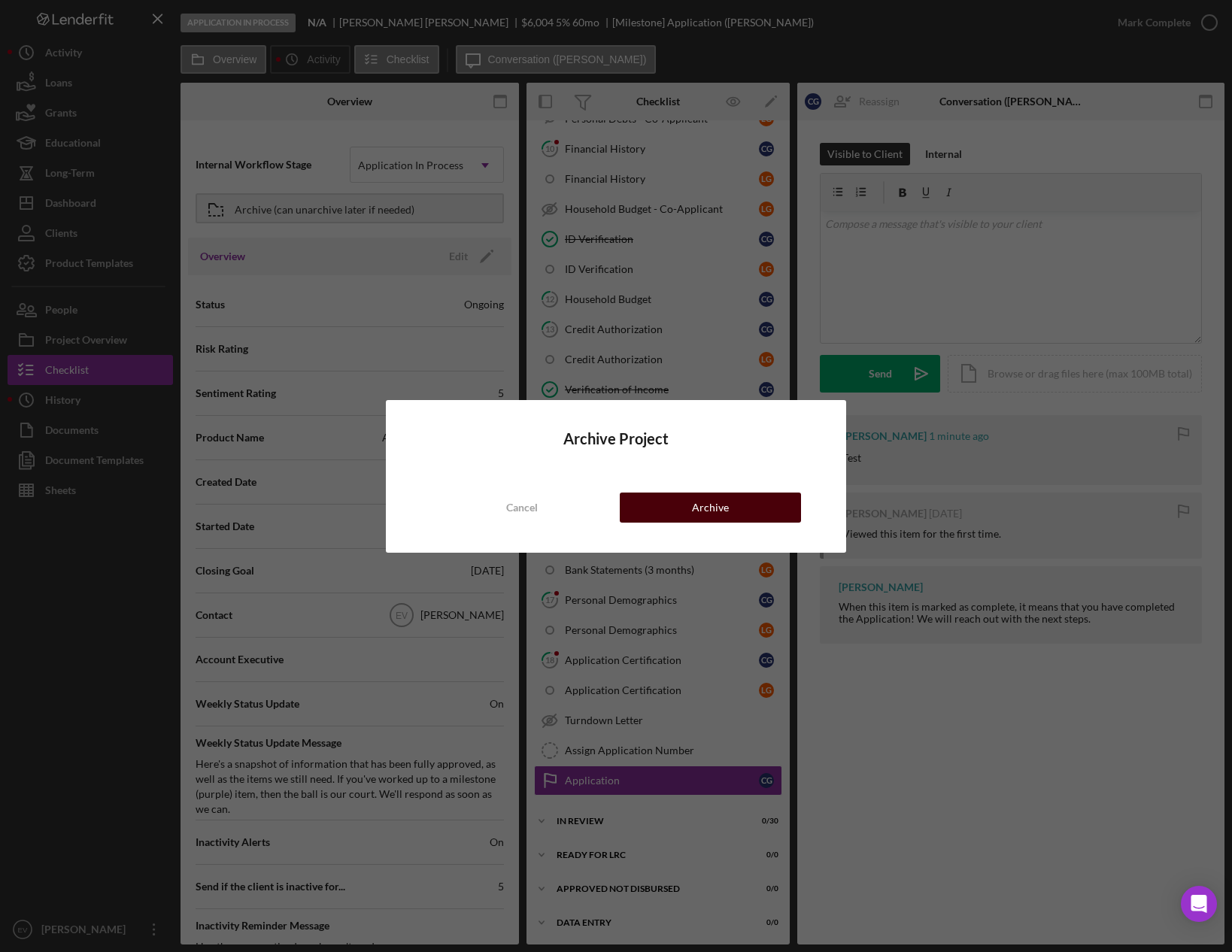
click at [698, 507] on div "Archive" at bounding box center [709, 508] width 37 height 30
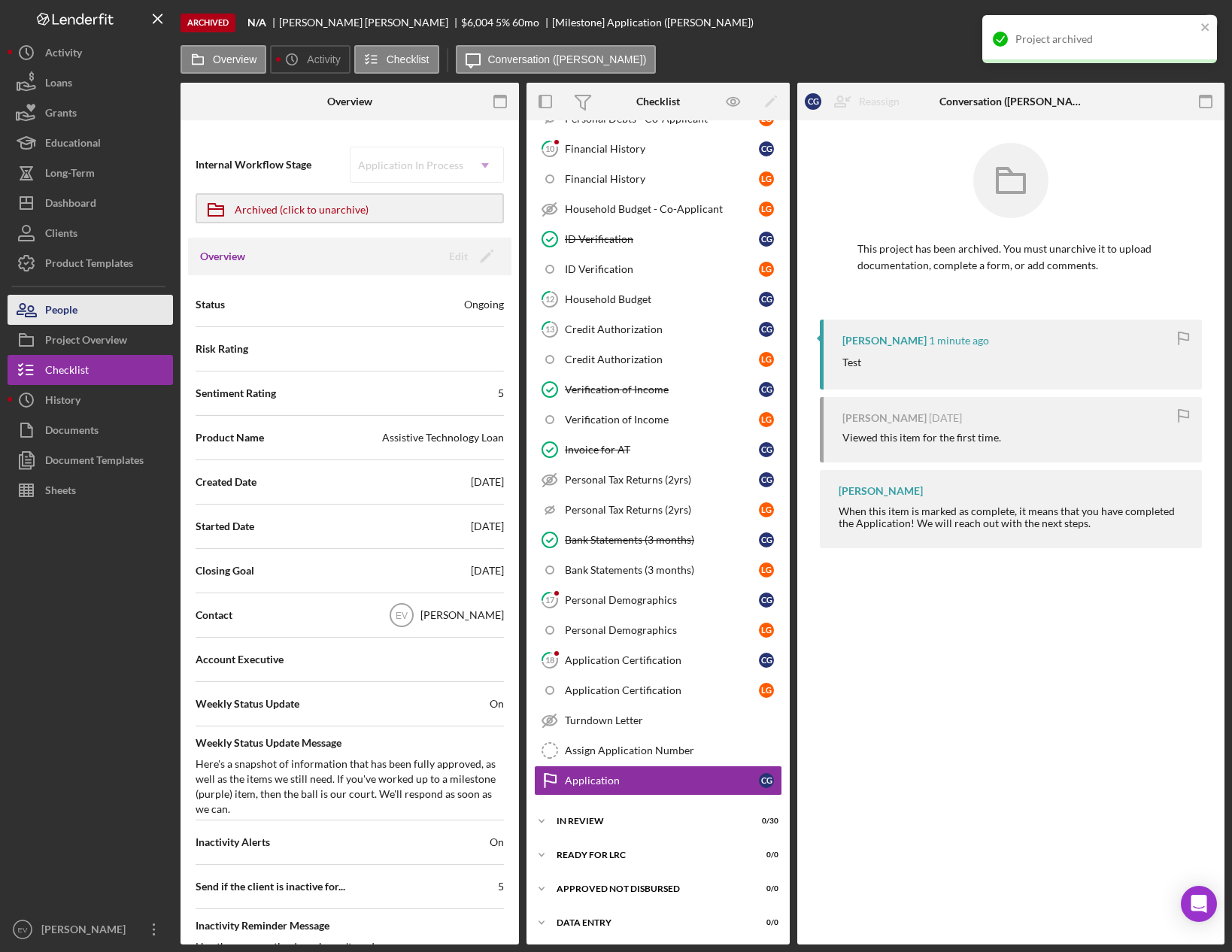
click at [75, 313] on div "People" at bounding box center [61, 311] width 32 height 34
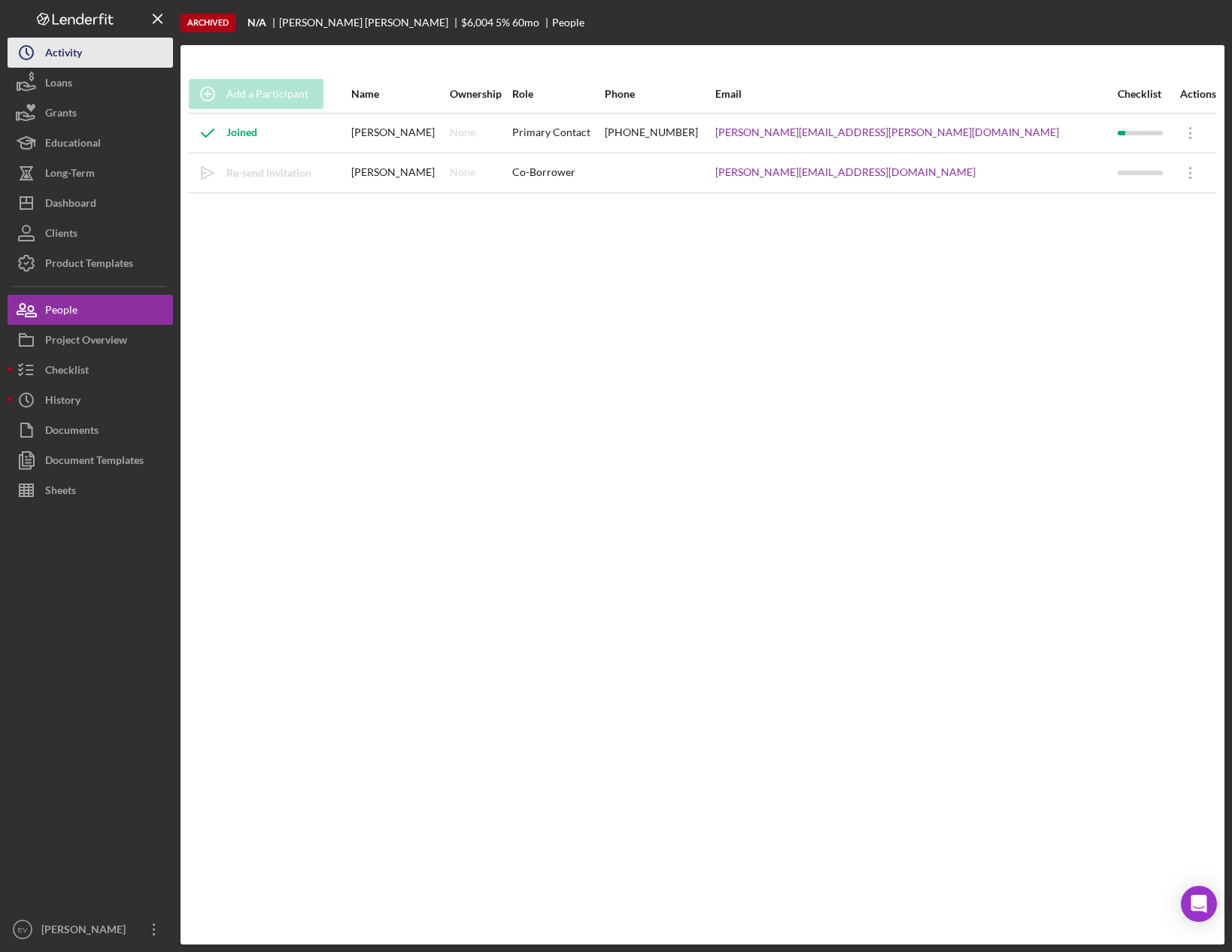
click at [66, 44] on div "Activity" at bounding box center [63, 55] width 37 height 34
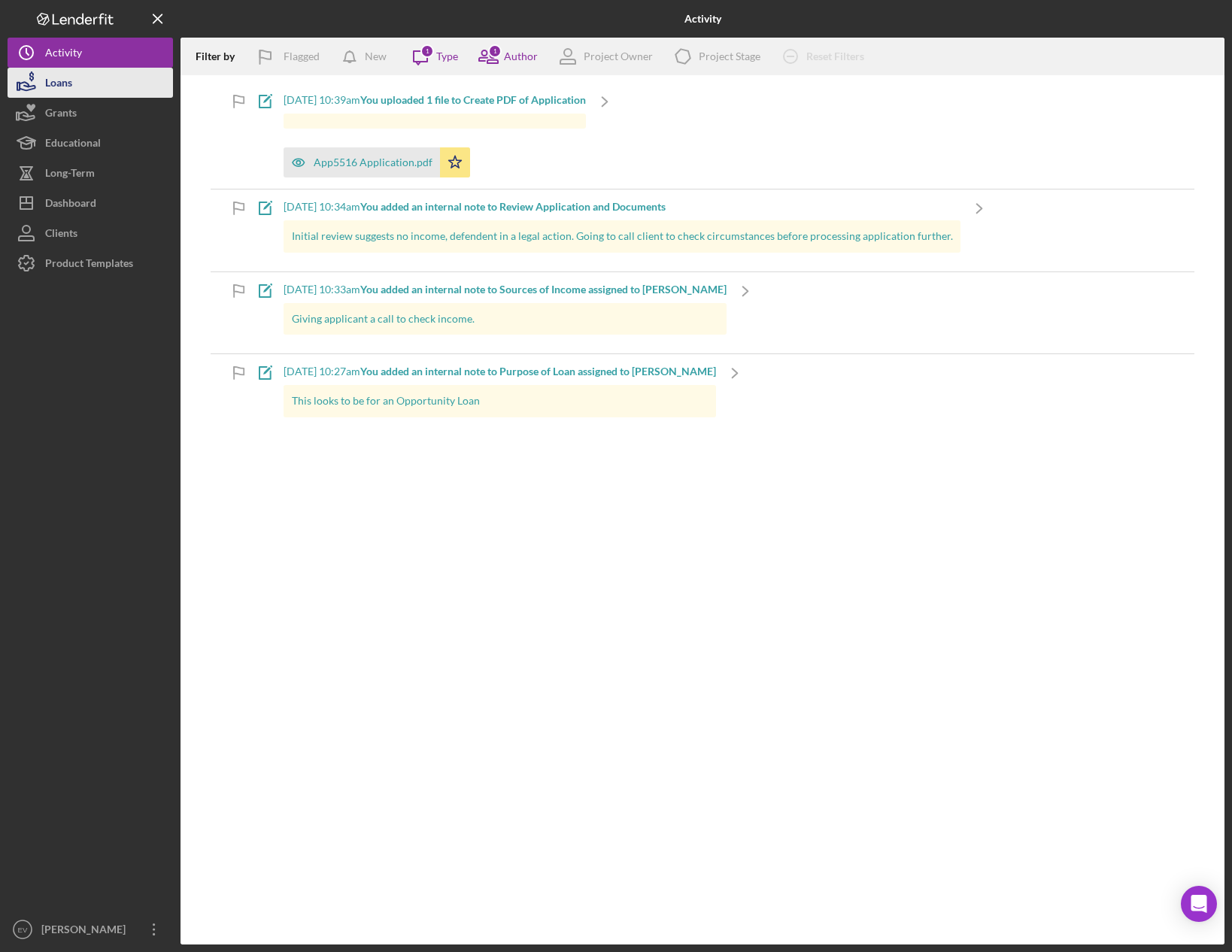
click at [88, 85] on button "Loans" at bounding box center [90, 83] width 165 height 30
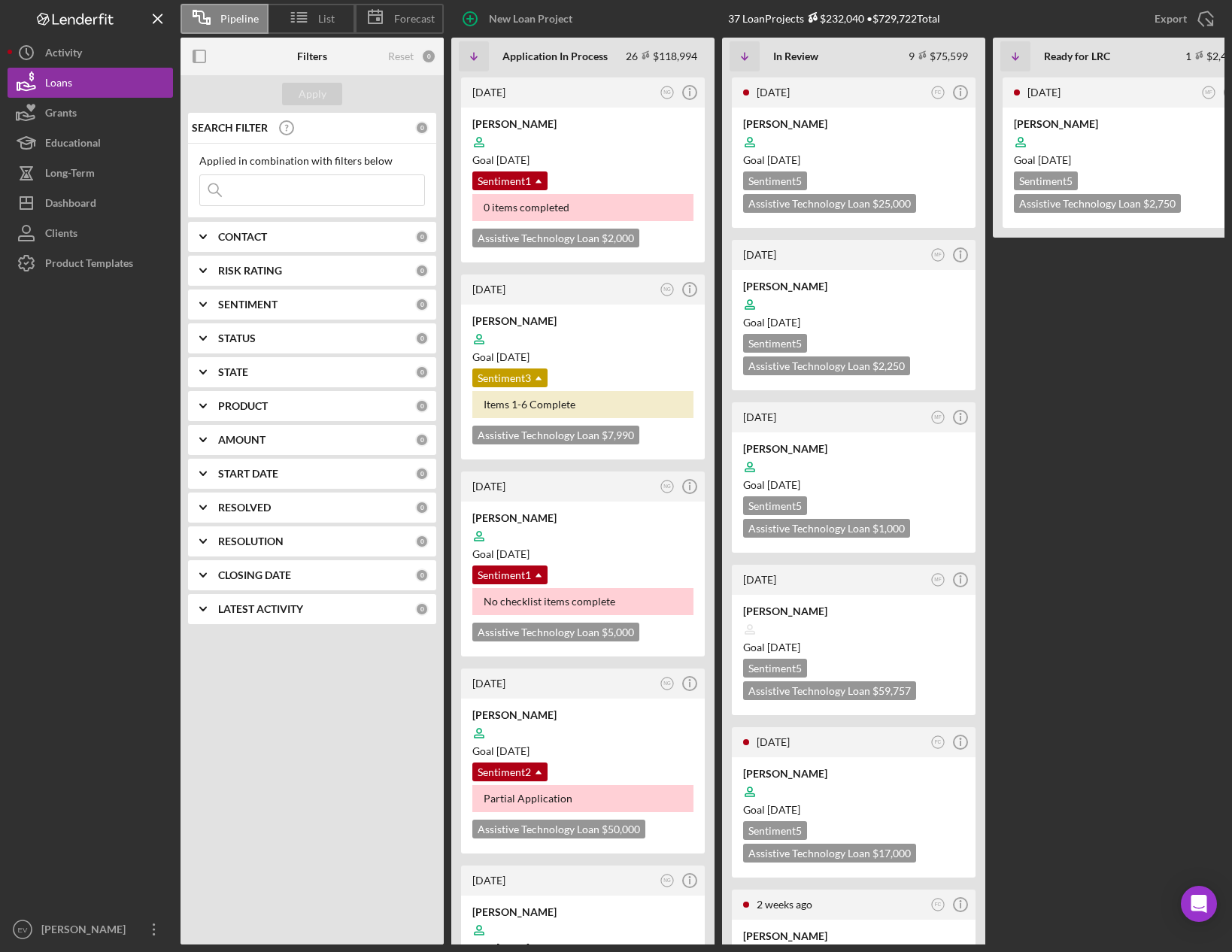
click at [269, 409] on div "PRODUCT" at bounding box center [316, 406] width 197 height 12
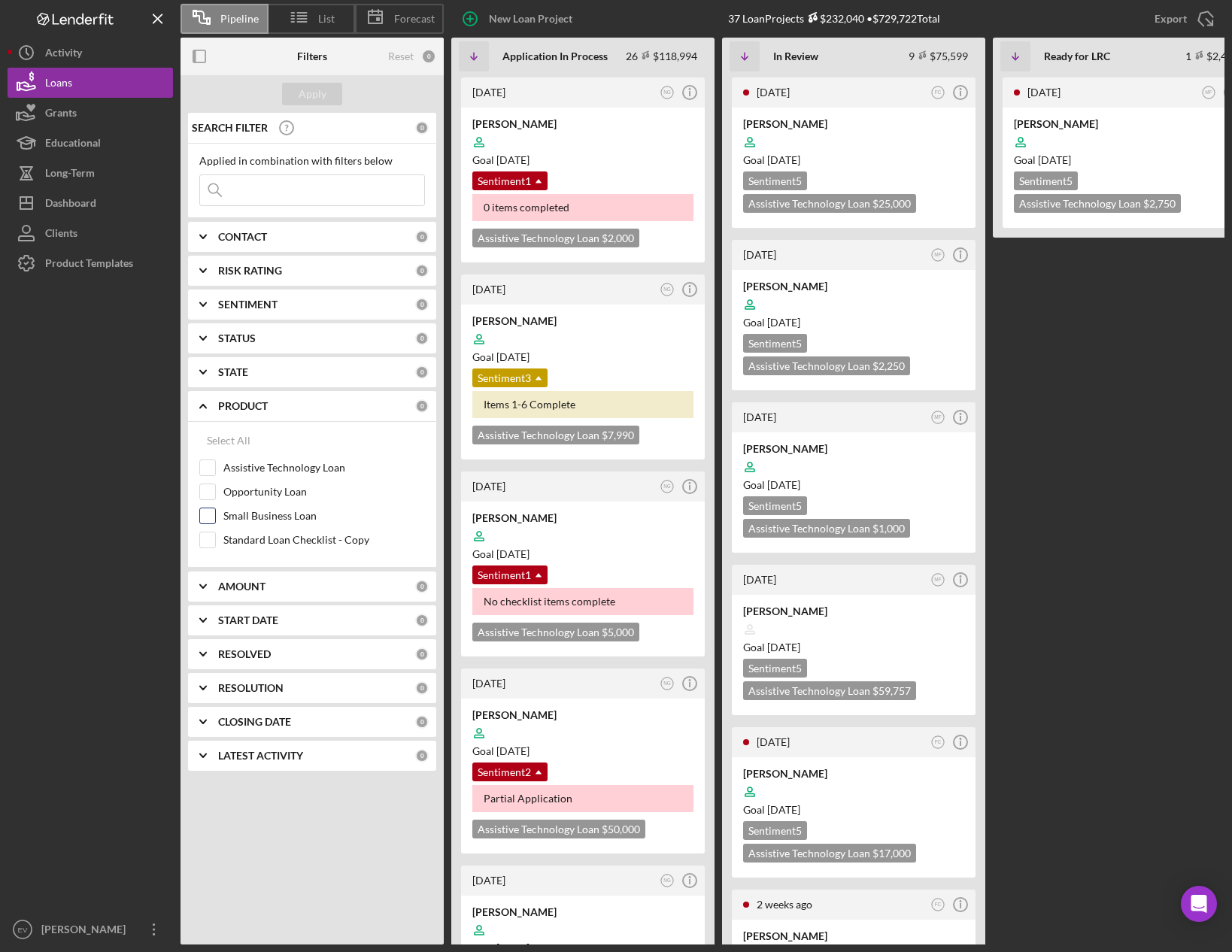
click at [212, 517] on input "Small Business Loan" at bounding box center [208, 516] width 15 height 15
click at [323, 92] on div "Apply" at bounding box center [311, 94] width 27 height 23
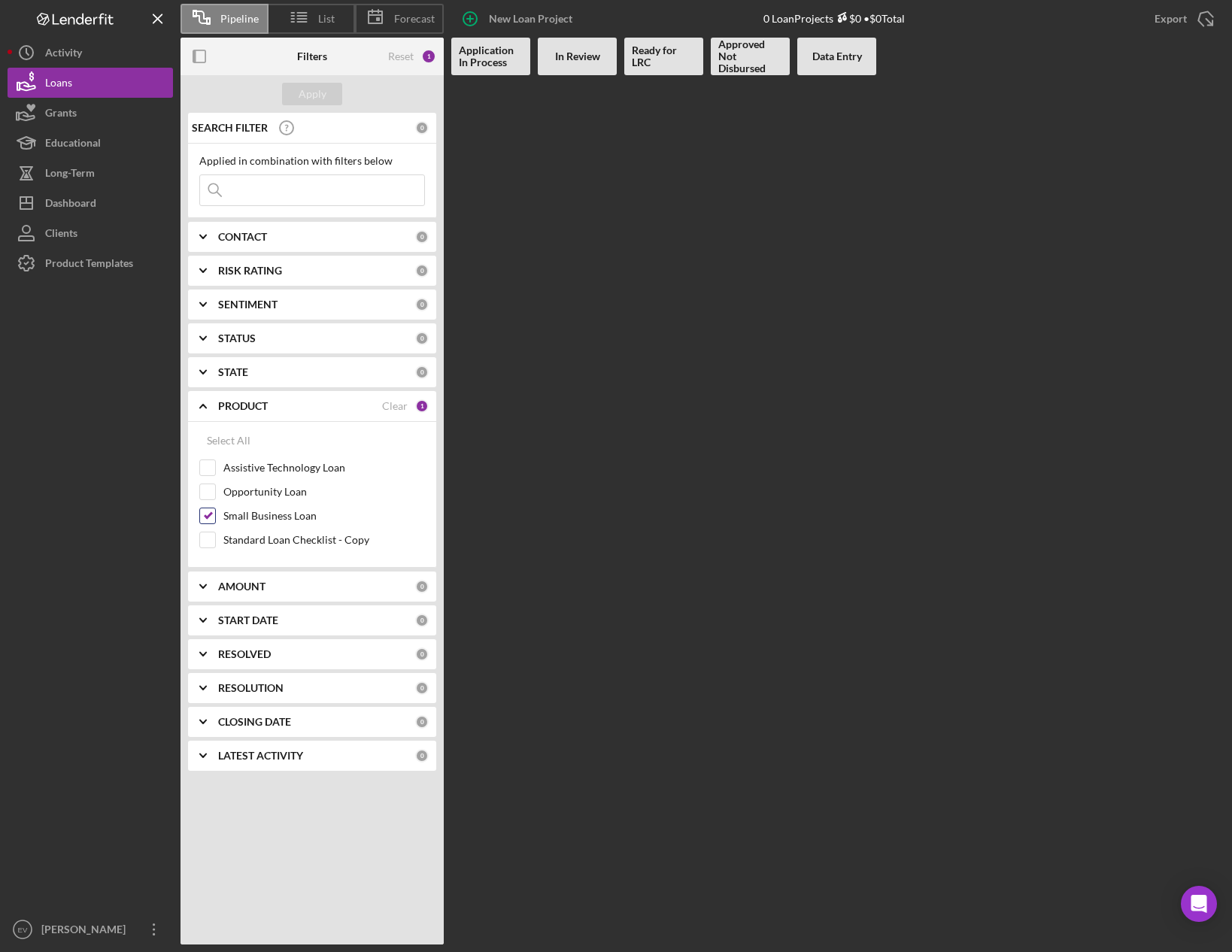
click at [207, 509] on input "Small Business Loan" at bounding box center [208, 516] width 15 height 15
checkbox input "false"
click at [206, 468] on input "Assistive Technology Loan" at bounding box center [208, 468] width 15 height 15
checkbox input "true"
click at [328, 93] on button "Apply" at bounding box center [312, 94] width 60 height 23
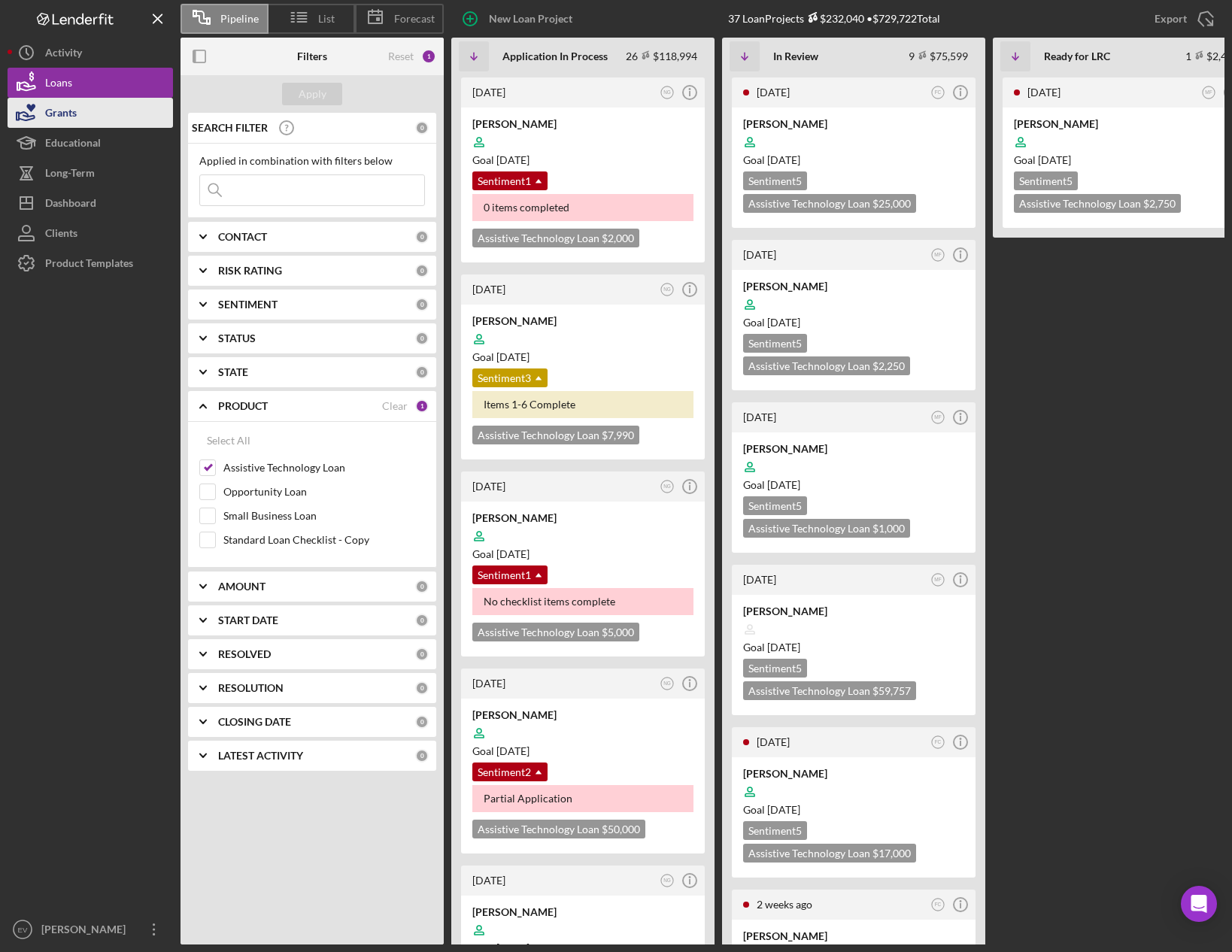
click at [64, 108] on div "Grants" at bounding box center [60, 115] width 31 height 34
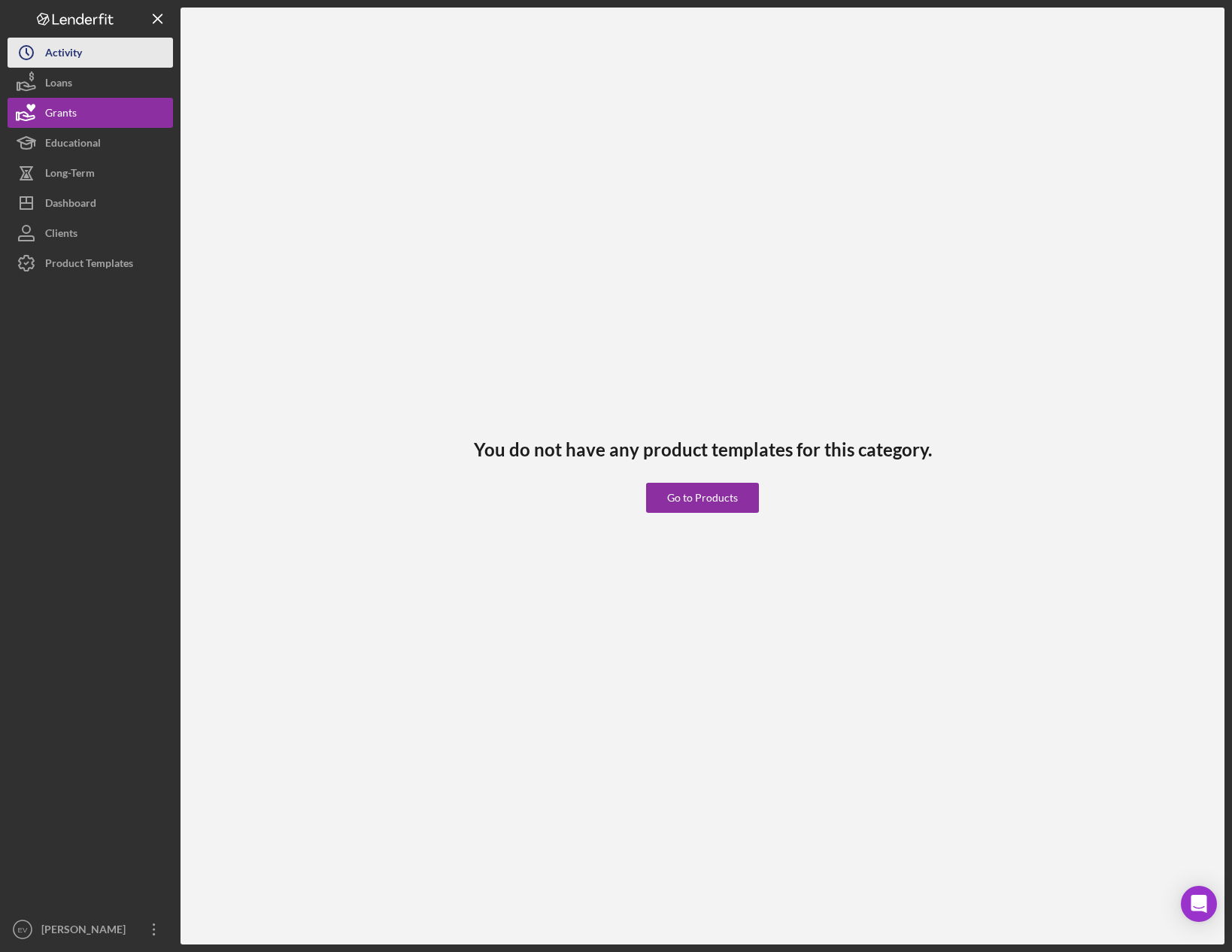
click at [58, 39] on div "Activity" at bounding box center [63, 55] width 37 height 34
